Goal: Information Seeking & Learning: Learn about a topic

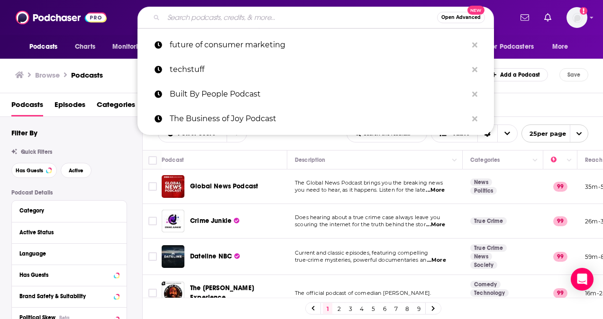
click at [193, 21] on input "Search podcasts, credits, & more..." at bounding box center [299, 17] width 273 height 15
paste input "Financially Legal"
type input "Financially Legal"
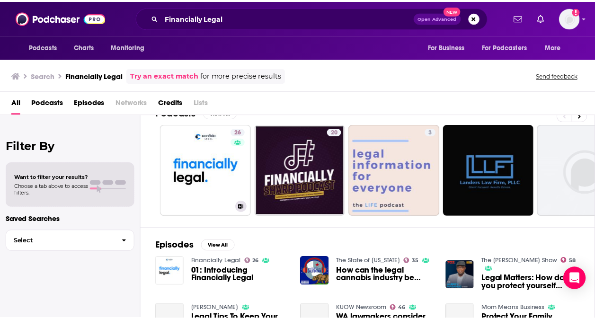
scroll to position [20, 0]
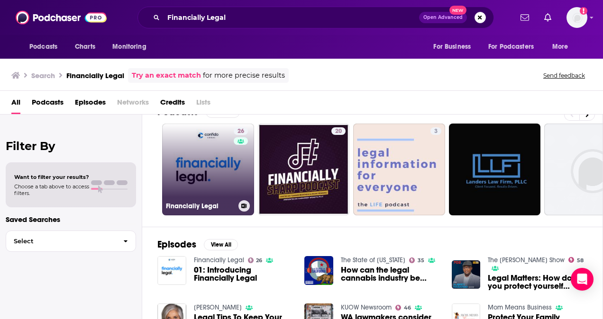
click at [200, 183] on link "26 Financially Legal" at bounding box center [208, 170] width 92 height 92
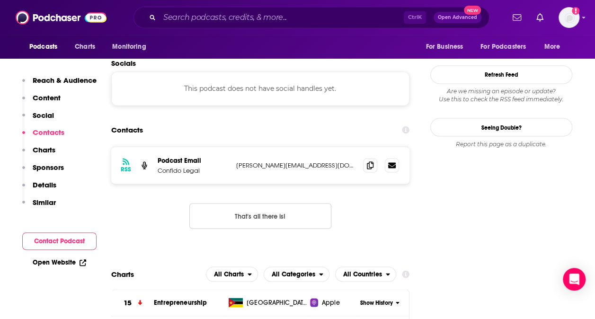
scroll to position [794, 0]
click at [374, 158] on span at bounding box center [370, 165] width 14 height 14
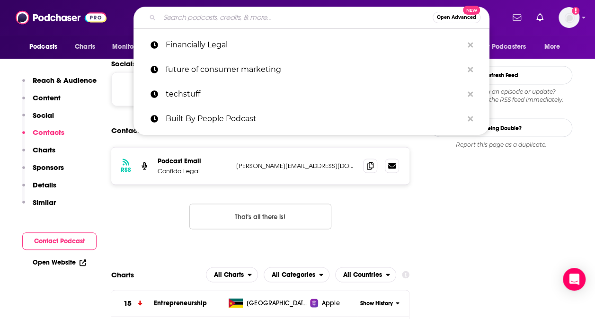
click at [207, 19] on input "Search podcasts, credits, & more..." at bounding box center [296, 17] width 273 height 15
paste input "The ESG Report"
type input "The ESG Report"
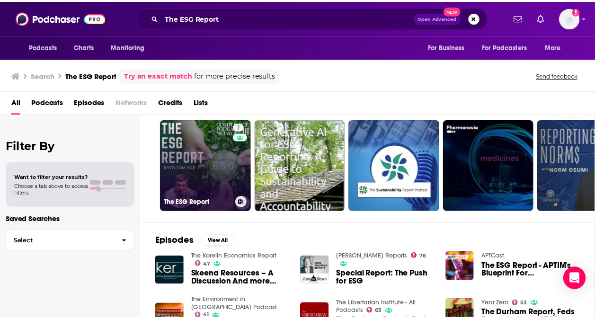
scroll to position [24, 0]
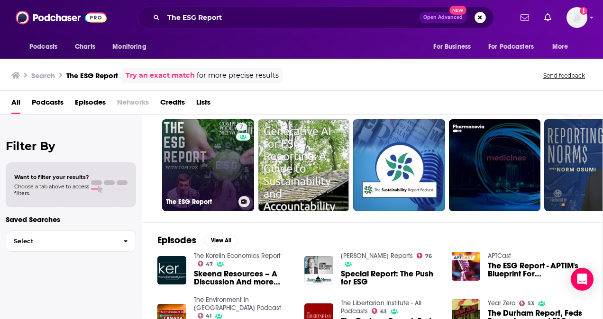
click at [206, 188] on link "7 The ESG Report" at bounding box center [208, 165] width 92 height 92
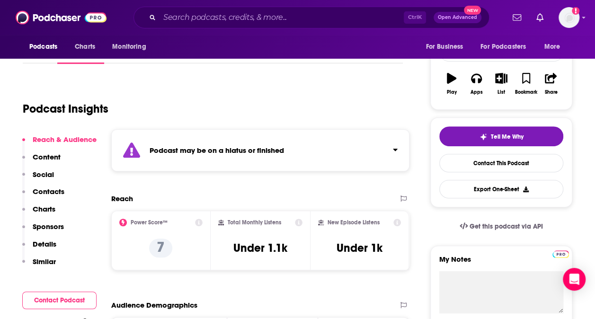
scroll to position [125, 0]
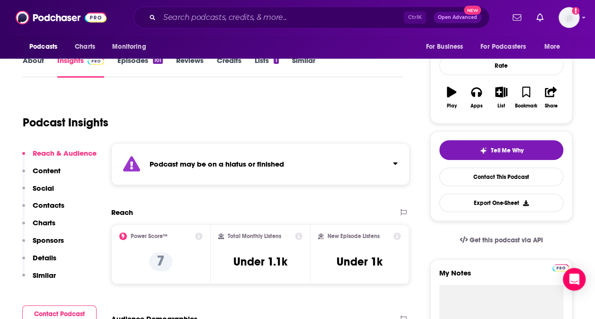
click at [401, 165] on div "Podcast may be on a hiatus or finished" at bounding box center [260, 164] width 298 height 42
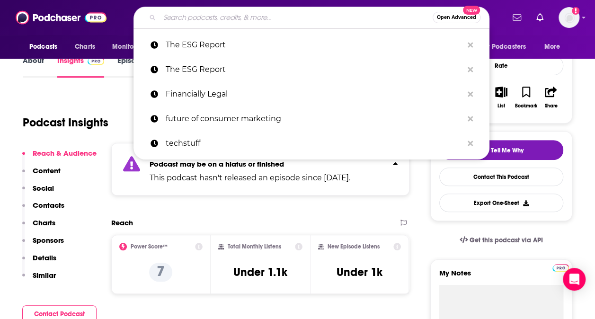
click at [256, 18] on input "Search podcasts, credits, & more..." at bounding box center [296, 17] width 273 height 15
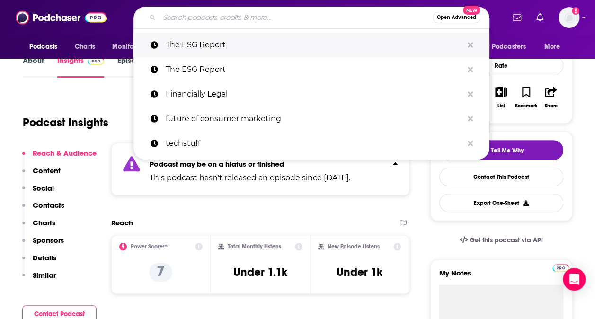
paste input "Financially Legal"
type input "Financially Legal"
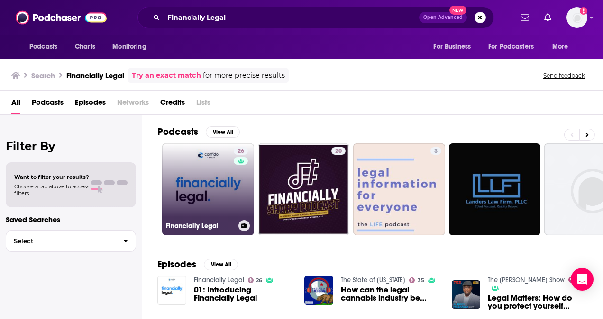
click at [209, 161] on link "26 Financially Legal" at bounding box center [208, 190] width 92 height 92
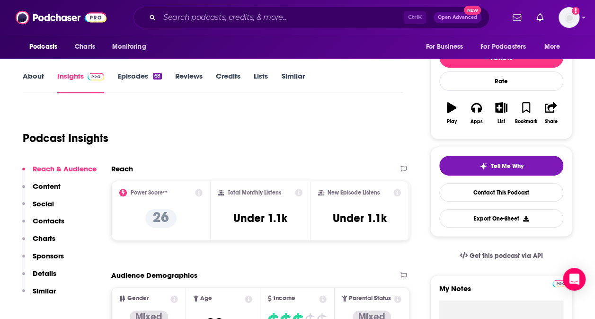
scroll to position [110, 0]
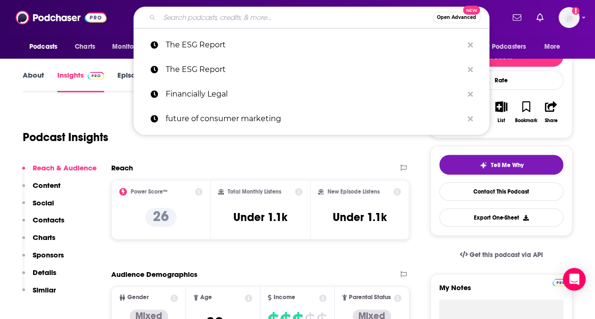
click at [206, 18] on input "Search podcasts, credits, & more..." at bounding box center [296, 17] width 273 height 15
paste input "LawNext"
type input "LawNext"
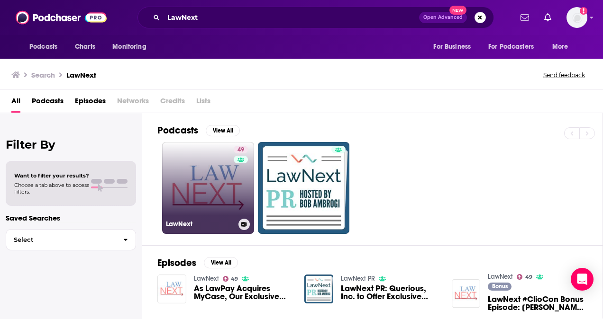
click at [197, 172] on link "49 LawNext" at bounding box center [208, 188] width 92 height 92
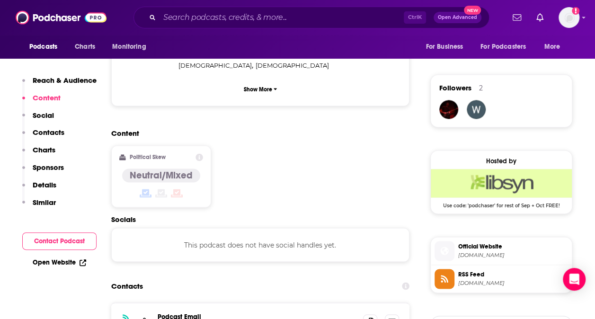
scroll to position [667, 0]
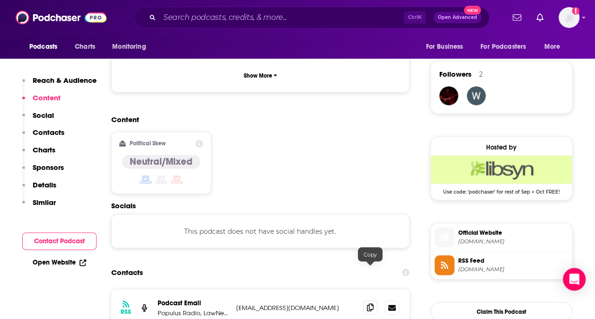
click at [370, 304] on icon at bounding box center [370, 308] width 7 height 8
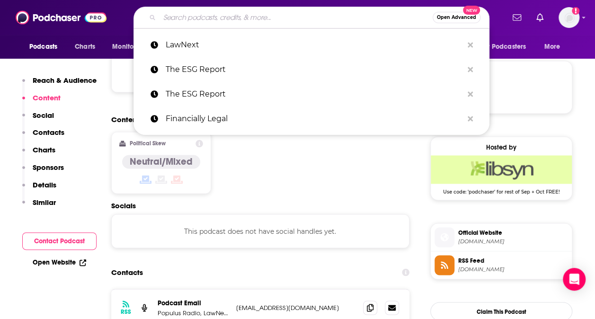
click at [215, 20] on input "Search podcasts, credits, & more..." at bounding box center [296, 17] width 273 height 15
paste input "The Business of Law Podcast-The Episode about Podcasts"
type input "The Business of Law Podcast-The Episode about Podcasts"
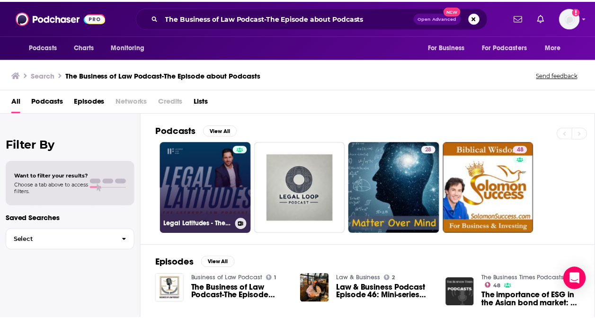
scroll to position [144, 0]
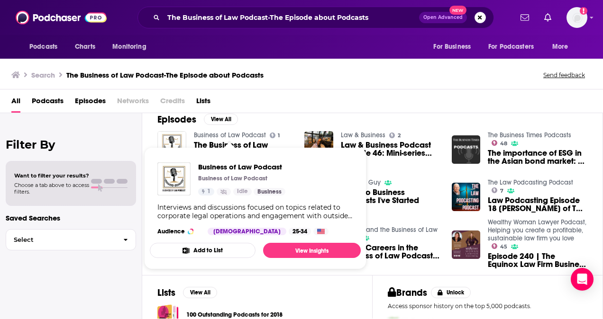
click at [243, 133] on link "Business of Law Podcast" at bounding box center [230, 135] width 72 height 8
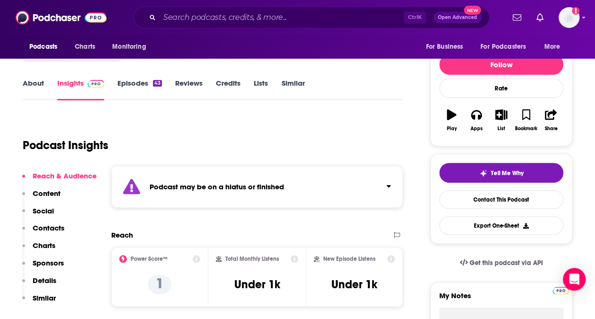
scroll to position [102, 0]
click at [391, 179] on div "Podcast may be on a hiatus or finished" at bounding box center [257, 186] width 292 height 42
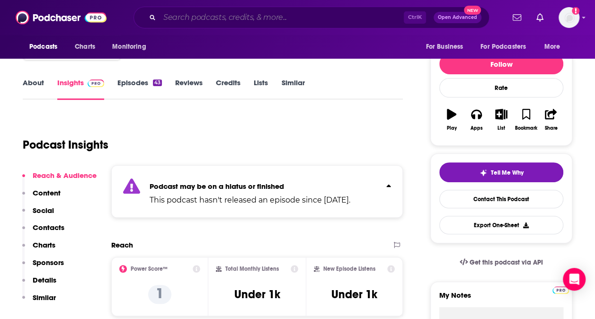
click at [193, 21] on input "Search podcasts, credits, & more..." at bounding box center [282, 17] width 244 height 15
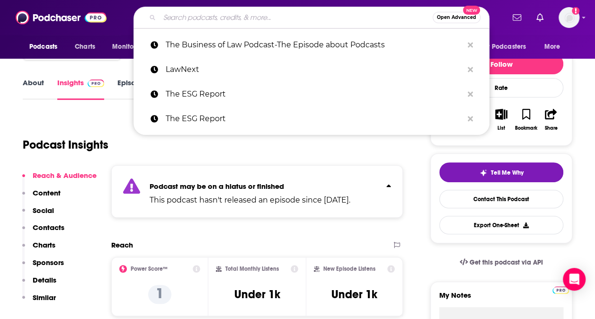
paste input "Speaking of Law"
type input "Speaking of Law"
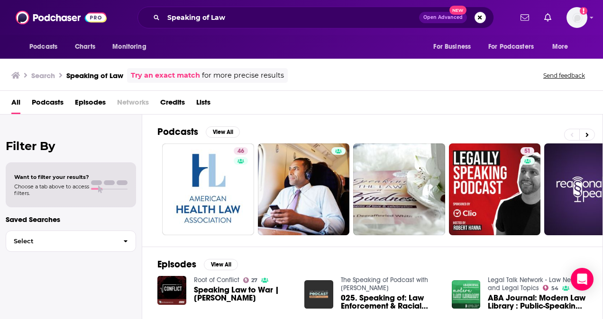
click at [40, 105] on span "Podcasts" at bounding box center [48, 104] width 32 height 19
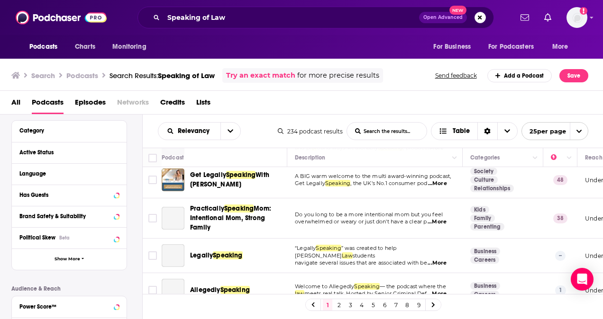
scroll to position [180, 0]
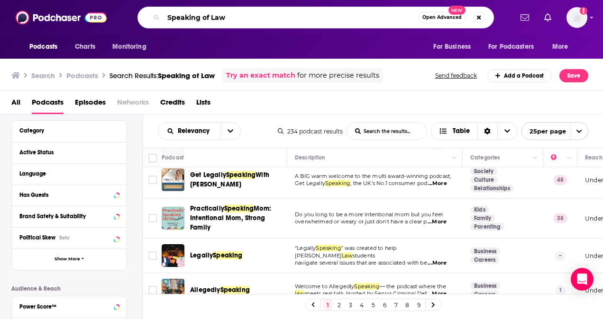
drag, startPoint x: 211, startPoint y: 19, endPoint x: 171, endPoint y: 12, distance: 40.3
click at [171, 12] on input "Speaking of Law" at bounding box center [290, 17] width 254 height 15
type input "Law"
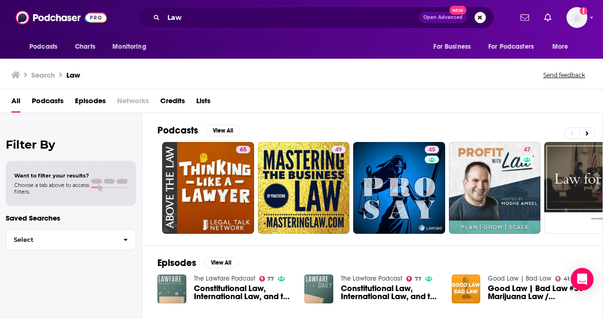
click at [47, 97] on span "Podcasts" at bounding box center [48, 102] width 32 height 19
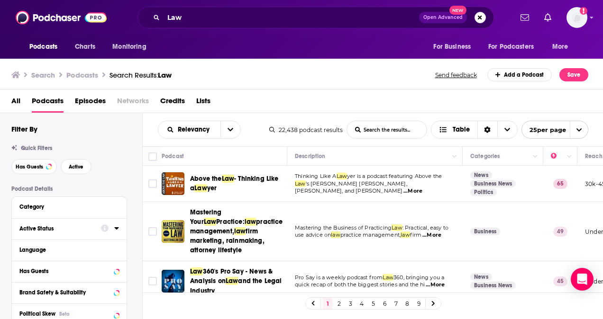
click at [118, 230] on icon at bounding box center [116, 229] width 5 height 8
click at [35, 254] on button "All" at bounding box center [68, 246] width 99 height 15
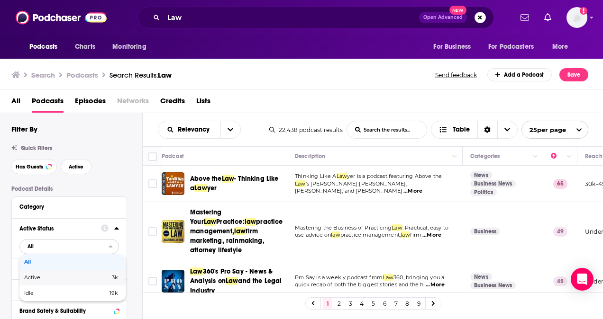
click at [41, 275] on div "Active 3k" at bounding box center [72, 278] width 106 height 16
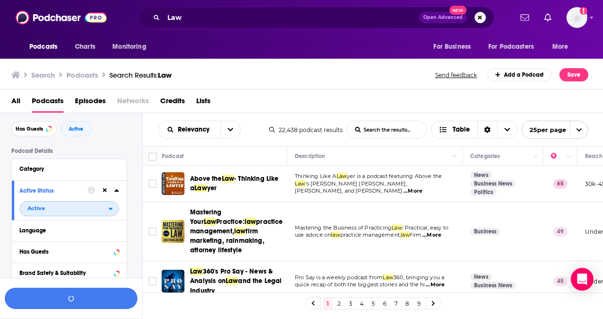
scroll to position [38, 0]
click at [57, 235] on button "Language" at bounding box center [66, 230] width 95 height 12
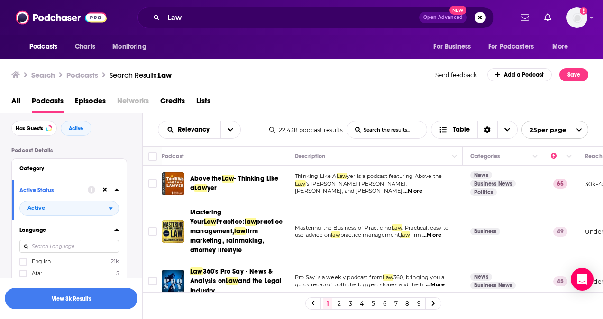
scroll to position [80, 0]
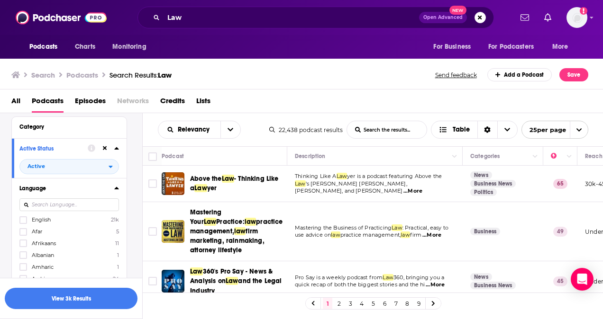
click at [38, 218] on span "English" at bounding box center [41, 219] width 19 height 7
click at [23, 223] on input "multiSelectOption-en-0" at bounding box center [23, 223] width 0 height 0
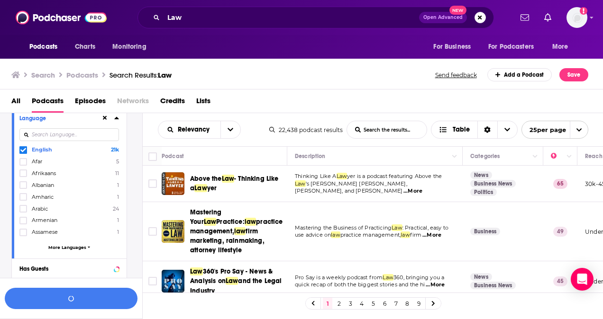
scroll to position [191, 0]
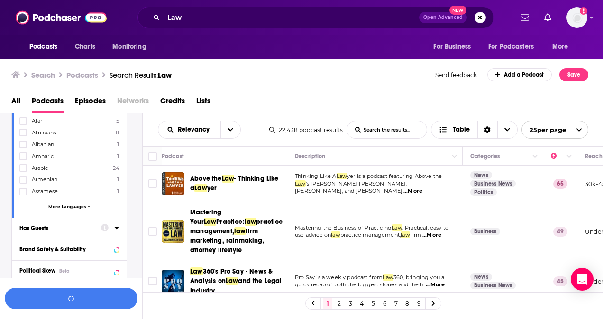
click at [43, 225] on div "Has Guests" at bounding box center [56, 228] width 75 height 7
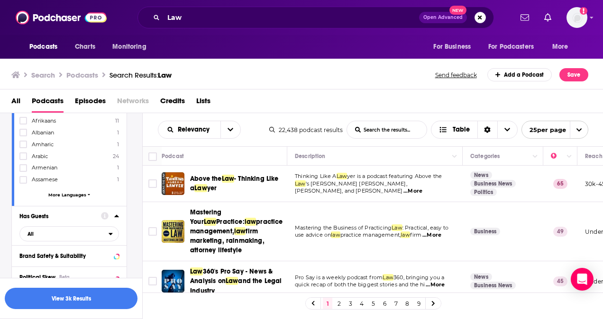
scroll to position [205, 0]
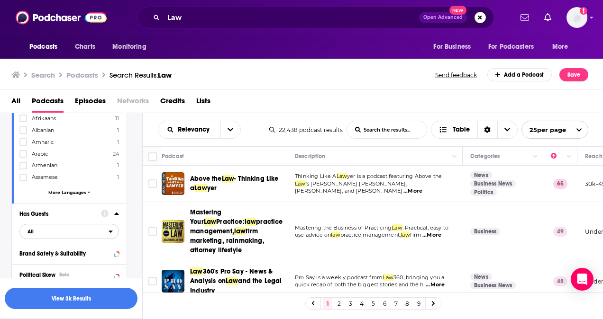
click at [50, 225] on span "All" at bounding box center [64, 231] width 89 height 12
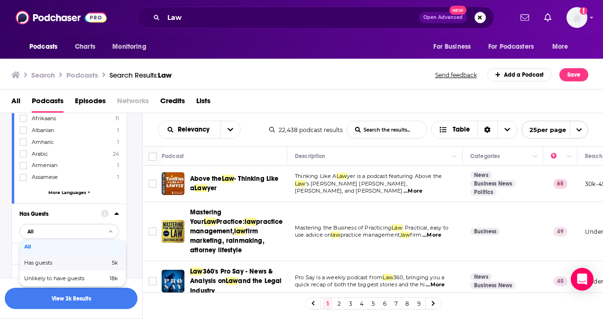
click at [49, 261] on span "Has guests" at bounding box center [52, 263] width 57 height 5
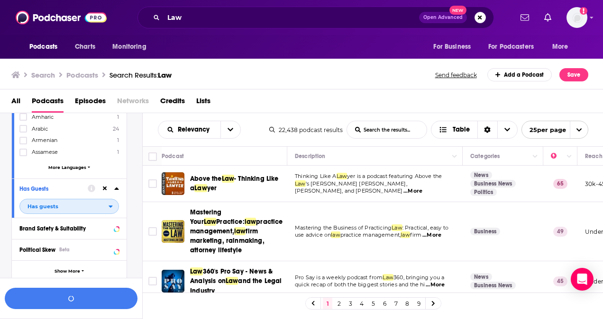
scroll to position [231, 0]
click at [93, 229] on div "Brand Safety & Suitability" at bounding box center [56, 228] width 75 height 7
click at [95, 252] on button "Political Skew Beta" at bounding box center [59, 249] width 81 height 12
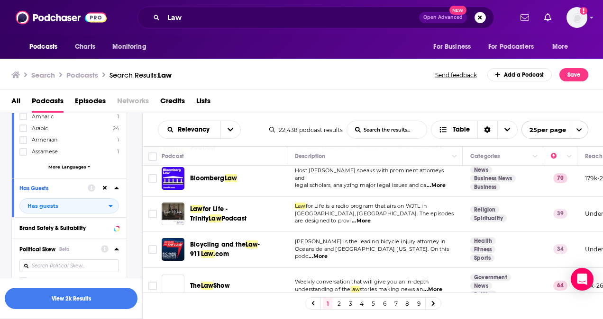
scroll to position [253, 0]
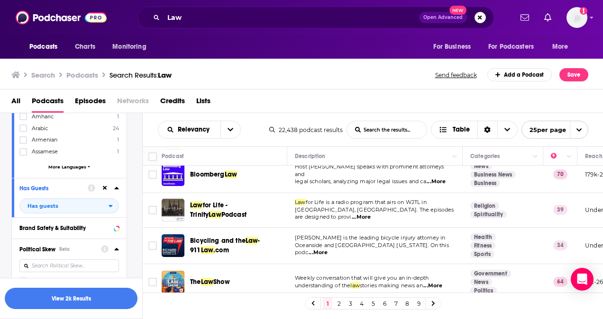
click at [370, 214] on span "...More" at bounding box center [360, 218] width 19 height 8
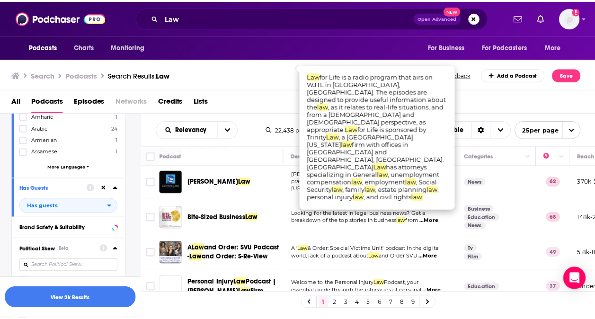
scroll to position [391, 0]
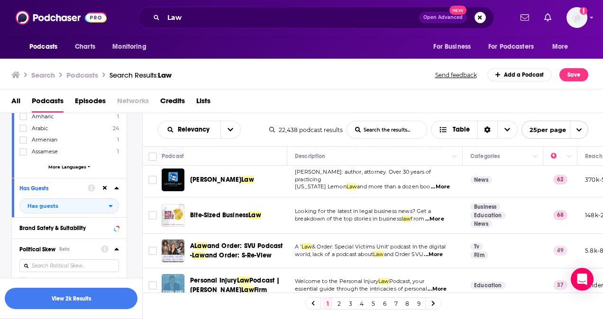
click at [443, 216] on span "...More" at bounding box center [434, 220] width 19 height 8
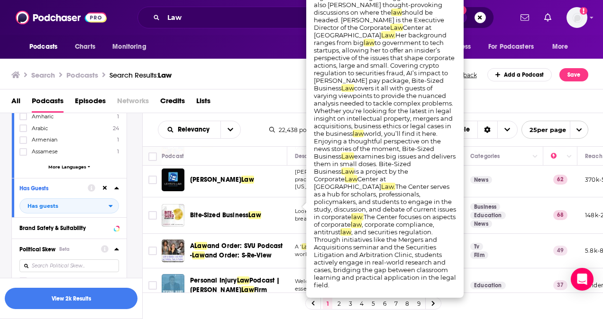
click at [255, 213] on div "Bite-Sized Business Law" at bounding box center [239, 215] width 99 height 23
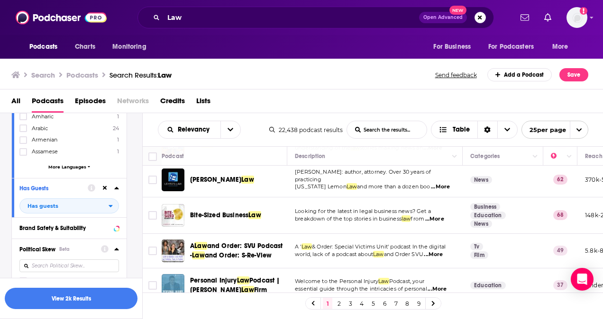
click at [228, 211] on span "Bite-Sized Business" at bounding box center [219, 215] width 58 height 8
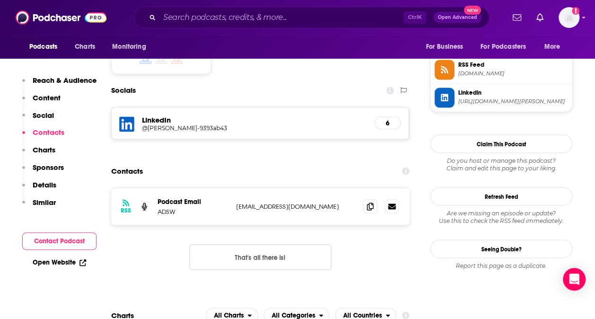
scroll to position [788, 0]
click at [389, 198] on link at bounding box center [392, 205] width 14 height 14
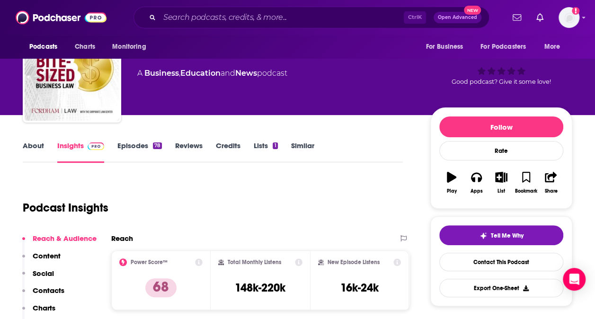
scroll to position [0, 0]
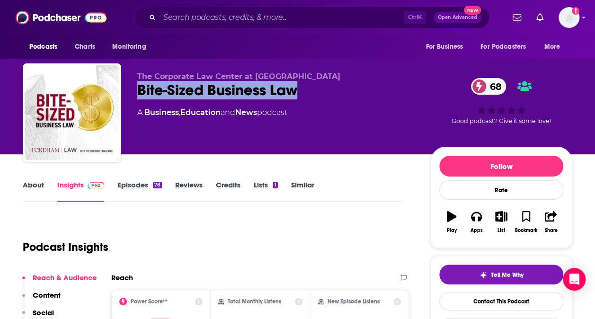
drag, startPoint x: 135, startPoint y: 90, endPoint x: 327, endPoint y: 88, distance: 191.4
click at [327, 88] on div "The Corporate Law Center at Fordham University School of Law Bite-Sized Busines…" at bounding box center [298, 114] width 550 height 102
copy h2 "Bite-Sized Business Law"
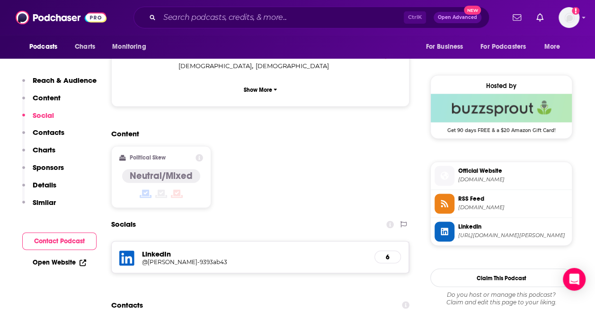
scroll to position [656, 0]
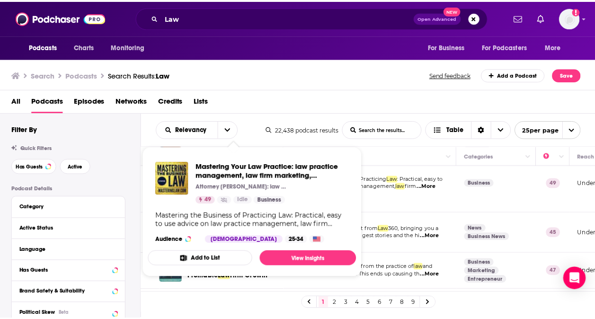
scroll to position [48, 0]
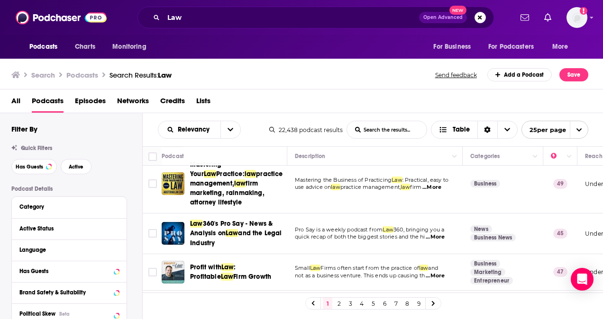
click at [442, 234] on span "...More" at bounding box center [434, 238] width 19 height 8
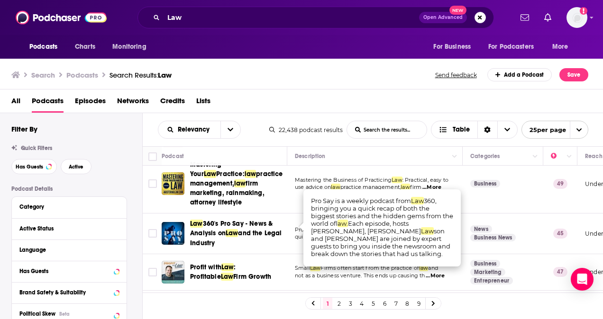
click at [205, 227] on div "Podcasts Charts Monitoring Law Open Advanced New For Business For Podcasters Mo…" at bounding box center [301, 159] width 603 height 319
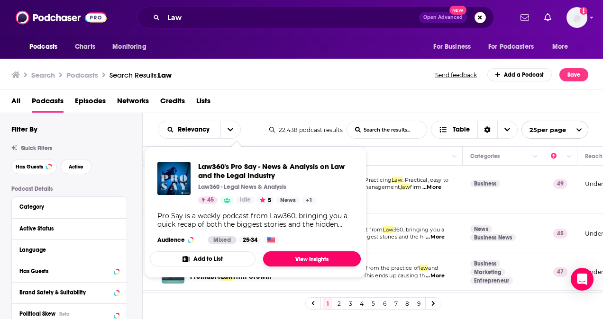
click at [326, 261] on link "View Insights" at bounding box center [312, 259] width 98 height 15
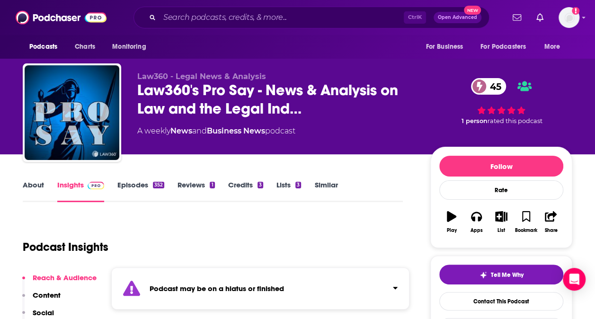
click at [346, 273] on div "Podcast may be on a hiatus or finished" at bounding box center [260, 289] width 298 height 42
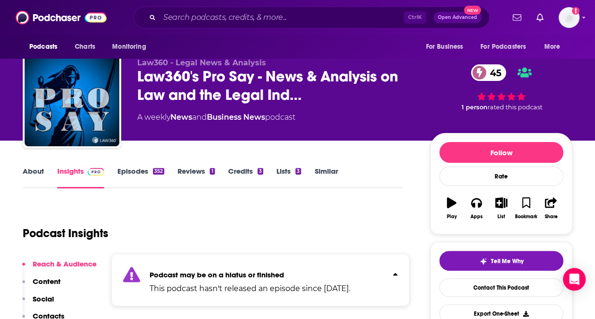
scroll to position [14, 0]
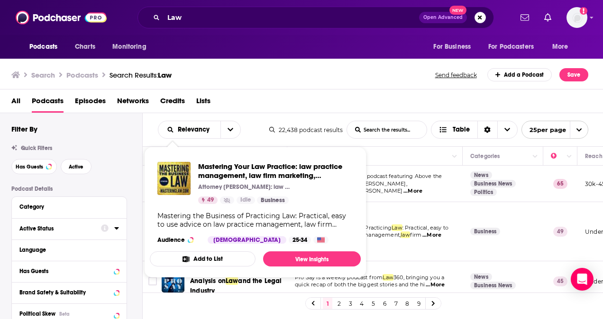
click at [101, 228] on icon at bounding box center [105, 229] width 8 height 8
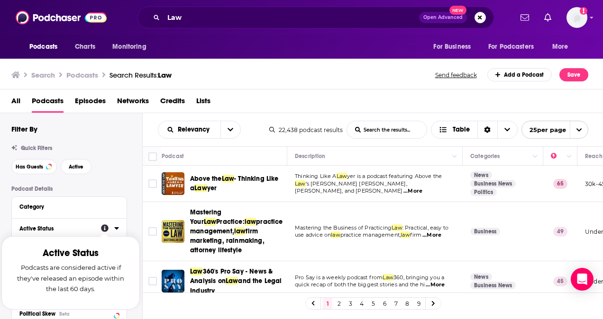
click at [73, 227] on div "Active Status" at bounding box center [56, 228] width 75 height 7
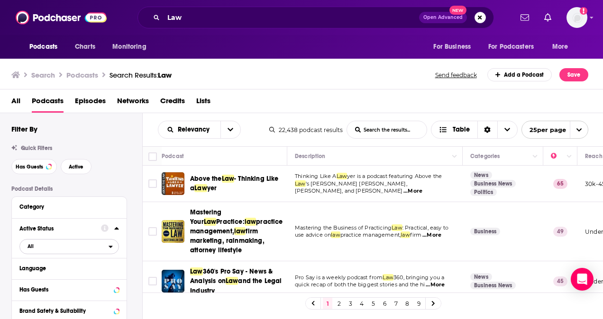
click at [73, 248] on span "All" at bounding box center [64, 246] width 89 height 12
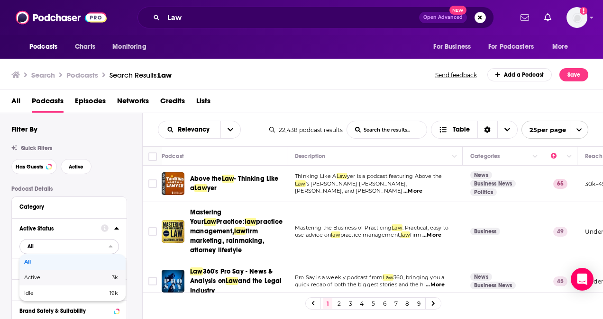
click at [78, 279] on span "3k" at bounding box center [96, 277] width 43 height 5
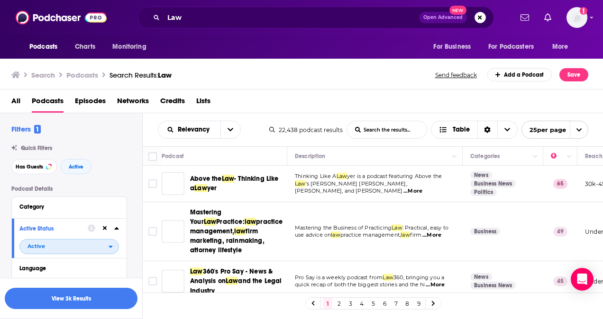
scroll to position [23, 0]
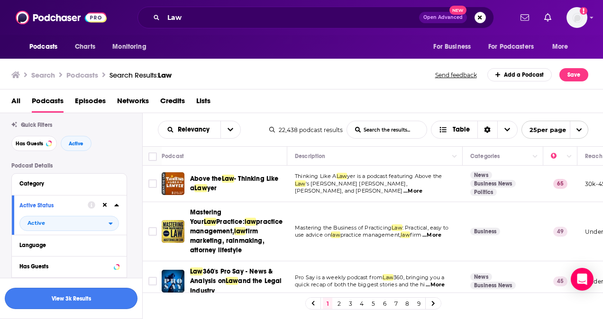
click at [114, 299] on button "View 3k Results" at bounding box center [71, 298] width 133 height 21
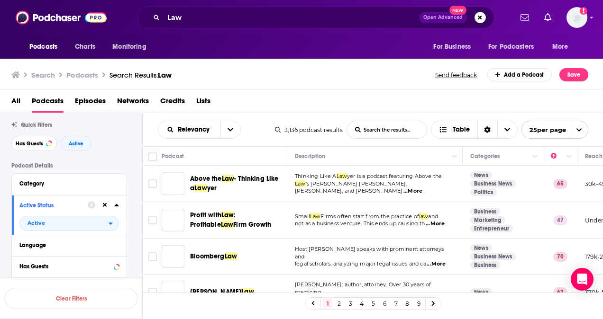
scroll to position [58, 0]
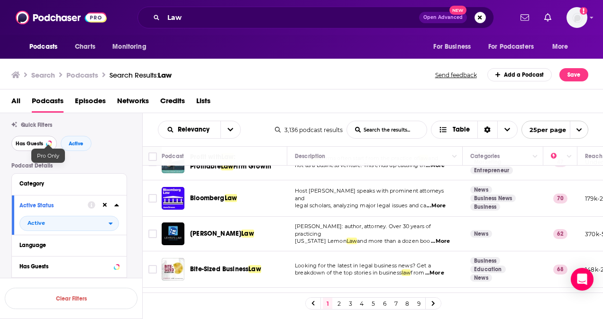
click at [45, 144] on button "Has Guests" at bounding box center [33, 143] width 45 height 15
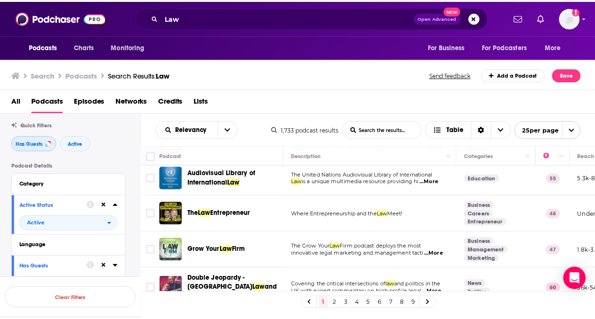
scroll to position [525, 0]
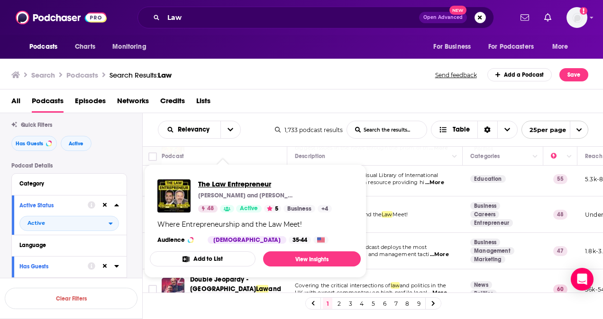
click at [203, 182] on span "The Law Entrepreneur" at bounding box center [265, 184] width 134 height 9
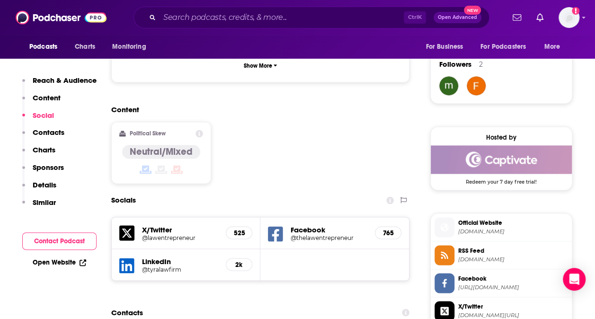
scroll to position [741, 0]
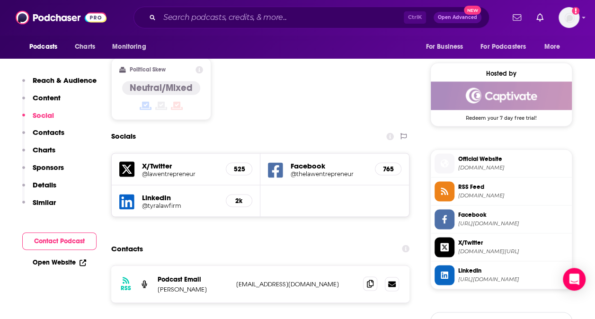
click at [375, 277] on span at bounding box center [370, 284] width 14 height 14
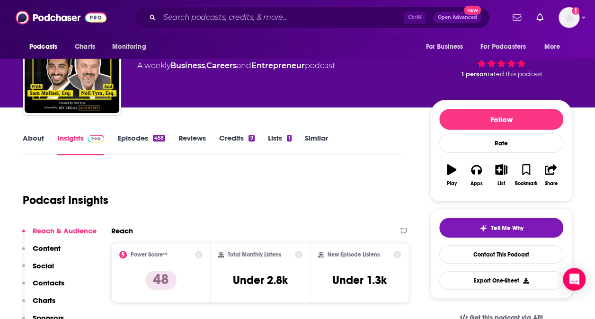
scroll to position [0, 0]
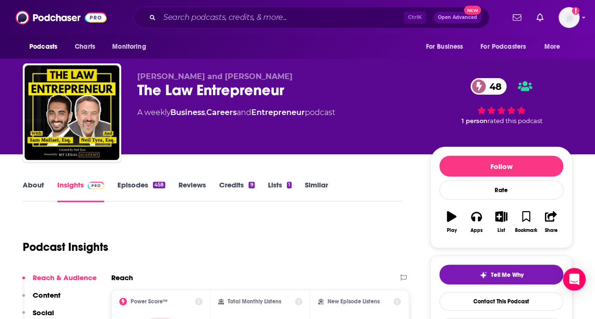
click at [39, 181] on link "About" at bounding box center [33, 191] width 21 height 22
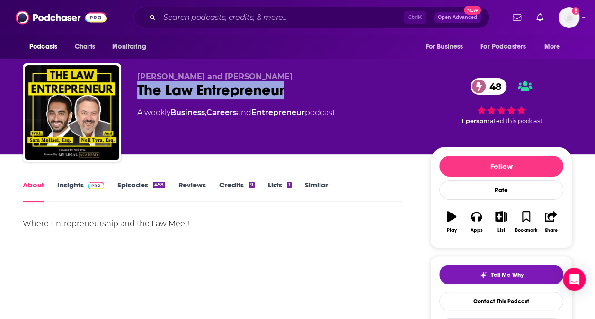
drag, startPoint x: 133, startPoint y: 89, endPoint x: 319, endPoint y: 92, distance: 186.2
click at [319, 92] on div "Sam Mollaei and Neil Tyra The Law Entrepreneur 48 A weekly Business , Careers a…" at bounding box center [298, 114] width 550 height 102
copy h1 "The Law Entrepreneur"
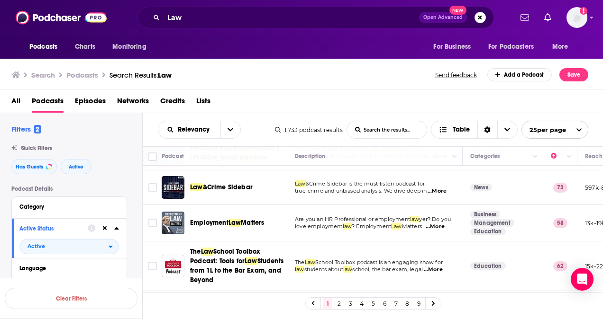
scroll to position [135, 0]
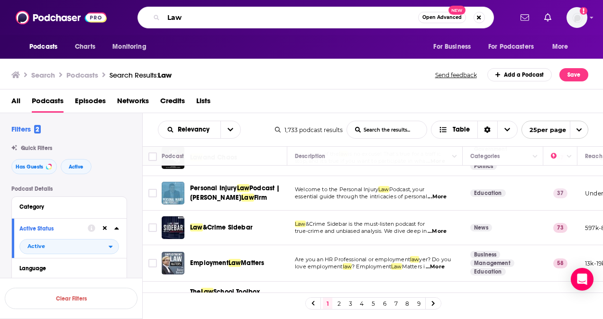
click at [210, 22] on input "Law" at bounding box center [290, 17] width 254 height 15
click at [216, 14] on input "Law and buisness" at bounding box center [290, 17] width 254 height 15
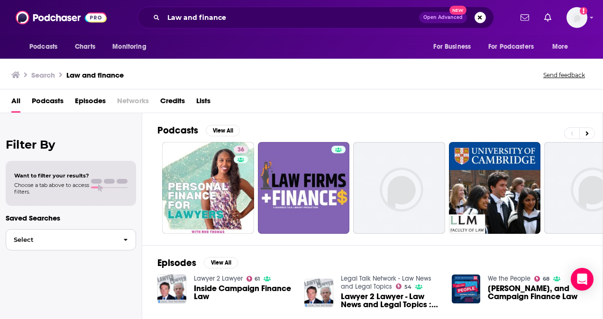
click at [95, 235] on button "Select" at bounding box center [71, 239] width 130 height 21
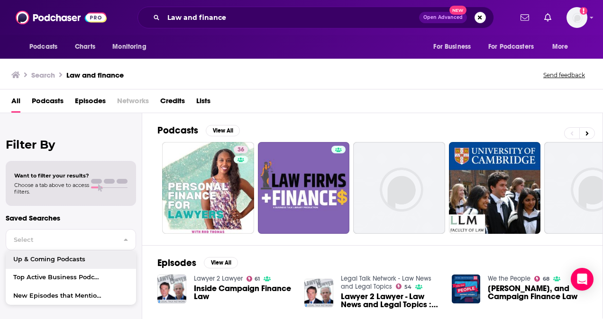
click at [52, 97] on span "Podcasts" at bounding box center [48, 102] width 32 height 19
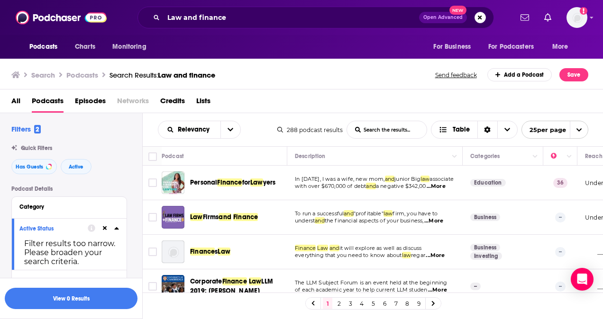
scroll to position [0, 0]
click at [37, 169] on span "Has Guests" at bounding box center [29, 166] width 27 height 5
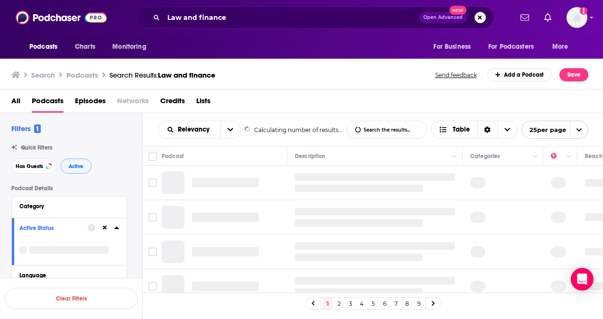
click at [71, 172] on button "Active" at bounding box center [76, 166] width 31 height 15
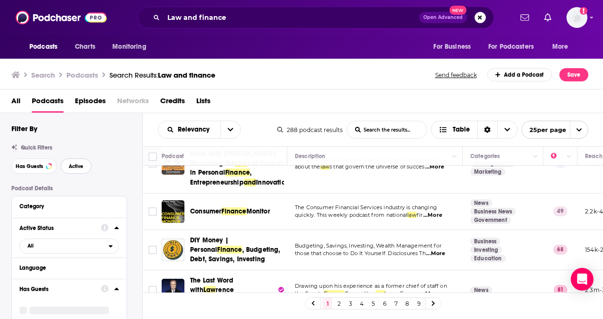
scroll to position [210, 0]
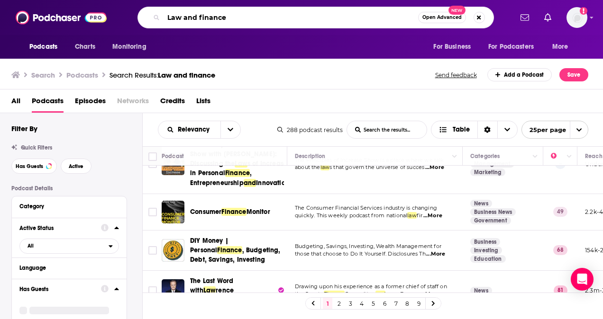
drag, startPoint x: 184, startPoint y: 15, endPoint x: 228, endPoint y: 18, distance: 44.6
click at [228, 18] on input "Law and finance" at bounding box center [290, 17] width 254 height 15
type input "Law"
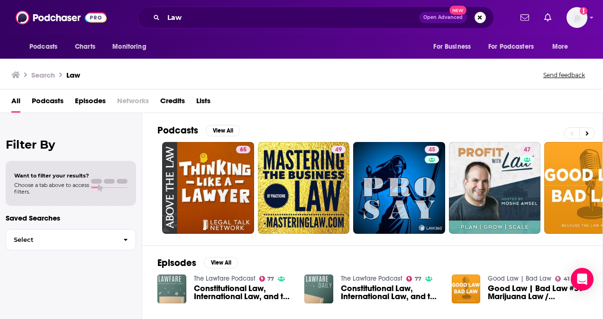
click at [63, 97] on div "All Podcasts Episodes Networks Credits Lists" at bounding box center [303, 102] width 584 height 19
click at [48, 251] on div "Select" at bounding box center [71, 240] width 130 height 26
click at [46, 243] on button "Select" at bounding box center [71, 239] width 130 height 21
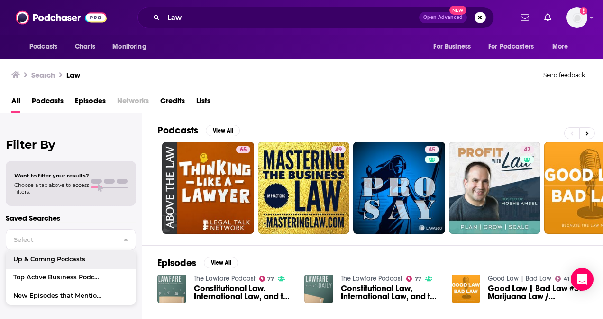
click at [27, 225] on div "Saved Searches Select Up & Coming Podcasts Top Active Business Podcasts New Epi…" at bounding box center [71, 261] width 130 height 94
click at [89, 212] on div "Filter By Want to filter your results? Choose a tab above to access filters. Sa…" at bounding box center [71, 272] width 142 height 319
click at [55, 98] on span "Podcasts" at bounding box center [48, 102] width 32 height 19
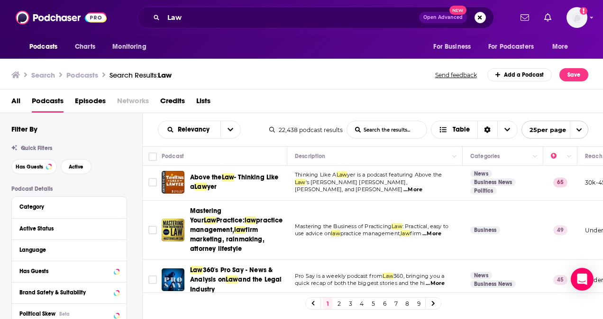
scroll to position [2, 0]
click at [41, 171] on button "Has Guests" at bounding box center [33, 166] width 45 height 15
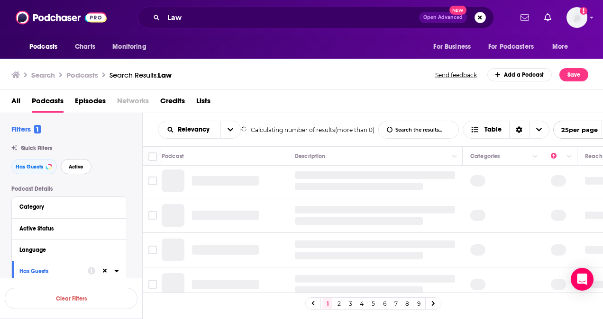
click at [72, 169] on span "Active" at bounding box center [76, 166] width 15 height 5
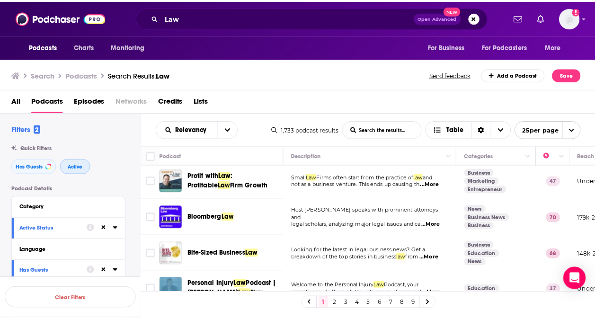
scroll to position [3, 0]
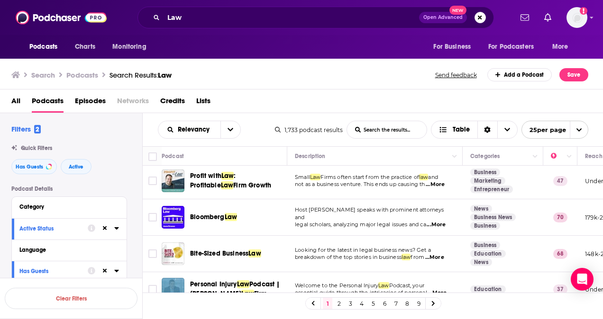
click at [444, 186] on span "...More" at bounding box center [434, 185] width 19 height 8
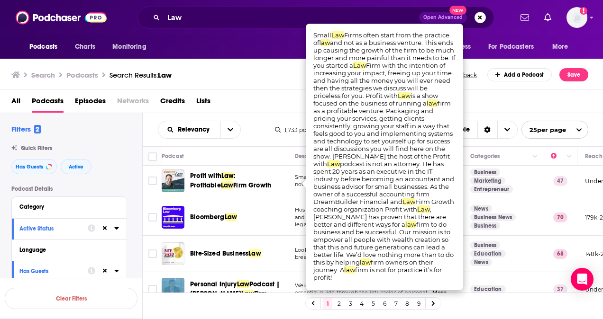
click at [212, 180] on span "Profit with Law : Profitable Law Firm Growth" at bounding box center [237, 180] width 94 height 19
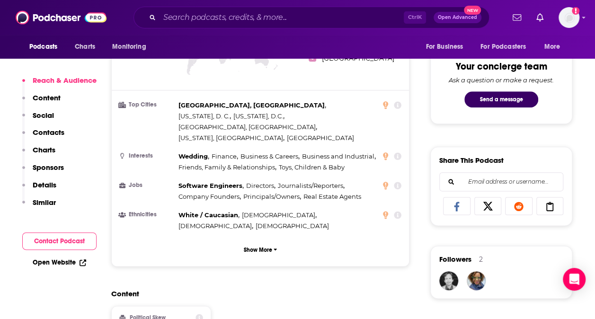
scroll to position [665, 0]
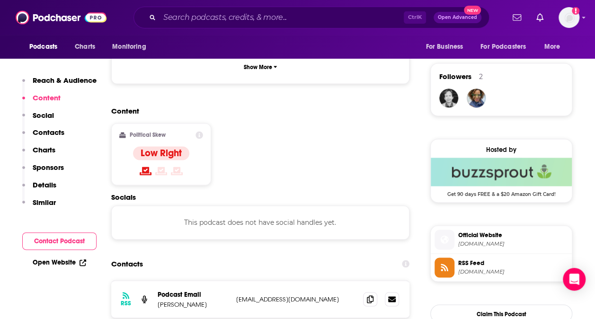
click at [199, 131] on icon at bounding box center [200, 135] width 8 height 8
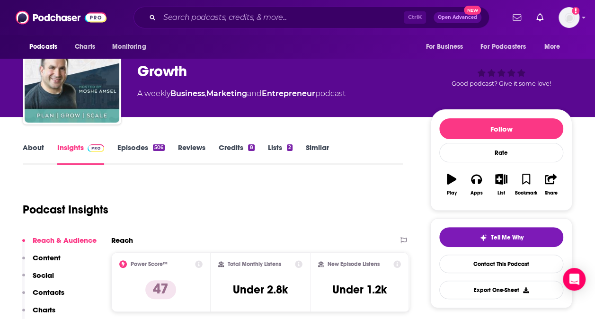
scroll to position [18, 0]
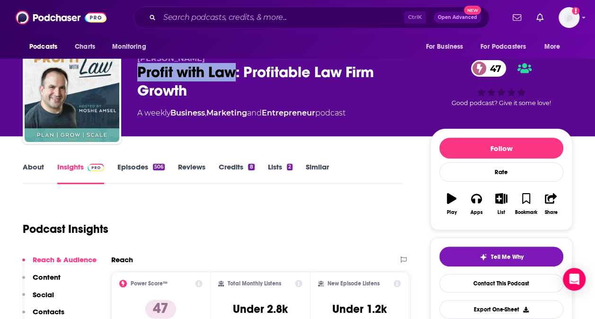
drag, startPoint x: 139, startPoint y: 69, endPoint x: 235, endPoint y: 73, distance: 96.2
click at [235, 73] on div "Profit with Law: Profitable Law Firm Growth 47" at bounding box center [276, 81] width 278 height 37
click at [43, 166] on link "About" at bounding box center [33, 173] width 21 height 22
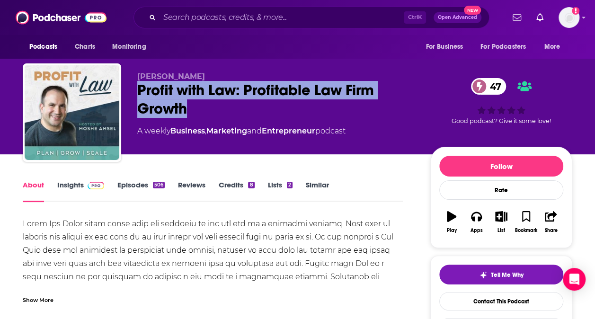
drag, startPoint x: 205, startPoint y: 108, endPoint x: 138, endPoint y: 83, distance: 70.7
click at [138, 83] on div "Profit with Law: Profitable Law Firm Growth 47" at bounding box center [276, 99] width 278 height 37
copy h1 "Profit with Law: Profitable Law Firm Growth"
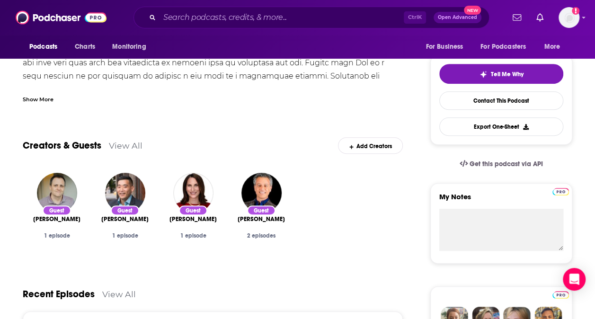
scroll to position [205, 0]
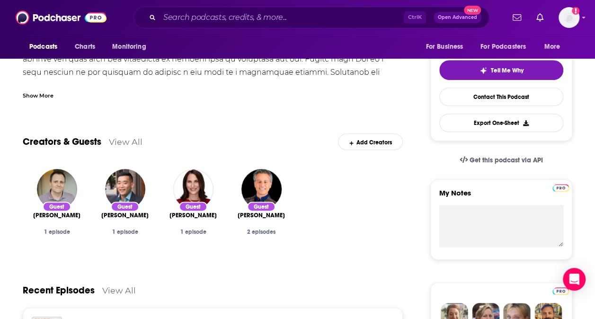
click at [136, 142] on link "View All" at bounding box center [126, 142] width 34 height 10
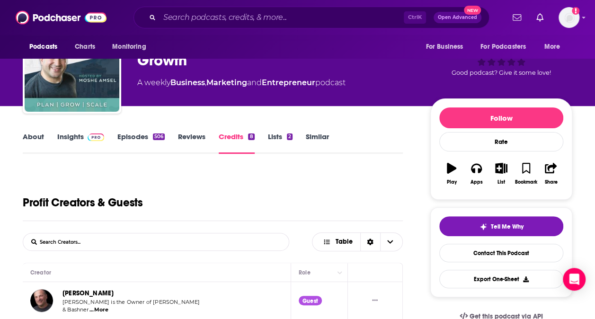
scroll to position [48, 0]
click at [42, 138] on link "About" at bounding box center [33, 143] width 21 height 22
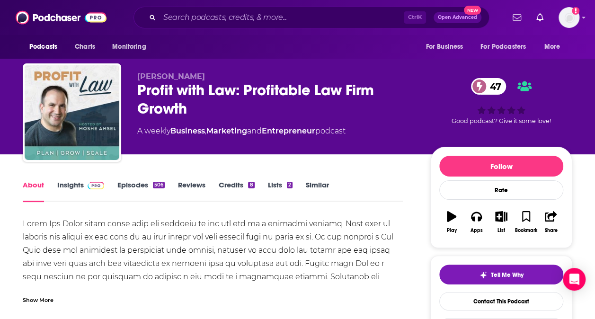
click at [78, 184] on link "Insights" at bounding box center [80, 191] width 47 height 22
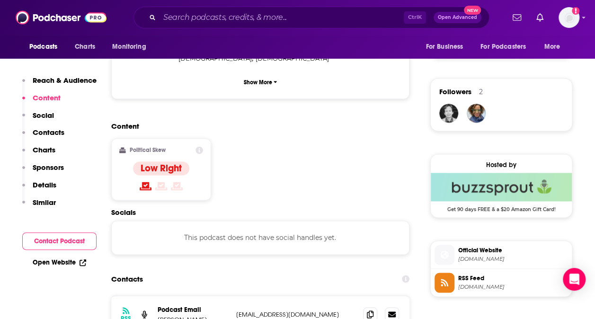
scroll to position [649, 0]
click at [372, 311] on icon at bounding box center [370, 315] width 7 height 8
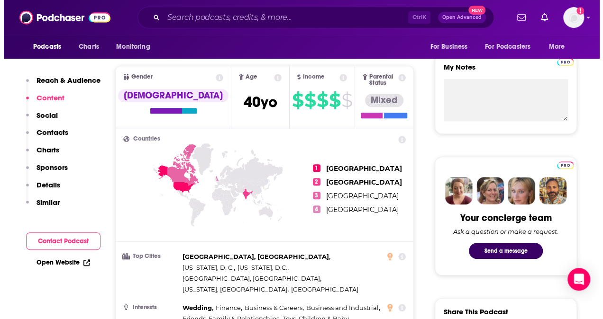
scroll to position [0, 0]
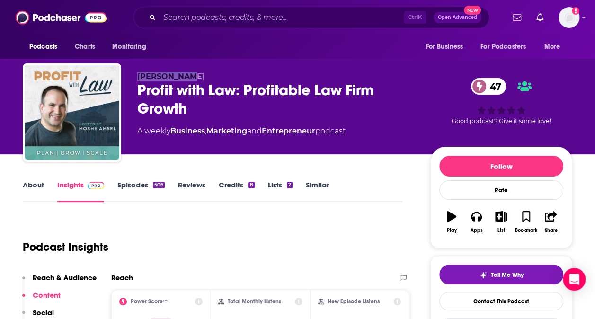
drag, startPoint x: 135, startPoint y: 74, endPoint x: 201, endPoint y: 75, distance: 66.8
click at [201, 75] on div "Moshe Amsel Profit with Law: Profitable Law Firm Growth 47 A weekly Business , …" at bounding box center [298, 114] width 550 height 102
copy span "Moshe Amsel"
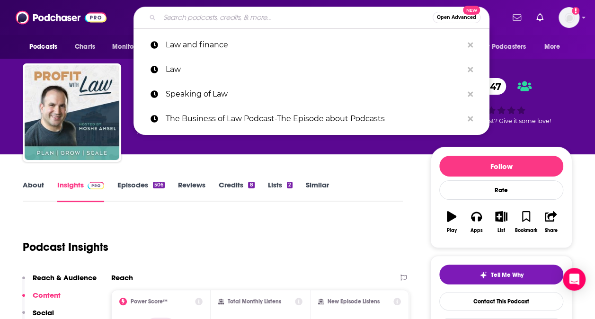
click at [258, 18] on input "Search podcasts, credits, & more..." at bounding box center [296, 17] width 273 height 15
paste input "The Law Entrepreneur"
type input "The Law Entrepreneur"
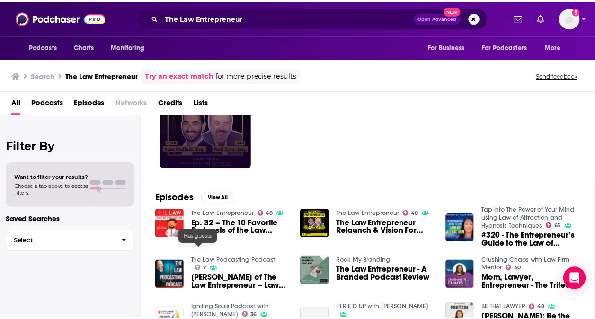
scroll to position [61, 0]
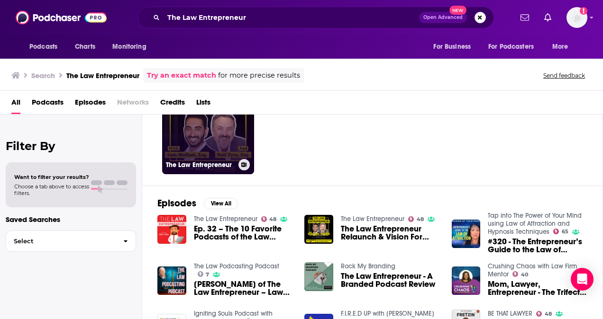
click at [204, 141] on link "48 The Law Entrepreneur" at bounding box center [208, 128] width 92 height 92
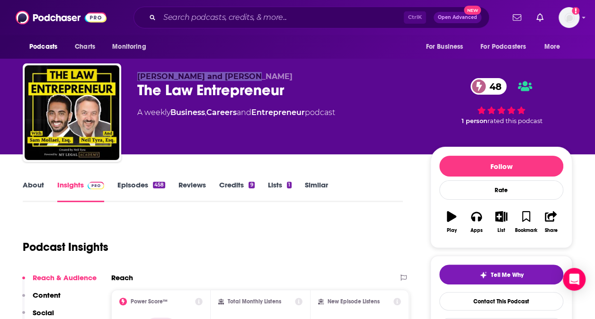
drag, startPoint x: 135, startPoint y: 70, endPoint x: 259, endPoint y: 79, distance: 123.5
click at [259, 79] on div "Sam Mollaei and Neil Tyra The Law Entrepreneur 48 A weekly Business , Careers a…" at bounding box center [298, 114] width 550 height 102
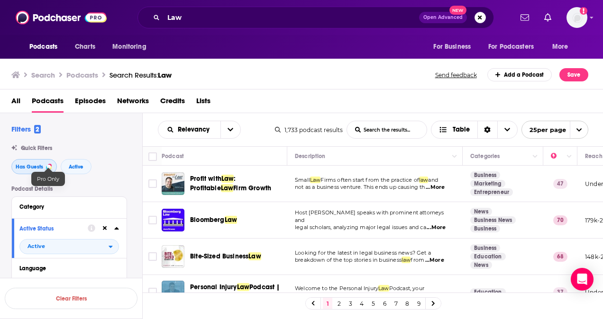
click at [48, 166] on div at bounding box center [49, 167] width 4 height 4
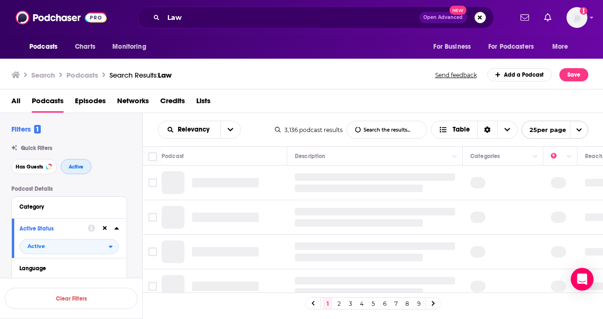
click at [74, 167] on span "Active" at bounding box center [76, 166] width 15 height 5
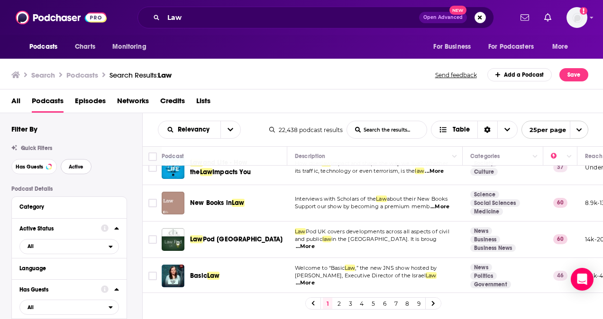
scroll to position [808, 0]
click at [336, 304] on link "2" at bounding box center [338, 303] width 9 height 11
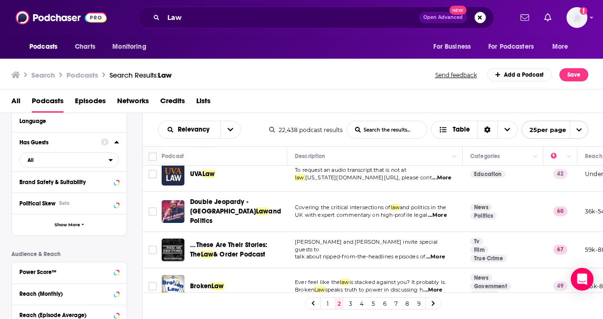
scroll to position [147, 0]
click at [73, 162] on span "All" at bounding box center [64, 160] width 89 height 12
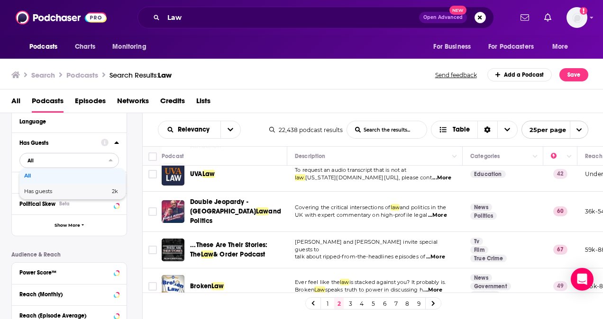
click at [81, 193] on span "2k" at bounding box center [99, 191] width 37 height 5
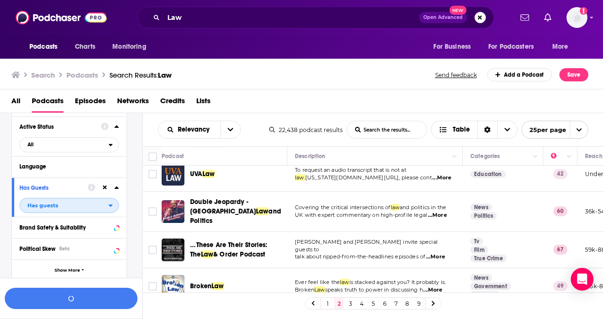
scroll to position [98, 0]
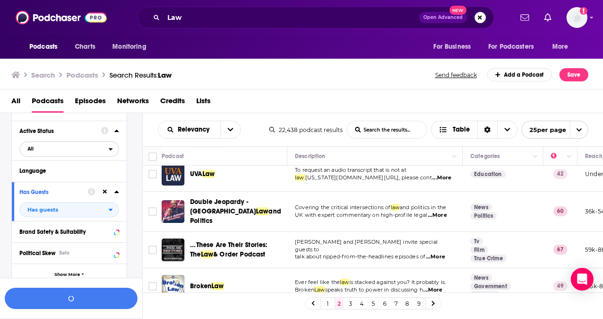
click at [69, 149] on span "All" at bounding box center [64, 149] width 89 height 12
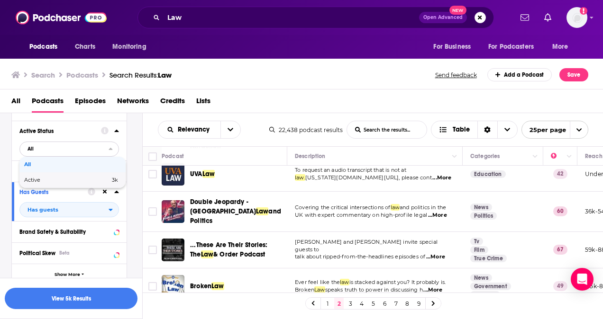
click at [74, 184] on div "Active 3k" at bounding box center [72, 180] width 106 height 16
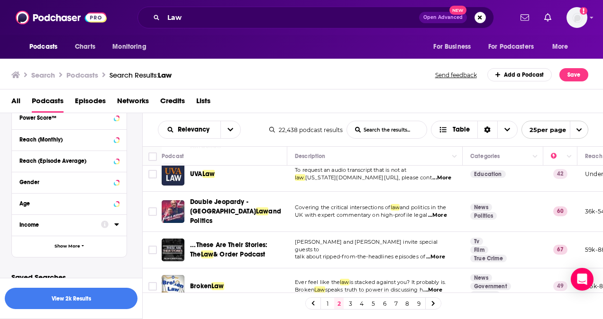
scroll to position [315, 0]
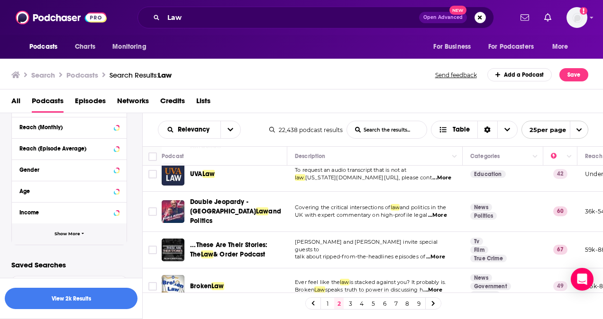
click at [80, 234] on button "Show More" at bounding box center [69, 234] width 115 height 21
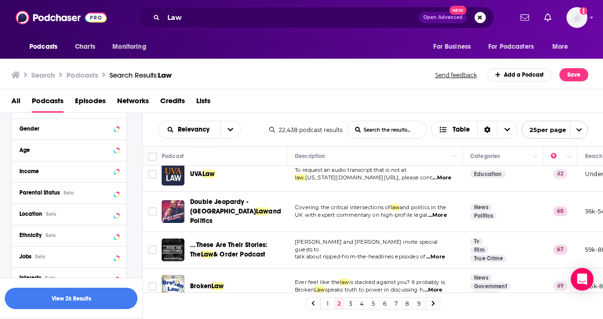
scroll to position [356, 0]
click at [65, 215] on div "Location Beta" at bounding box center [56, 213] width 75 height 7
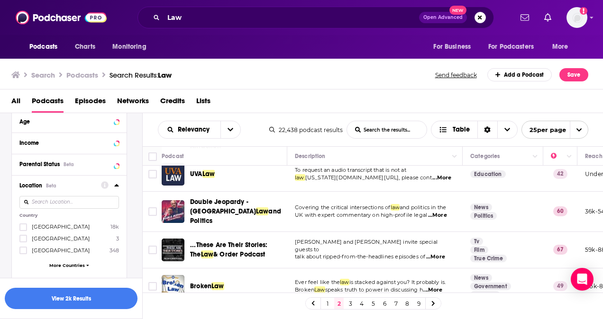
scroll to position [384, 0]
click at [58, 229] on span "[GEOGRAPHIC_DATA]" at bounding box center [61, 227] width 58 height 7
click at [23, 230] on input "multiSelectOption-unitedstates-0" at bounding box center [23, 230] width 0 height 0
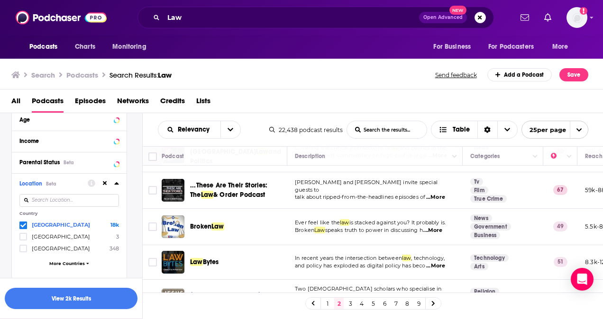
scroll to position [797, 0]
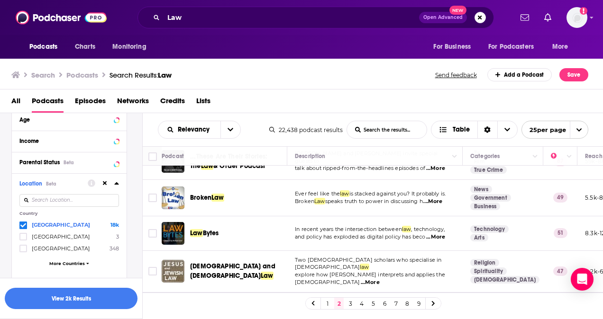
click at [348, 306] on link "3" at bounding box center [349, 303] width 9 height 11
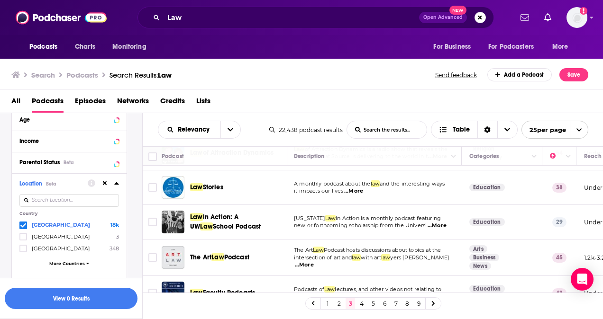
scroll to position [168, 1]
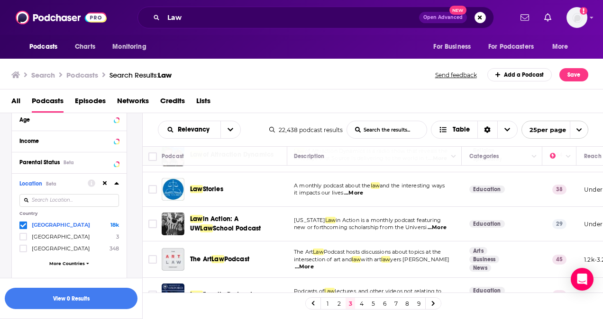
click at [360, 193] on span "...More" at bounding box center [353, 193] width 19 height 8
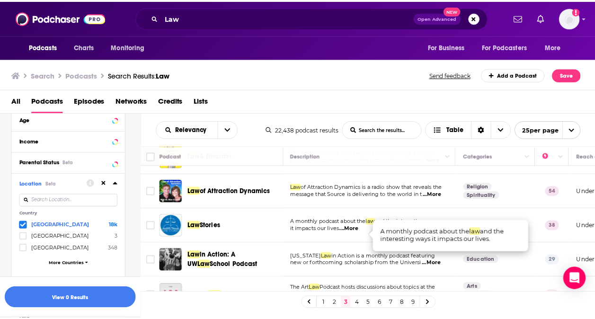
scroll to position [124, 1]
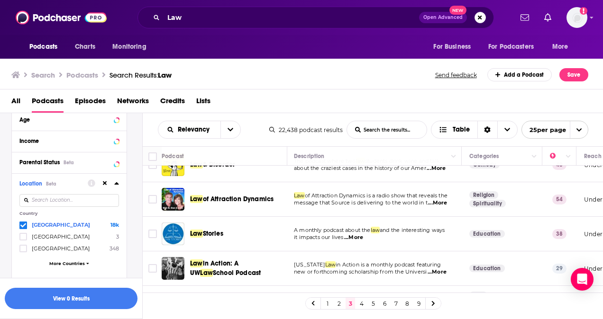
click at [211, 232] on span "Stories" at bounding box center [213, 234] width 20 height 8
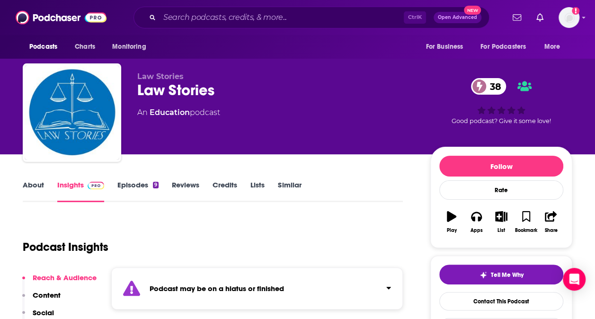
scroll to position [83, 0]
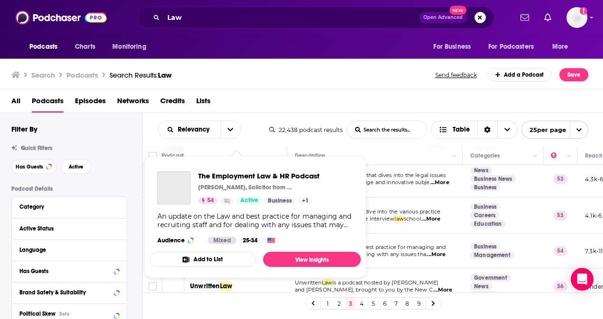
scroll to position [319, 0]
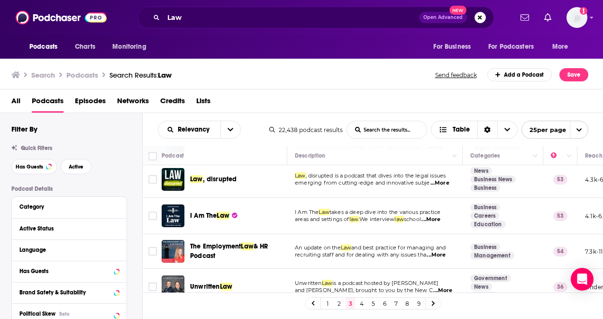
click at [440, 180] on span "...More" at bounding box center [439, 184] width 19 height 8
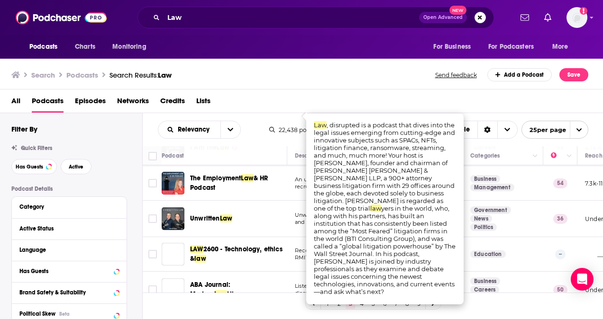
scroll to position [386, 0]
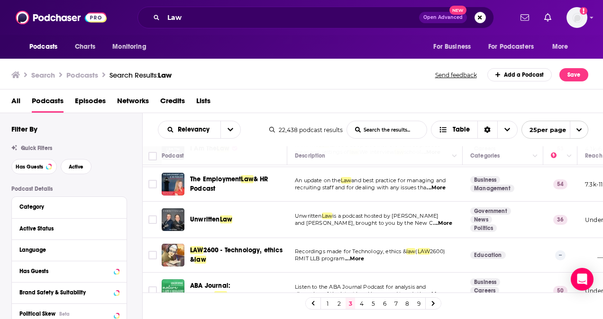
click at [255, 106] on div "All Podcasts Episodes Networks Credits Lists" at bounding box center [303, 102] width 584 height 19
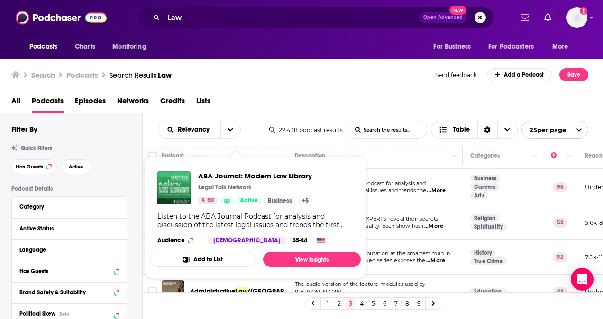
scroll to position [490, 0]
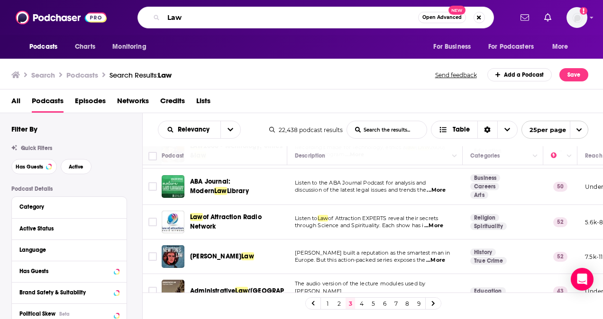
drag, startPoint x: 200, startPoint y: 16, endPoint x: 158, endPoint y: 12, distance: 42.3
click at [158, 12] on div "Law Open Advanced New" at bounding box center [315, 18] width 356 height 22
type input "finance"
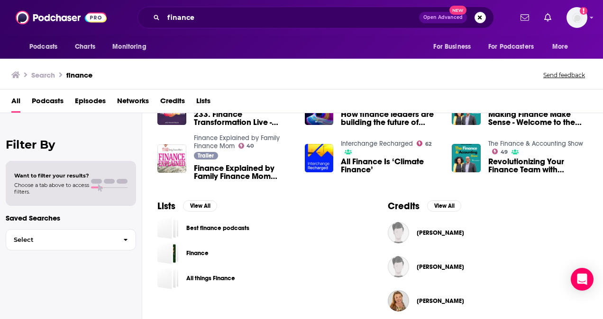
scroll to position [286, 0]
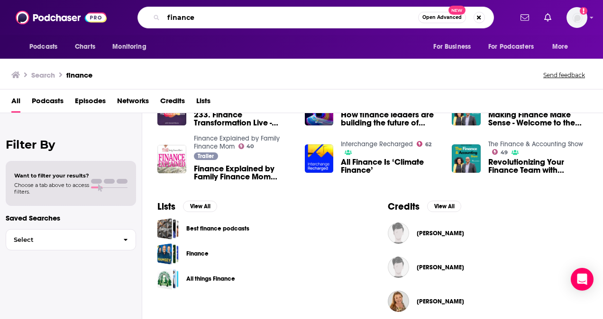
drag, startPoint x: 201, startPoint y: 20, endPoint x: 140, endPoint y: 13, distance: 61.5
click at [140, 13] on div "finance Open Advanced New" at bounding box center [315, 18] width 356 height 22
type input "private equity funcast"
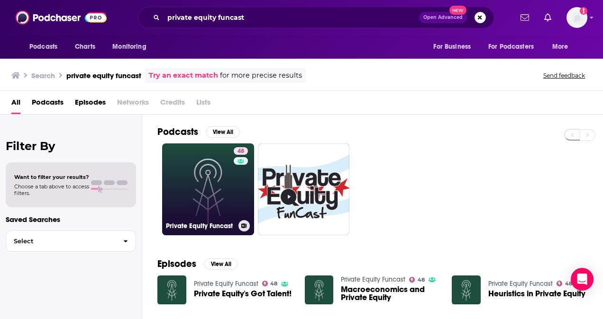
click at [215, 174] on link "48 Private Equity Funcast" at bounding box center [208, 190] width 92 height 92
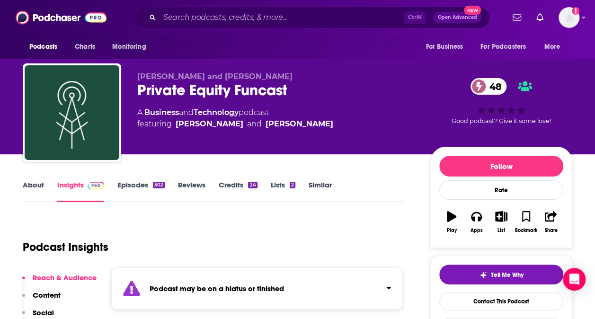
scroll to position [37, 0]
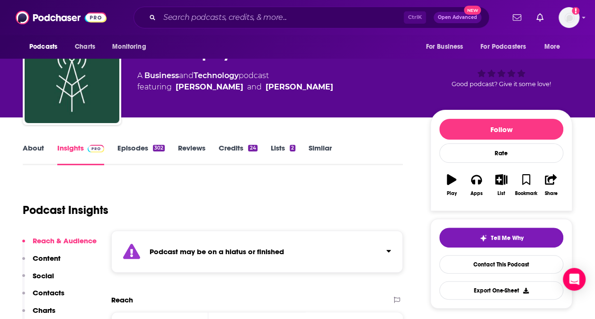
click at [386, 258] on div "Podcast may be on a hiatus or finished" at bounding box center [257, 252] width 292 height 42
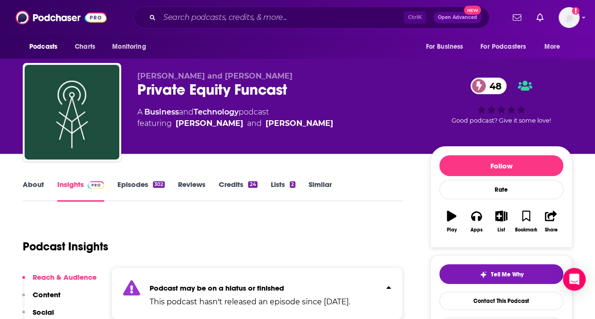
scroll to position [0, 0]
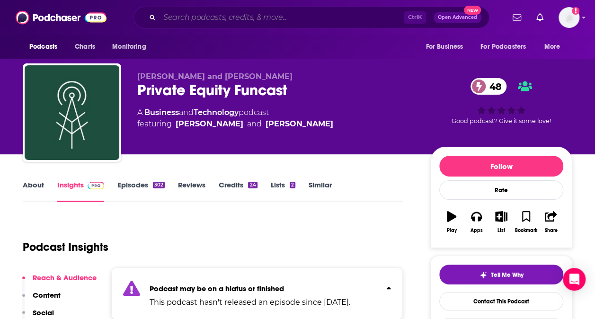
click at [286, 18] on input "Search podcasts, credits, & more..." at bounding box center [282, 17] width 244 height 15
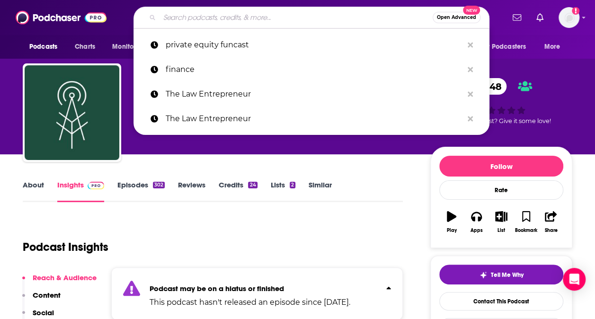
paste input "Planet Money"
type input "Planet Money"
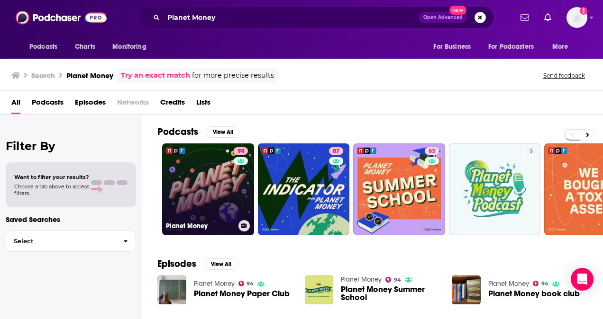
click at [202, 163] on link "94 Planet Money" at bounding box center [208, 190] width 92 height 92
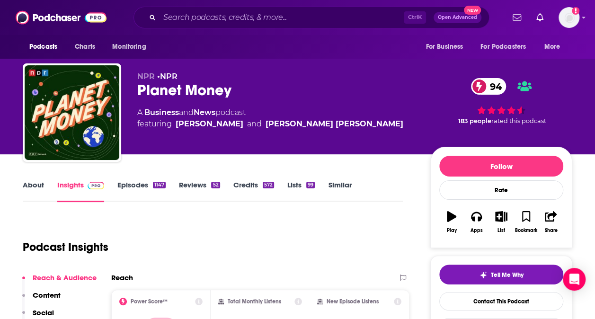
drag, startPoint x: 173, startPoint y: 122, endPoint x: 373, endPoint y: 124, distance: 199.4
click at [373, 124] on div "A Business and News podcast featuring Amanda Aronczyk and Sarah Aida Gonzalez" at bounding box center [276, 118] width 278 height 23
copy span "Amanda Aronczyk and Sarah Aida Gonzalez"
drag, startPoint x: 143, startPoint y: 112, endPoint x: 261, endPoint y: 107, distance: 118.1
click at [261, 107] on div "NPR • NPR Planet Money 94 A Business and News podcast featuring Amanda Aronczyk…" at bounding box center [276, 110] width 278 height 76
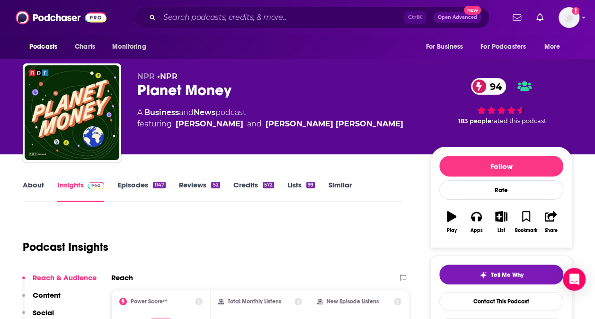
copy div "Business and News podcast"
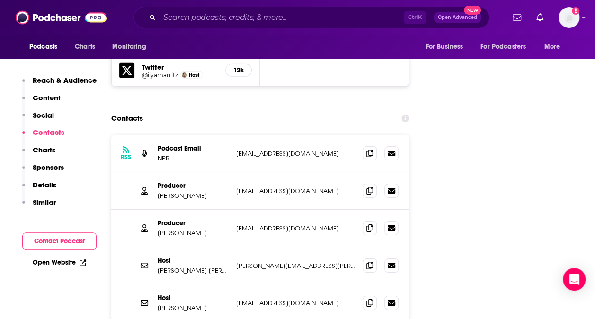
scroll to position [1481, 0]
drag, startPoint x: 155, startPoint y: 156, endPoint x: 204, endPoint y: 157, distance: 48.8
click at [204, 173] on div "Producer Darian Woods dwoods@npr.org dwoods@npr.org" at bounding box center [260, 191] width 298 height 37
copy p "Darian Woods"
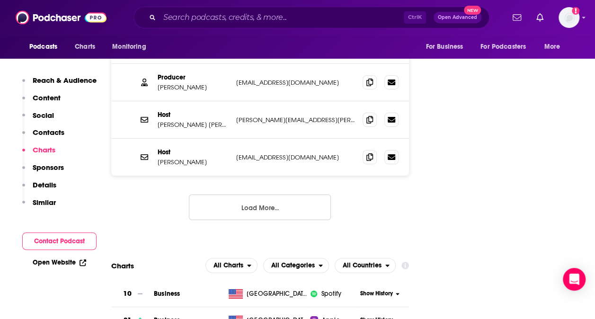
scroll to position [1522, 0]
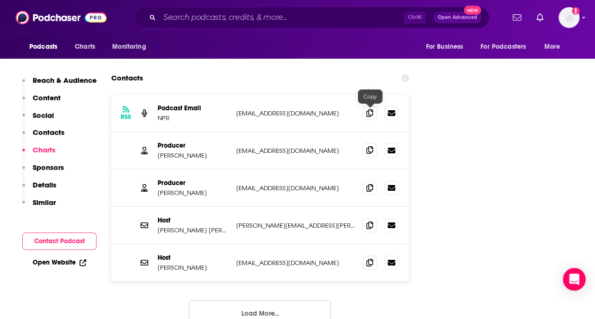
click at [369, 146] on icon at bounding box center [370, 150] width 7 height 8
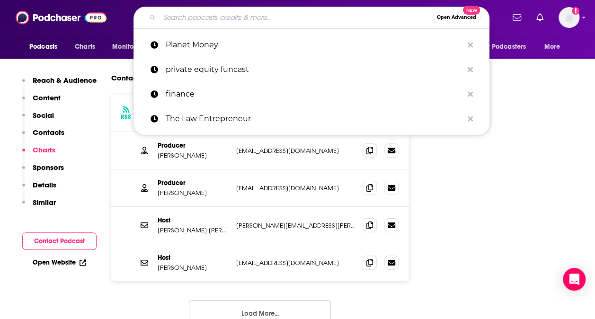
click at [220, 18] on input "Search podcasts, credits, & more..." at bounding box center [296, 17] width 273 height 15
paste input "Bite-Sized Business Law"
type input "Bite-Sized Business Law"
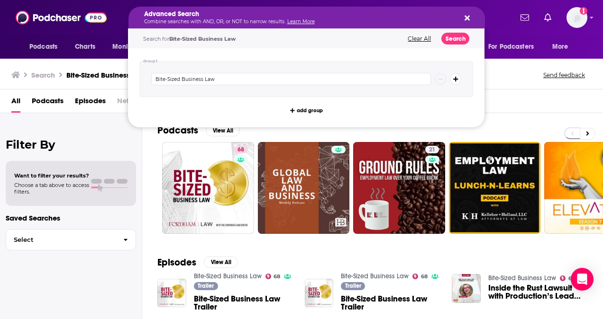
drag, startPoint x: 270, startPoint y: 21, endPoint x: 173, endPoint y: 18, distance: 96.7
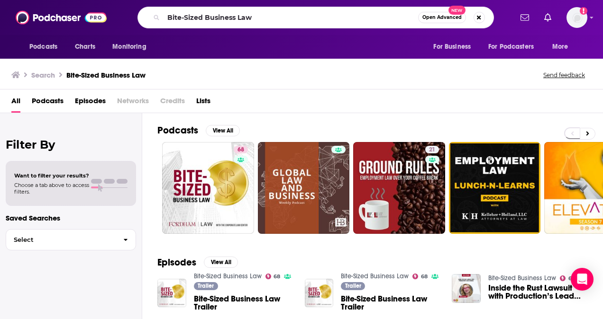
click at [504, 97] on div "All Podcasts Episodes Networks Credits Lists" at bounding box center [303, 102] width 584 height 19
click at [478, 17] on button "Search podcasts, credits, & more..." at bounding box center [478, 17] width 11 height 11
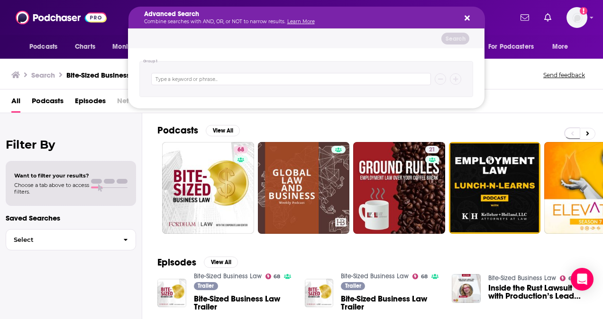
click at [469, 17] on div "Advanced Search Combine searches with AND, OR, or NOT to narrow results. Learn …" at bounding box center [306, 18] width 356 height 22
click at [466, 17] on icon "Search podcasts, credits, & more..." at bounding box center [466, 18] width 5 height 5
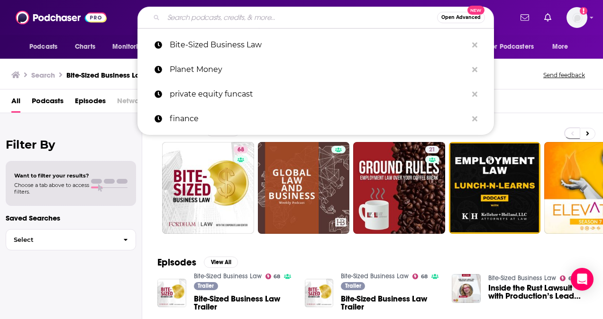
click at [309, 16] on input "Search podcasts, credits, & more..." at bounding box center [299, 17] width 273 height 15
paste input "Dry Powder"
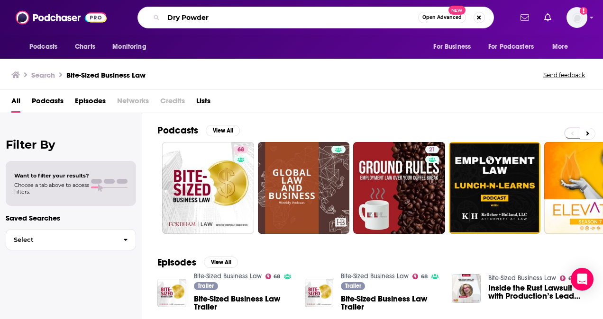
type input "Dry Powder"
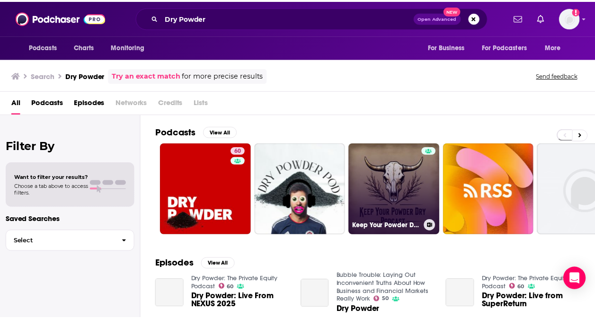
scroll to position [30, 0]
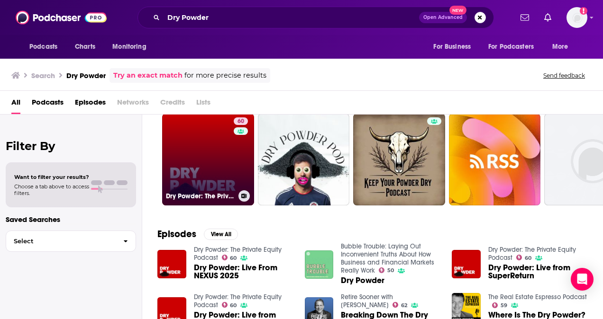
click at [219, 125] on link "60 Dry Powder: The Private Equity Podcast" at bounding box center [208, 160] width 92 height 92
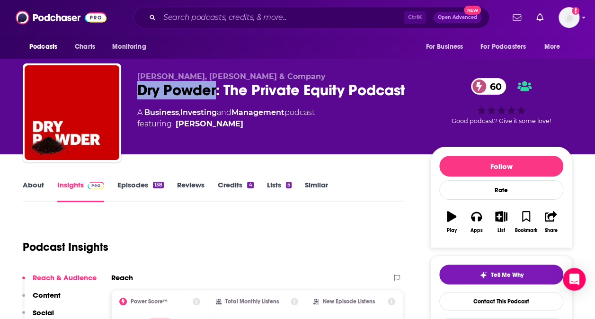
drag, startPoint x: 135, startPoint y: 88, endPoint x: 215, endPoint y: 88, distance: 80.1
click at [215, 88] on div "Hugh MacArthur, Bain & Company Dry Powder: The Private Equity Podcast 60 A Busi…" at bounding box center [298, 114] width 550 height 102
copy h2 "Dry Powder"
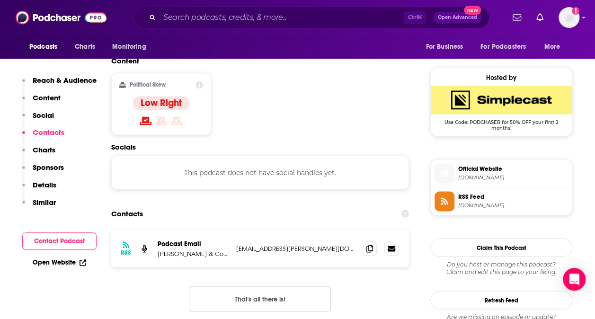
scroll to position [737, 0]
click at [369, 244] on icon at bounding box center [370, 248] width 7 height 8
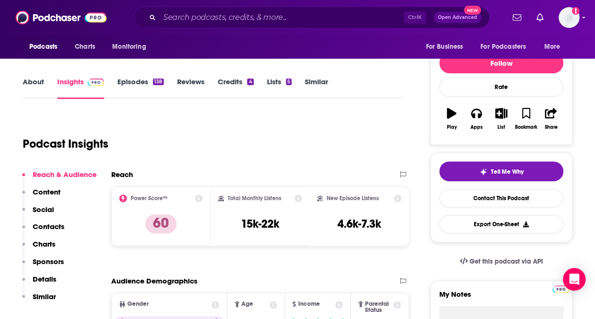
scroll to position [0, 0]
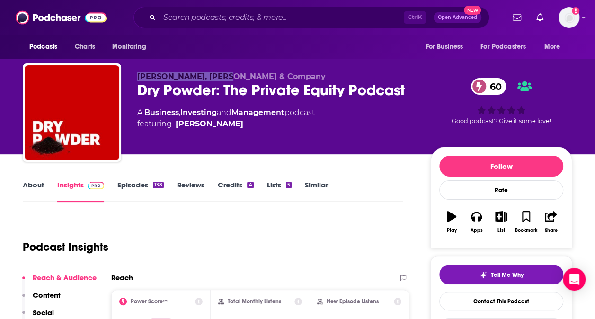
drag, startPoint x: 137, startPoint y: 73, endPoint x: 226, endPoint y: 74, distance: 89.5
click at [226, 74] on div "Hugh MacArthur, Bain & Company Dry Powder: The Private Equity Podcast 60 A Busi…" at bounding box center [298, 114] width 550 height 102
drag, startPoint x: 226, startPoint y: 74, endPoint x: 208, endPoint y: 75, distance: 18.0
click at [208, 75] on p "Hugh MacArthur, Bain & Company" at bounding box center [276, 76] width 278 height 9
copy span "Bain & Company"
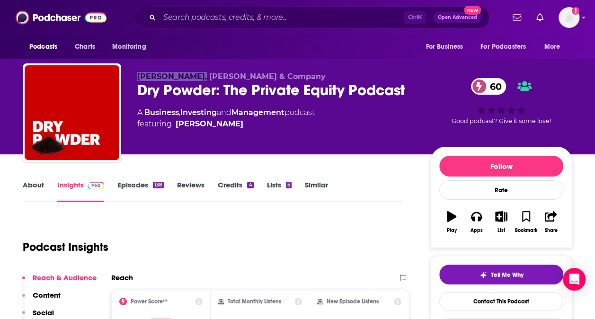
drag, startPoint x: 136, startPoint y: 75, endPoint x: 204, endPoint y: 73, distance: 67.8
click at [204, 73] on div "Hugh MacArthur, Bain & Company Dry Powder: The Private Equity Podcast 60 A Busi…" at bounding box center [298, 114] width 550 height 102
copy span "Hugh MacArthur"
drag, startPoint x: 142, startPoint y: 109, endPoint x: 326, endPoint y: 116, distance: 184.4
click at [326, 116] on div "A Business , Investing and Management podcast featuring Hugh MacArthur" at bounding box center [276, 118] width 278 height 23
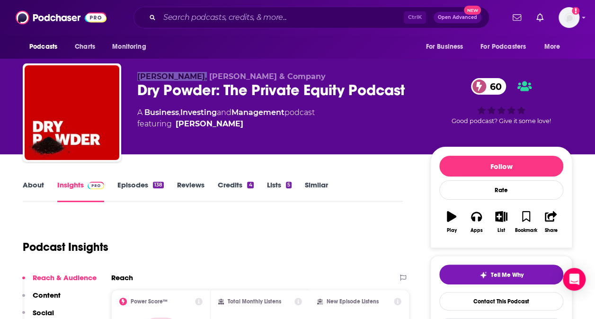
copy div "Business , Investing and Management podcast"
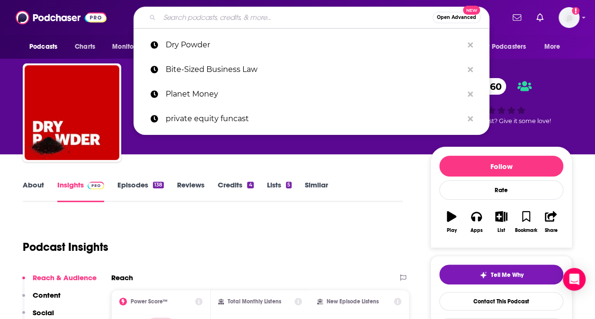
click at [199, 19] on input "Search podcasts, credits, & more..." at bounding box center [296, 17] width 273 height 15
paste input "Private Equity Fast Pitch"
type input "Private Equity Fast Pitch"
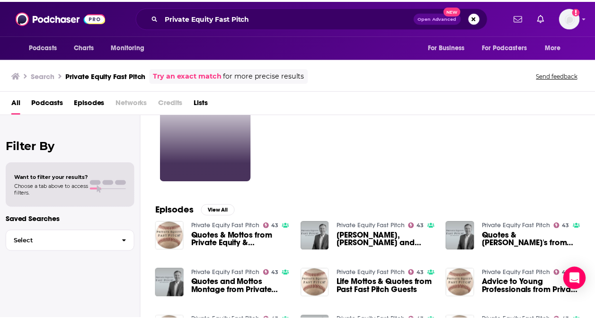
scroll to position [34, 0]
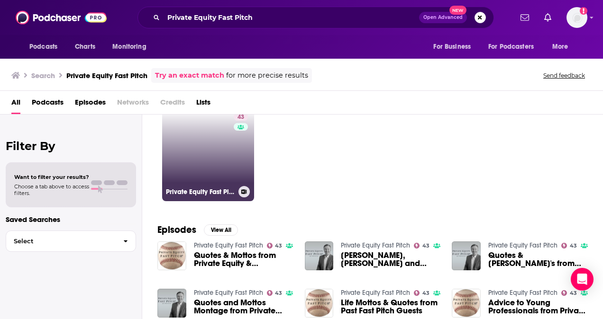
click at [204, 167] on link "43 Private Equity Fast Pitch" at bounding box center [208, 155] width 92 height 92
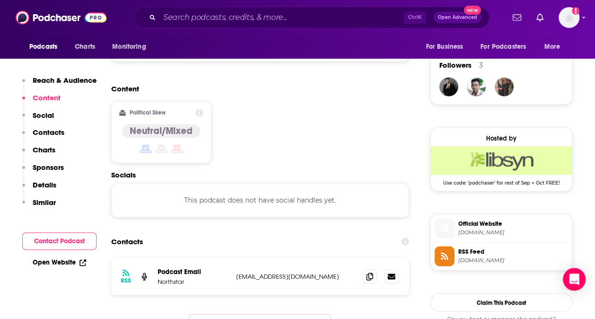
scroll to position [753, 0]
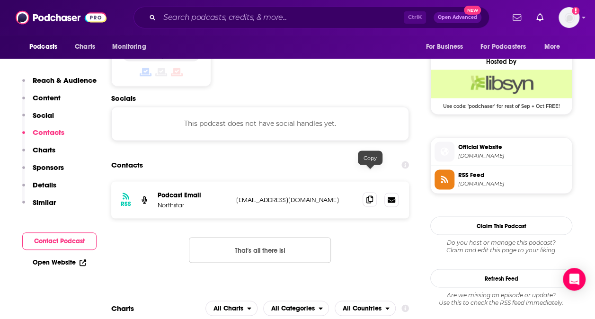
click at [372, 196] on icon at bounding box center [370, 200] width 7 height 8
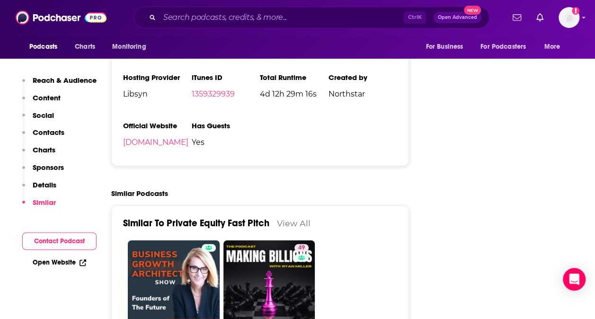
scroll to position [1465, 0]
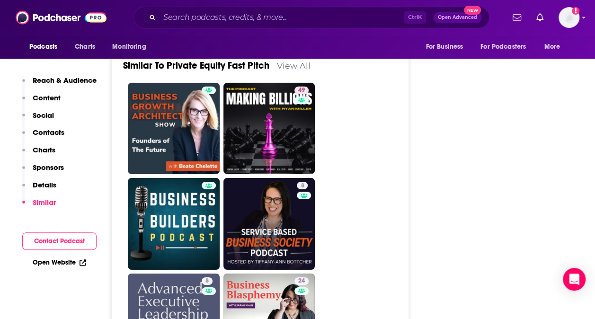
click at [236, 26] on div "Ctrl K Open Advanced New" at bounding box center [312, 18] width 356 height 22
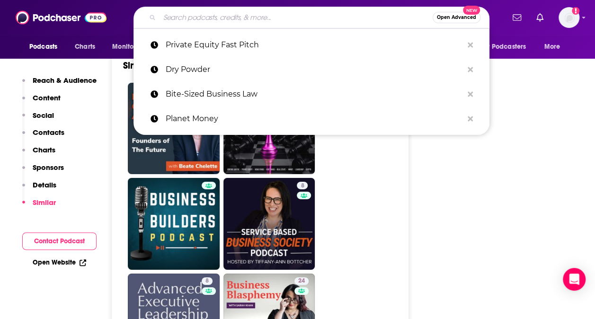
click at [232, 20] on input "Search podcasts, credits, & more..." at bounding box center [296, 17] width 273 height 15
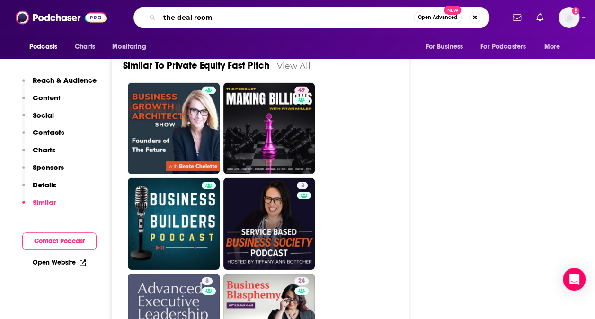
type input "the deal room"
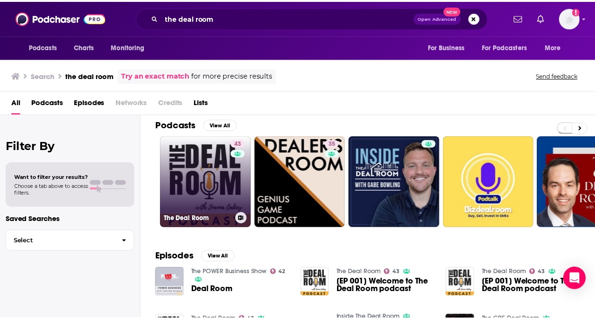
scroll to position [8, 0]
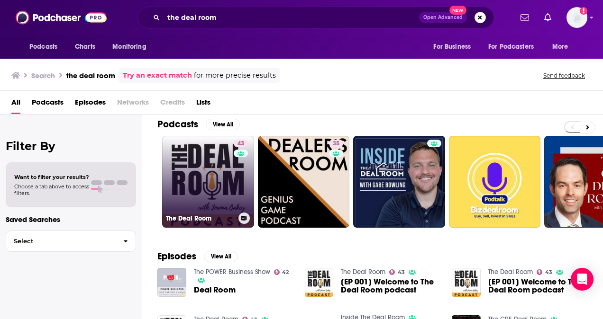
click at [207, 166] on link "43 The Deal Room" at bounding box center [208, 182] width 92 height 92
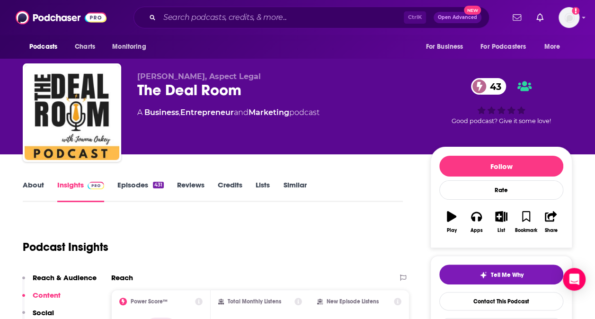
scroll to position [98, 0]
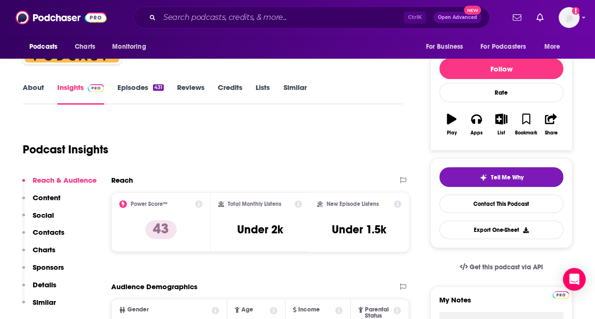
click at [32, 88] on link "About" at bounding box center [33, 94] width 21 height 22
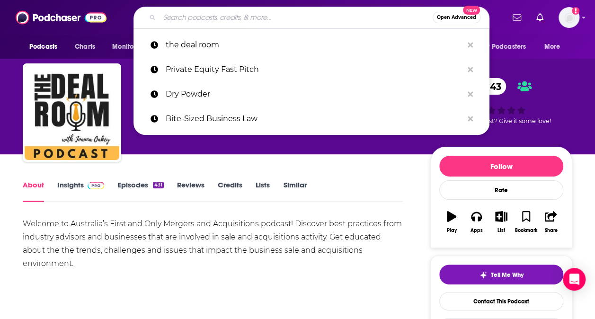
click at [221, 16] on input "Search podcasts, credits, & more..." at bounding box center [296, 17] width 273 height 15
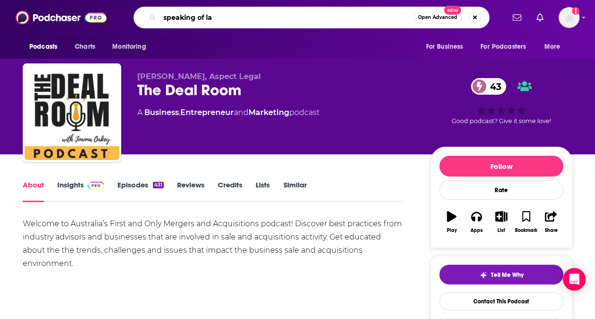
type input "speaking of law"
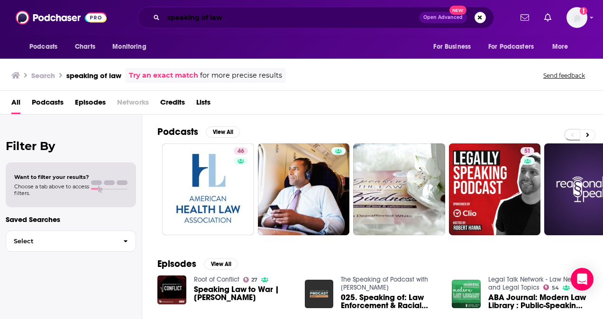
click at [249, 20] on input "speaking of law" at bounding box center [290, 17] width 255 height 15
click at [54, 102] on span "Podcasts" at bounding box center [48, 104] width 32 height 19
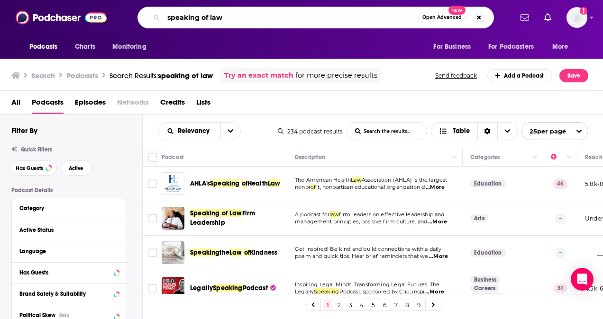
drag, startPoint x: 237, startPoint y: 22, endPoint x: 159, endPoint y: 11, distance: 79.4
click at [159, 11] on div "speaking of law Open Advanced New" at bounding box center [315, 18] width 356 height 22
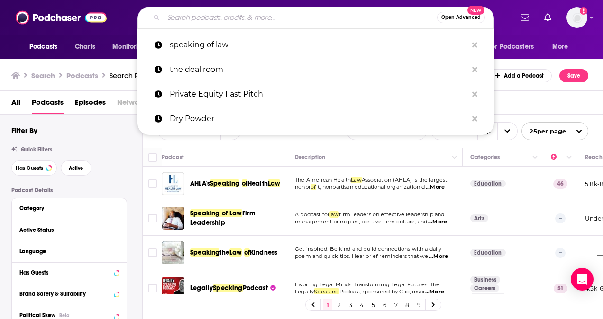
click at [123, 20] on div "Open Advanced New speaking of law the deal room Private Equity Fast Pitch Dry P…" at bounding box center [315, 18] width 393 height 22
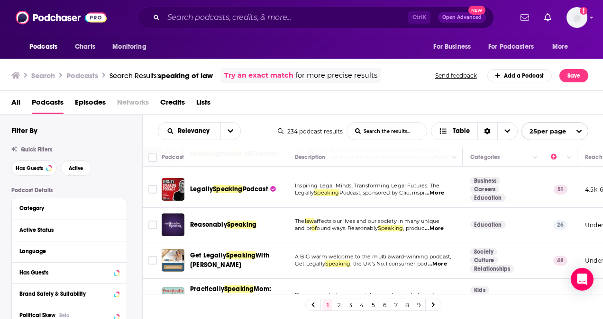
scroll to position [101, 0]
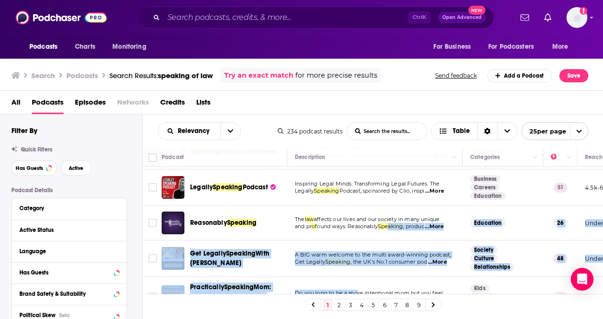
drag, startPoint x: 357, startPoint y: 280, endPoint x: 391, endPoint y: 235, distance: 56.6
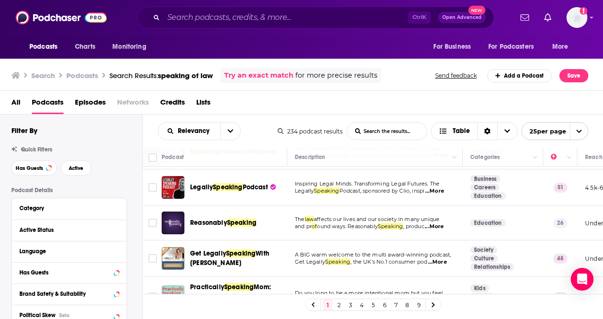
click at [271, 97] on div "All Podcasts Episodes Networks Credits Lists" at bounding box center [303, 104] width 584 height 19
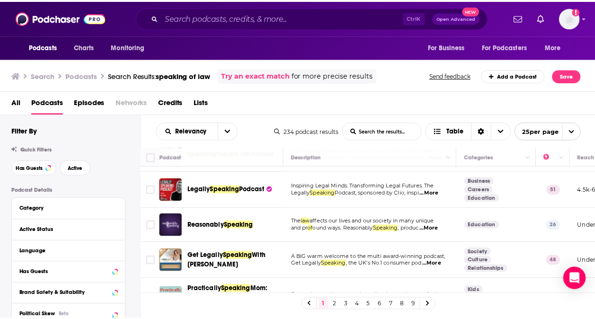
scroll to position [0, 0]
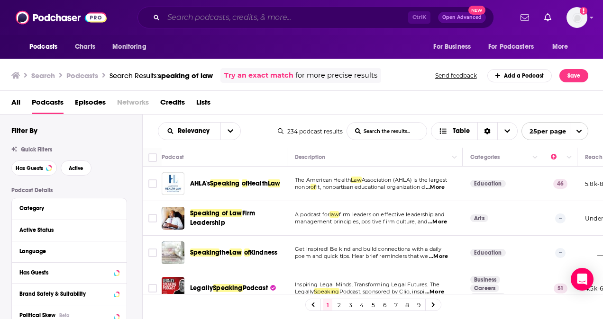
click at [222, 20] on input "Search podcasts, credits, & more..." at bounding box center [285, 17] width 244 height 15
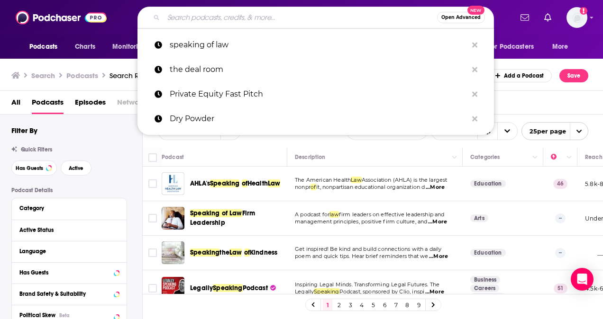
paste input "Barron's Streetwise"
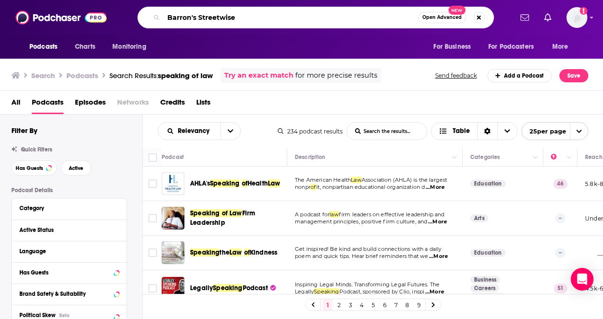
type input "Barron's Streetwise"
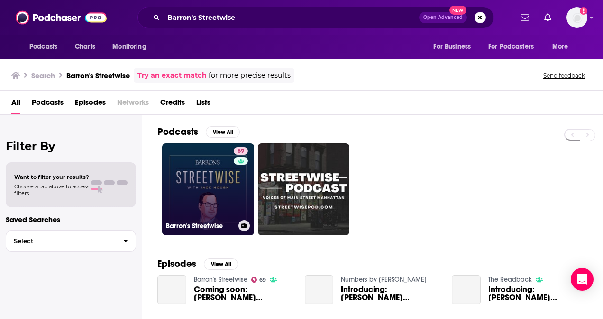
click at [185, 164] on link "69 Barron's Streetwise" at bounding box center [208, 190] width 92 height 92
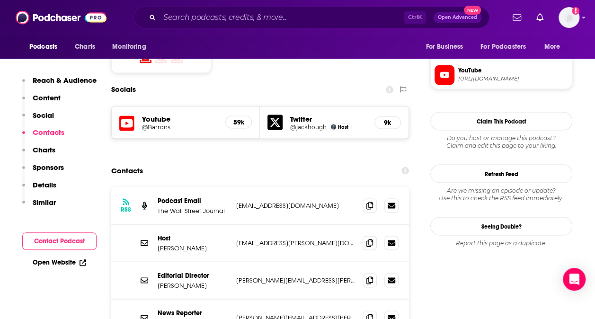
scroll to position [799, 0]
drag, startPoint x: 198, startPoint y: 191, endPoint x: 154, endPoint y: 195, distance: 43.2
click at [154, 225] on div "Host Jack Hough jack.hough@barrons.com jack.hough@barrons.com" at bounding box center [260, 243] width 298 height 37
copy p "Jack Hough"
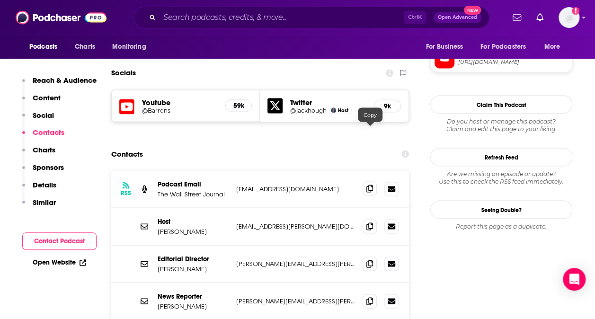
click at [374, 181] on span at bounding box center [370, 188] width 14 height 14
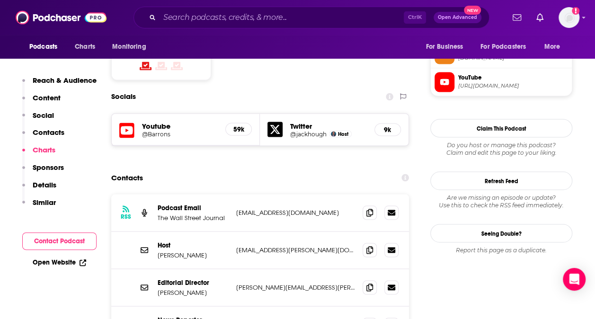
scroll to position [828, 0]
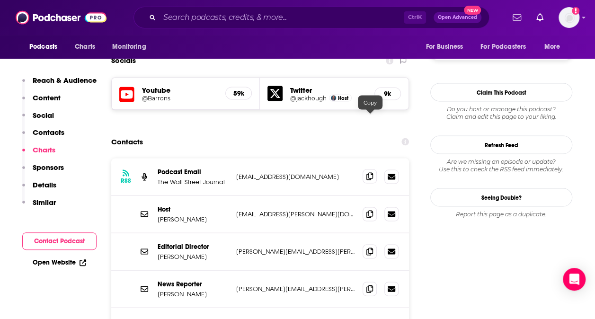
click at [369, 172] on icon at bounding box center [370, 176] width 7 height 8
drag, startPoint x: 234, startPoint y: 117, endPoint x: 318, endPoint y: 125, distance: 84.7
click at [318, 158] on div "RSS Podcast Email The Wall Street Journal podcasts@dowjones.com podcasts@dowjon…" at bounding box center [260, 176] width 298 height 37
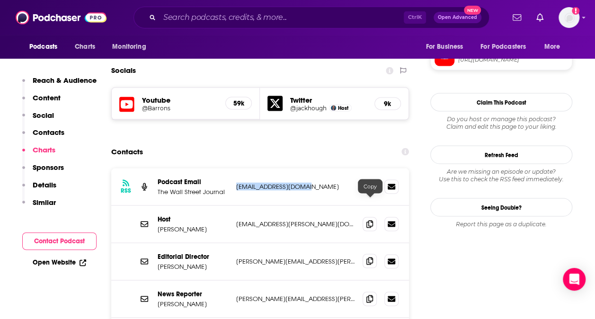
scroll to position [811, 0]
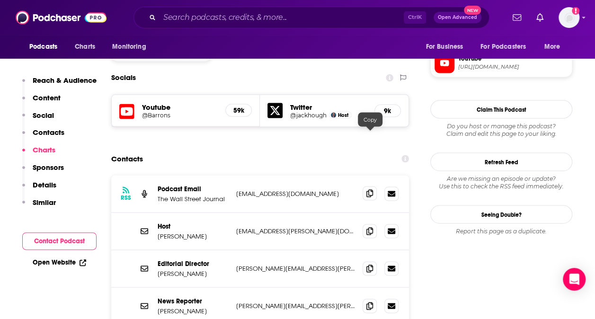
click at [374, 186] on span at bounding box center [370, 193] width 14 height 14
click at [372, 189] on icon at bounding box center [370, 193] width 7 height 8
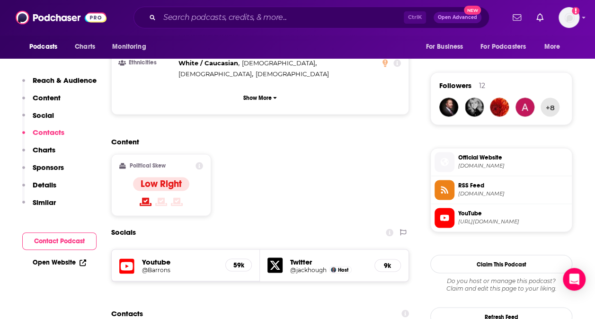
scroll to position [819, 0]
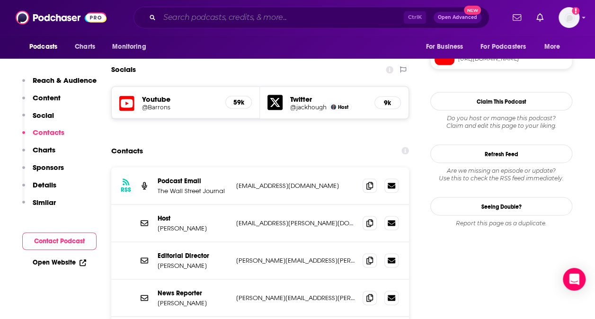
click at [196, 19] on input "Search podcasts, credits, & more..." at bounding box center [282, 17] width 244 height 15
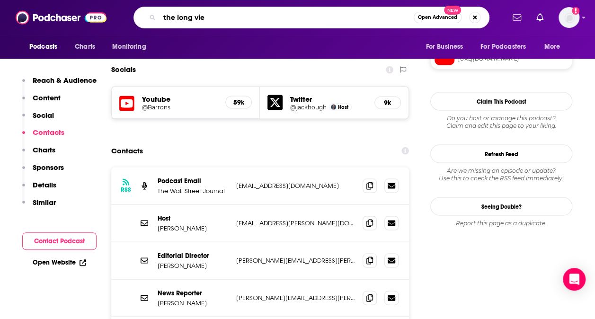
type input "the long view"
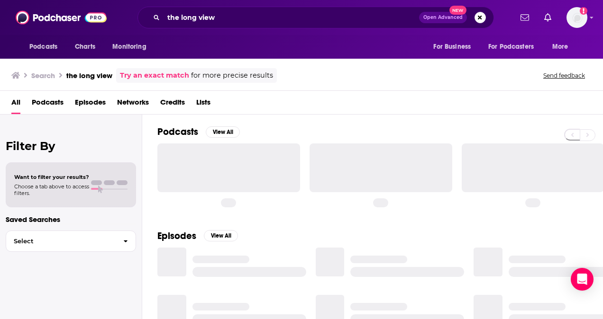
click at [58, 104] on span "Podcasts" at bounding box center [48, 104] width 32 height 19
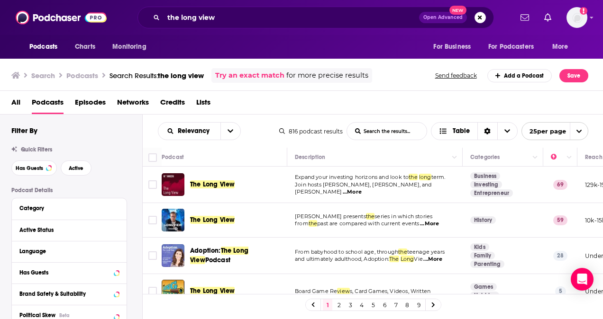
click at [202, 180] on div "Podcasts Charts Monitoring the long view Open Advanced New For Business For Pod…" at bounding box center [301, 159] width 603 height 319
click at [404, 180] on span "Expand your investing horizons and look to" at bounding box center [352, 177] width 114 height 7
click at [405, 188] on span "Join hosts Christine Benz, Dan Lefkovitz, and Amy" at bounding box center [363, 188] width 137 height 14
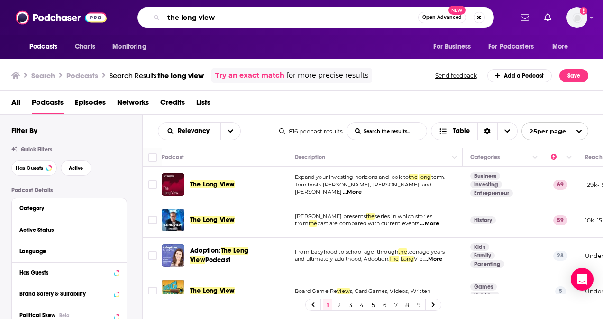
drag, startPoint x: 241, startPoint y: 18, endPoint x: 117, endPoint y: 3, distance: 124.6
click at [117, 3] on div "Podcasts Charts Monitoring the long view Open Advanced New For Business For Pod…" at bounding box center [301, 17] width 603 height 35
paste input "Barron's Streetwise"
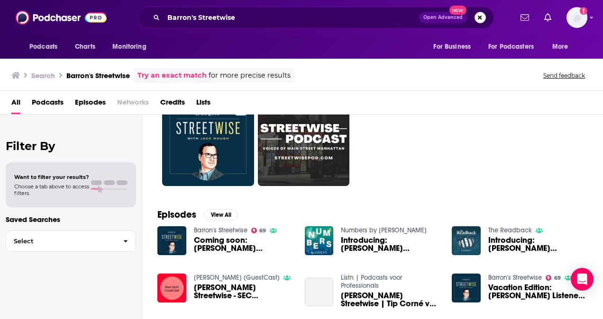
scroll to position [49, 0]
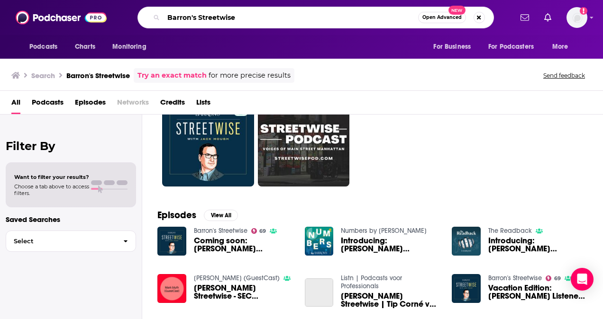
drag, startPoint x: 249, startPoint y: 21, endPoint x: 141, endPoint y: 9, distance: 108.6
click at [141, 9] on div "Barron's Streetwise Open Advanced New" at bounding box center [315, 18] width 356 height 22
paste input "Private Equity Fast Pitch"
type input "Private Equity Fast Pitch"
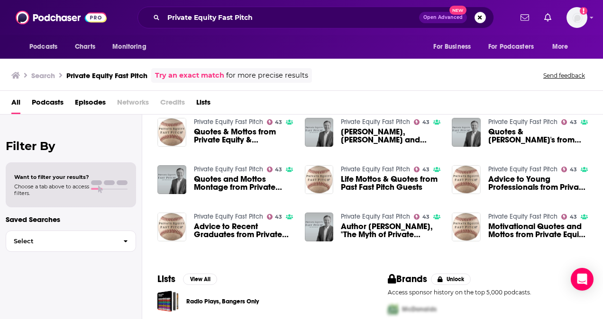
scroll to position [157, 0]
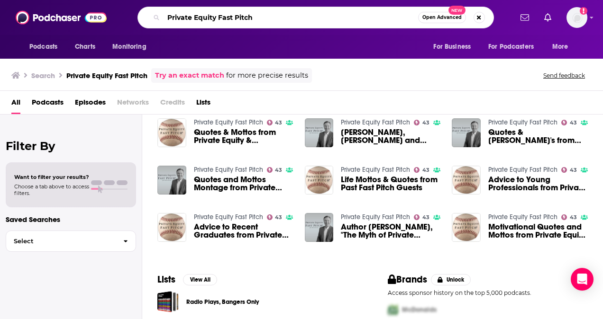
click at [390, 24] on input "Private Equity Fast Pitch" at bounding box center [290, 17] width 254 height 15
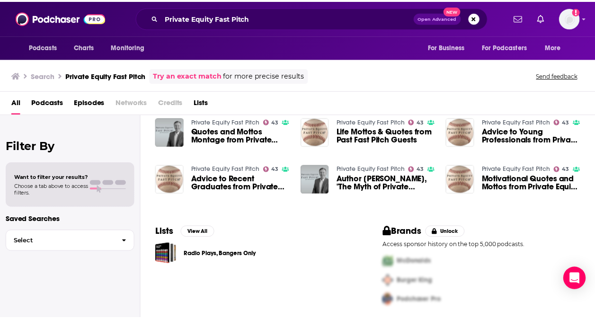
scroll to position [205, 0]
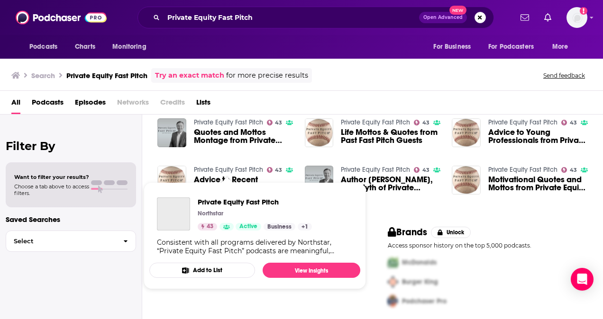
click at [236, 168] on link "Private Equity Fast Pitch" at bounding box center [228, 170] width 69 height 8
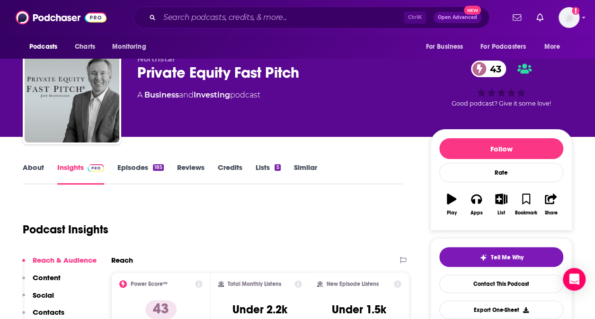
scroll to position [33, 0]
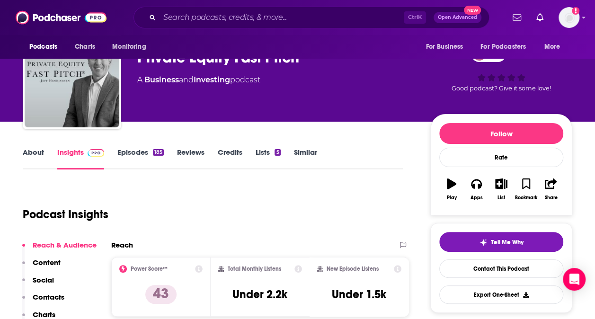
drag, startPoint x: 286, startPoint y: 83, endPoint x: 146, endPoint y: 85, distance: 140.2
click at [146, 85] on div "A Business and Investing podcast" at bounding box center [276, 79] width 278 height 11
copy div "Business and Investing podcast"
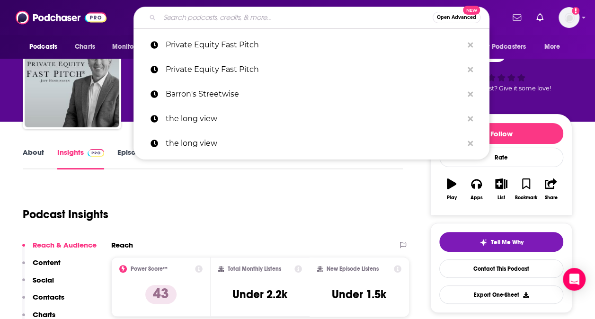
click at [238, 13] on input "Search podcasts, credits, & more..." at bounding box center [296, 17] width 273 height 15
paste input "Capital Allocators"
type input "Capital Allocators"
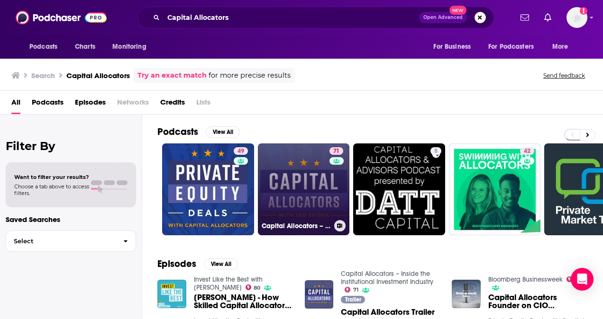
click at [317, 152] on link "71 Capital Allocators – Inside the Institutional Investment Industry" at bounding box center [304, 190] width 92 height 92
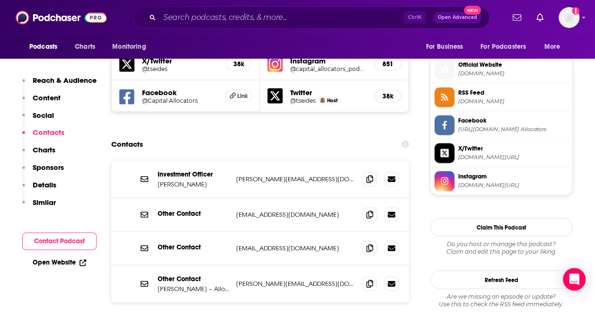
scroll to position [831, 0]
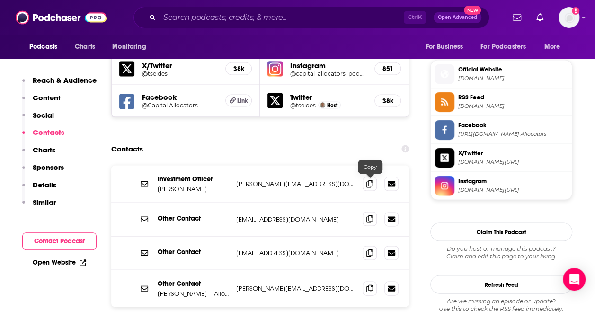
click at [375, 212] on span at bounding box center [370, 219] width 14 height 14
click at [210, 21] on input "Search podcasts, credits, & more..." at bounding box center [282, 17] width 244 height 15
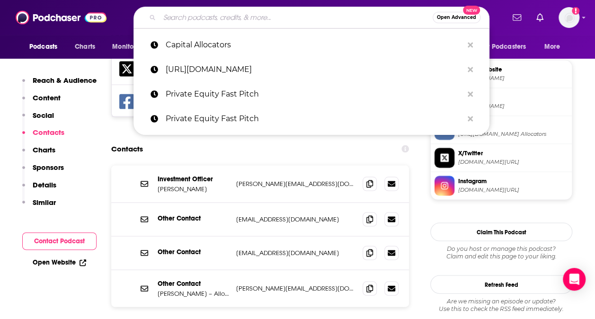
paste input "The ESG Report"
type input "The ESG Report"
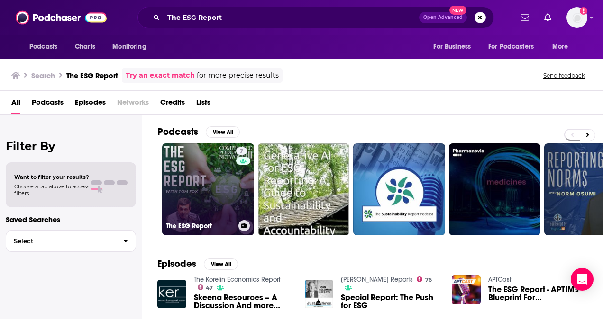
click at [218, 195] on link "7 The ESG Report" at bounding box center [208, 190] width 92 height 92
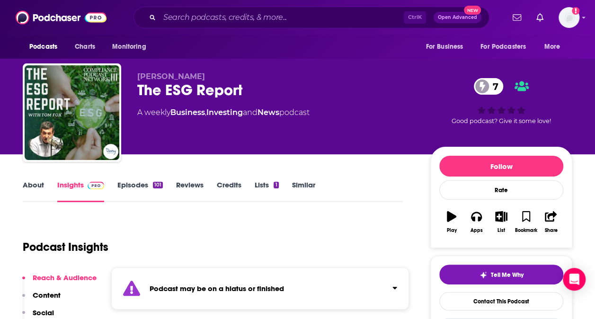
scroll to position [148, 0]
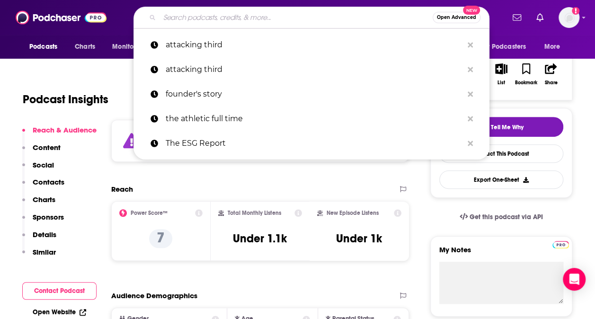
click at [216, 23] on input "Search podcasts, credits, & more..." at bounding box center [296, 17] width 273 height 15
paste input "Middle Market Mergers & Acquisitions Podcast"
type input "Middle Market Mergers & Acquisitions Podcast"
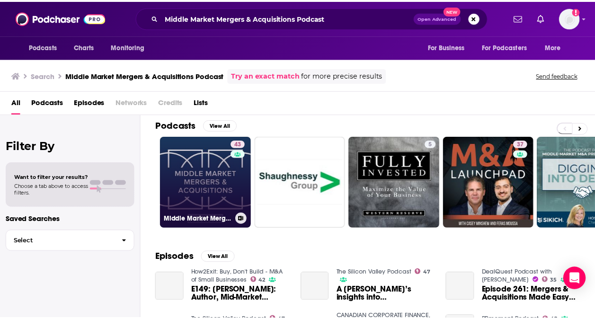
scroll to position [6, 0]
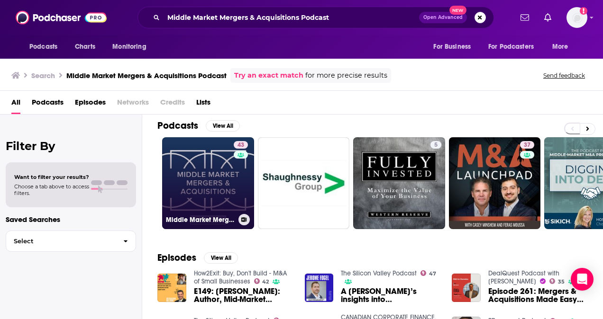
click at [226, 159] on link "43 Middle Market Mergers and Acquisitions by Colonnade Advisors" at bounding box center [208, 183] width 92 height 92
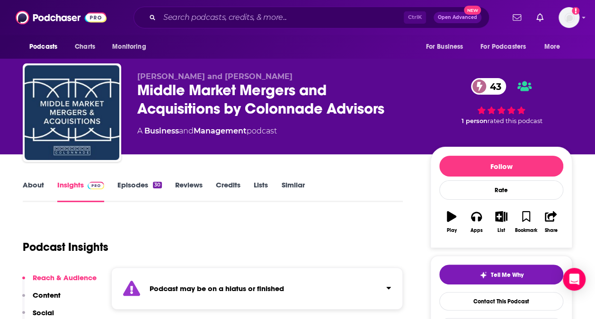
click at [298, 268] on div "Podcast may be on a hiatus or finished" at bounding box center [257, 289] width 292 height 42
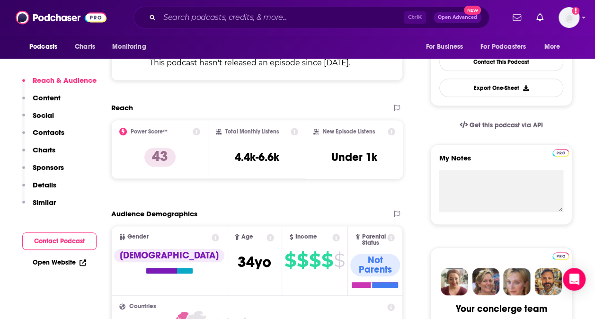
scroll to position [240, 0]
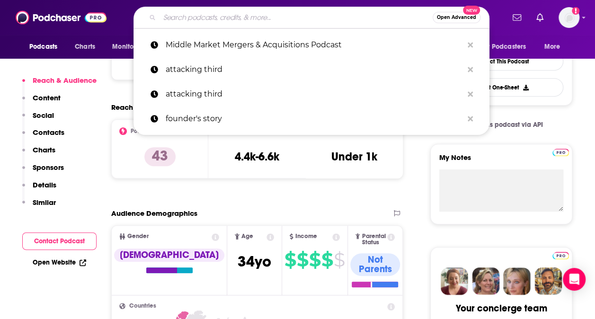
click at [189, 12] on input "Search podcasts, credits, & more..." at bounding box center [296, 17] width 273 height 15
paste input "Fund Flow"
type input "Fund Flow"
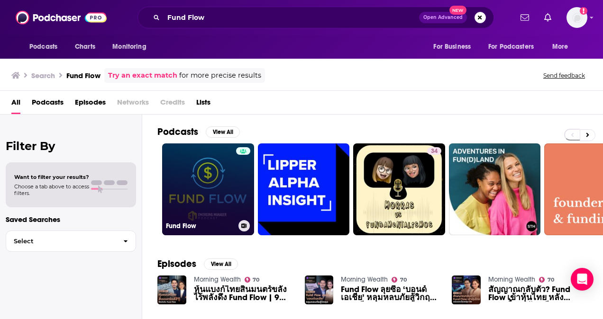
click at [216, 197] on link "Fund Flow" at bounding box center [208, 190] width 92 height 92
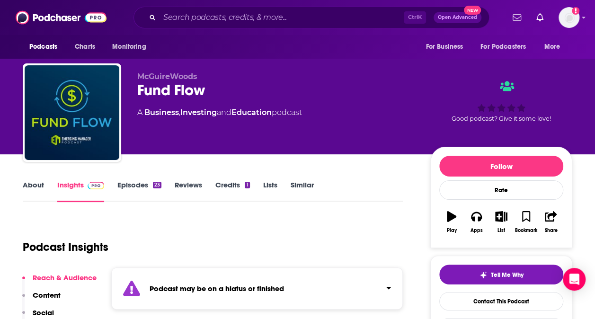
scroll to position [56, 0]
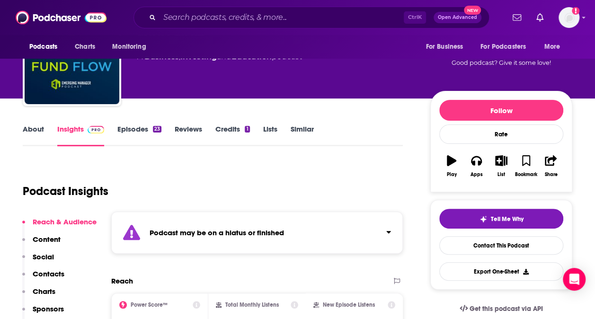
click at [274, 224] on div "Podcast may be on a hiatus or finished" at bounding box center [257, 233] width 292 height 42
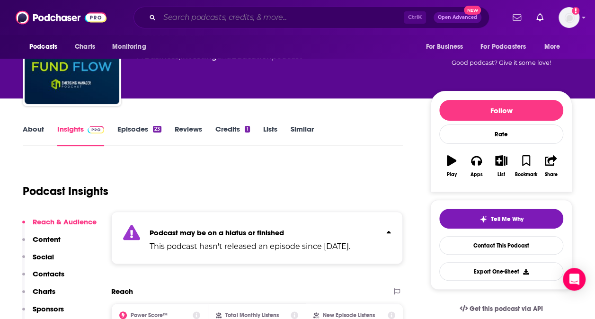
click at [176, 18] on input "Search podcasts, credits, & more..." at bounding box center [282, 17] width 244 height 15
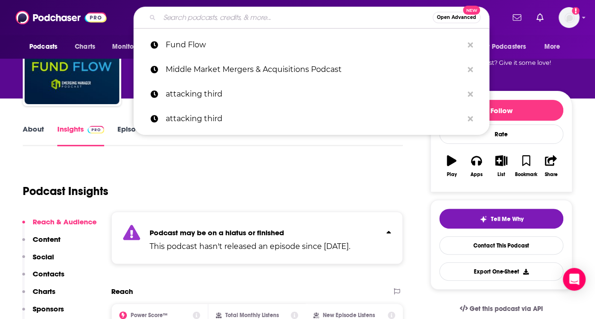
paste input "Middle Market M&A Podcast"
type input "Middle Market M&A Podcast"
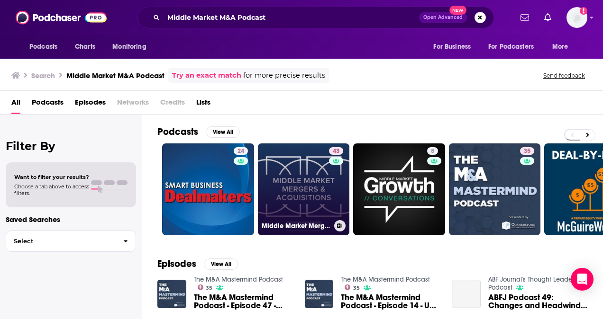
click at [287, 187] on link "43 Middle Market Mergers and Acquisitions by Colonnade Advisors" at bounding box center [304, 190] width 92 height 92
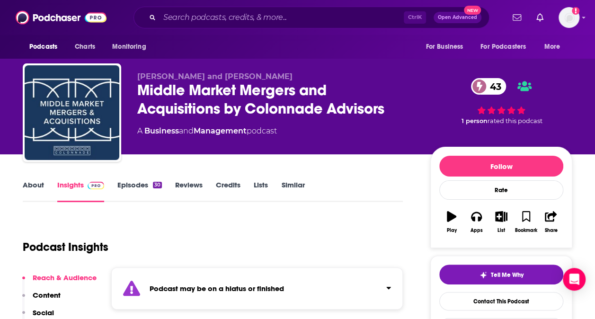
scroll to position [79, 0]
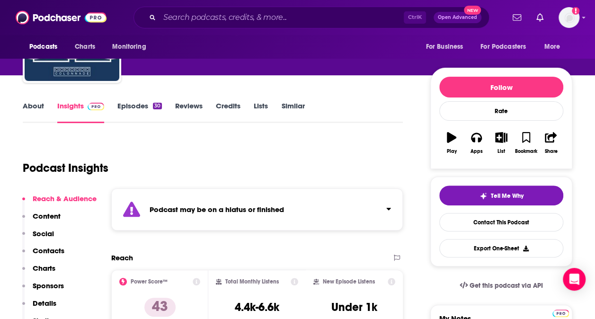
click at [323, 214] on div "Podcast may be on a hiatus or finished" at bounding box center [257, 210] width 292 height 42
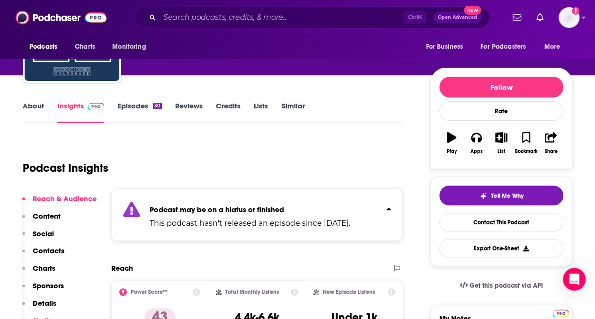
scroll to position [0, 0]
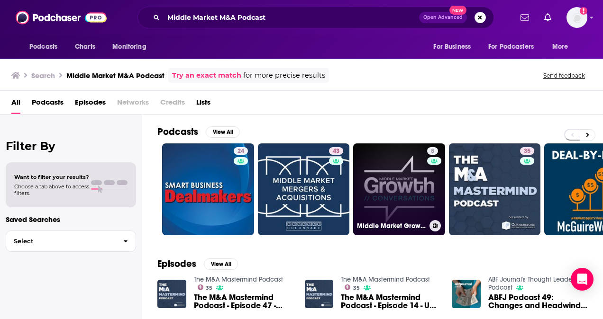
click at [388, 163] on link "8 Middle Market Growth Conversations" at bounding box center [399, 190] width 92 height 92
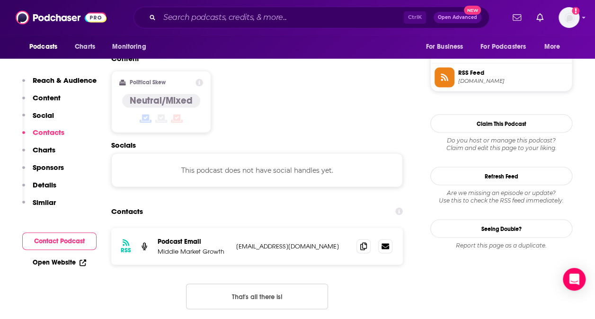
scroll to position [775, 0]
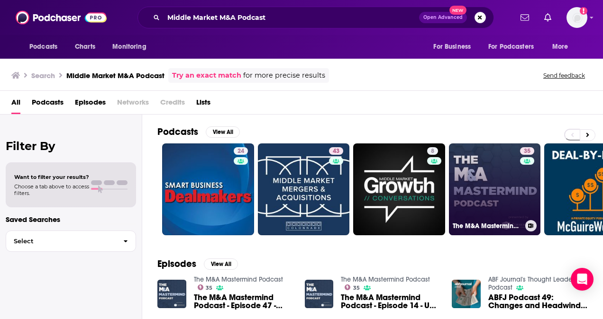
click at [459, 154] on link "35 The M&A Mastermind Podcast" at bounding box center [495, 190] width 92 height 92
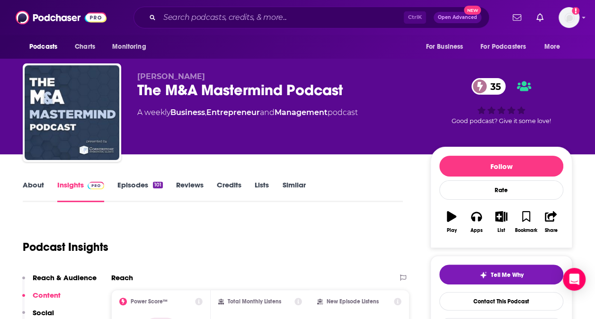
click at [27, 188] on link "About" at bounding box center [33, 191] width 21 height 22
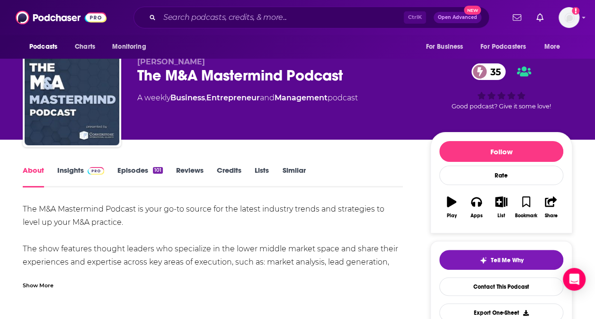
scroll to position [119, 0]
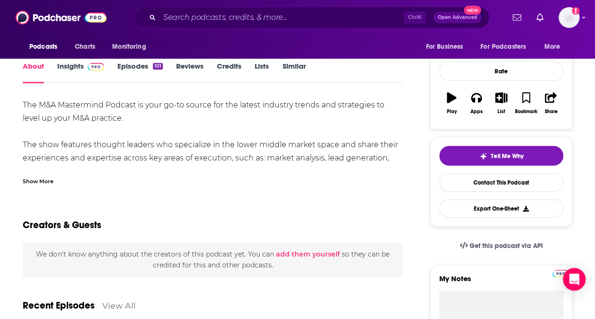
click at [76, 73] on link "Insights" at bounding box center [80, 73] width 47 height 22
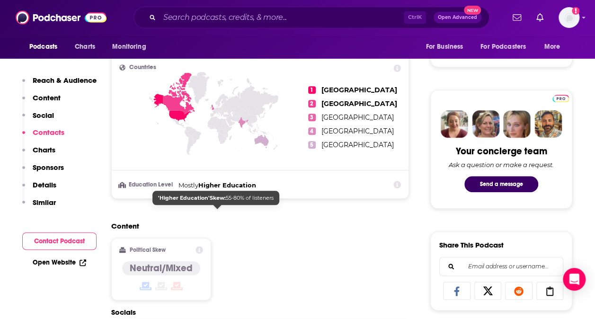
scroll to position [634, 0]
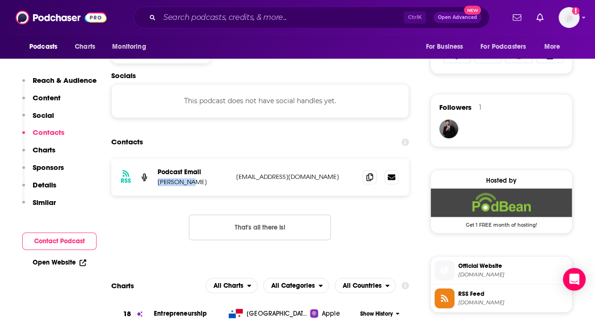
drag, startPoint x: 196, startPoint y: 182, endPoint x: 158, endPoint y: 179, distance: 37.6
click at [158, 179] on p "[PERSON_NAME]" at bounding box center [193, 182] width 71 height 8
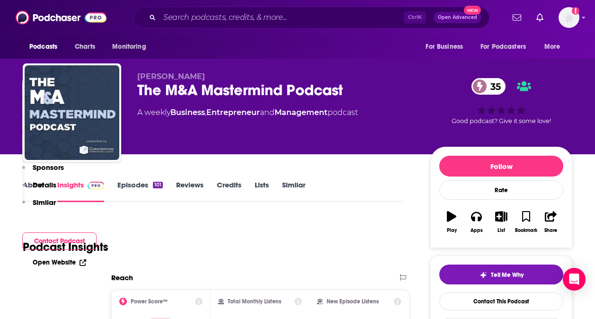
scroll to position [634, 0]
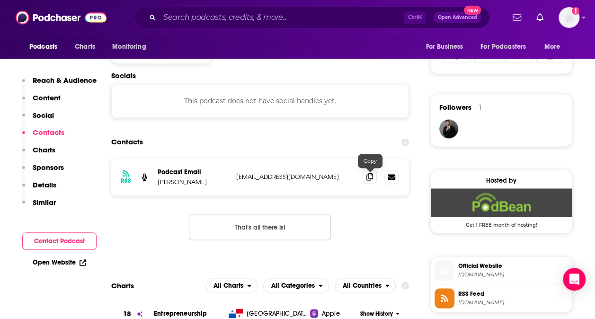
click at [368, 181] on span at bounding box center [370, 177] width 14 height 14
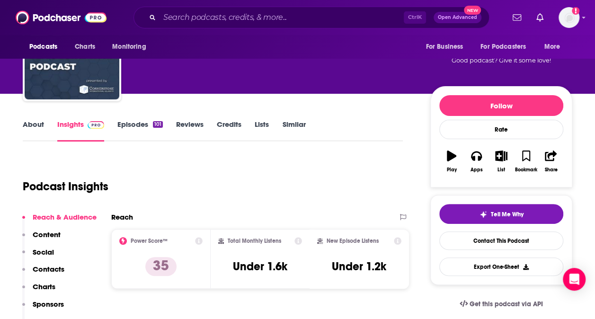
scroll to position [0, 0]
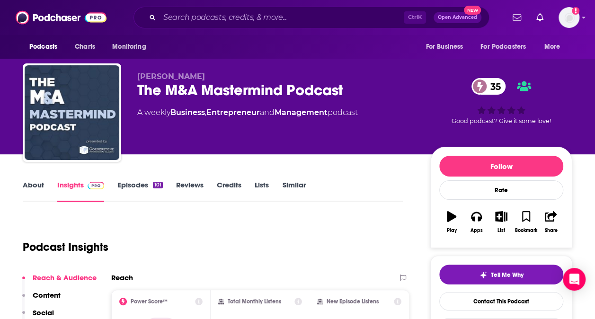
drag, startPoint x: 172, startPoint y: 113, endPoint x: 369, endPoint y: 116, distance: 196.6
click at [369, 116] on div "A weekly Business , Entrepreneur and Management podcast" at bounding box center [276, 112] width 278 height 11
copy div "Business , Entrepreneur and Management podcast"
click at [225, 16] on input "Search podcasts, credits, & more..." at bounding box center [282, 17] width 244 height 15
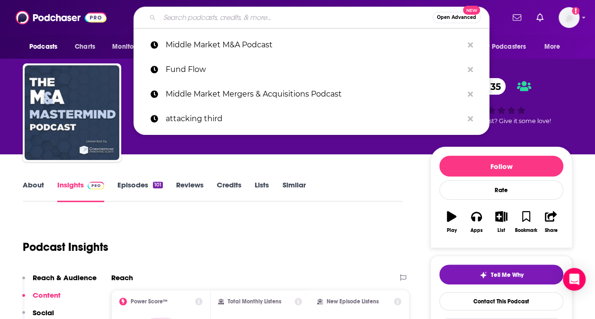
paste input "Alternative Investments Podcast"
type input "Alternative Investments Podcast"
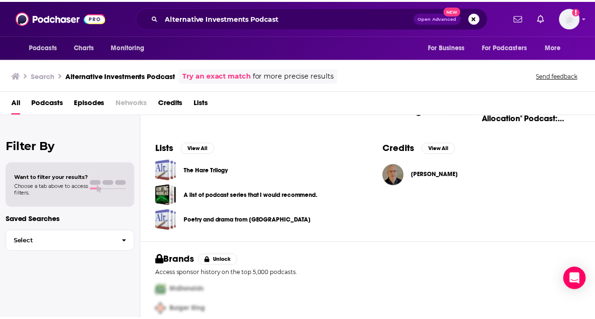
scroll to position [289, 0]
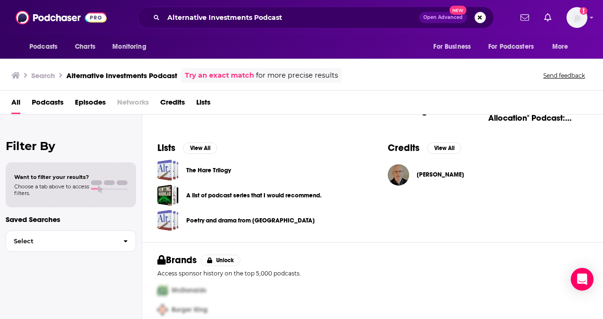
click at [56, 98] on span "Podcasts" at bounding box center [48, 104] width 32 height 19
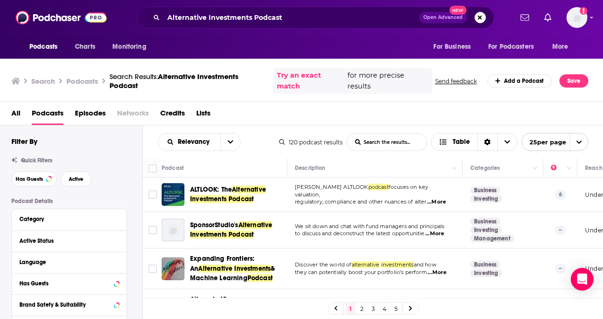
click at [255, 191] on span "Alternative Investments Podcast" at bounding box center [228, 195] width 76 height 18
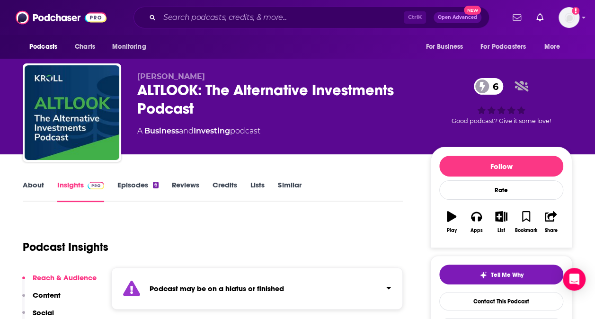
click at [326, 297] on div "Podcast may be on a hiatus or finished" at bounding box center [257, 289] width 292 height 42
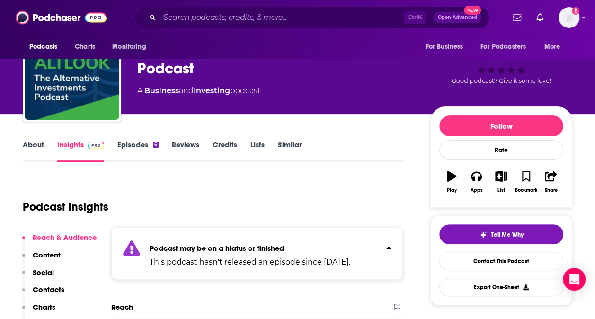
scroll to position [39, 0]
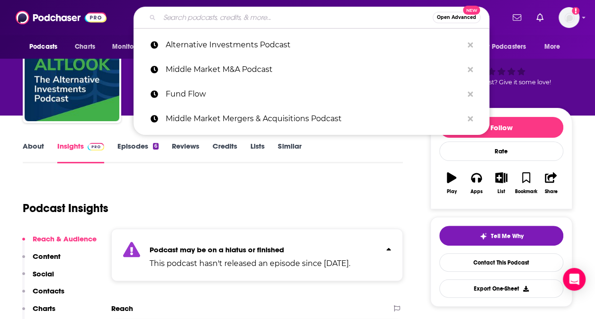
click at [211, 17] on input "Search podcasts, credits, & more..." at bounding box center [296, 17] width 273 height 15
paste input "Privcap Private Equity Podcast"
type input "Privcap Private Equity Podcast"
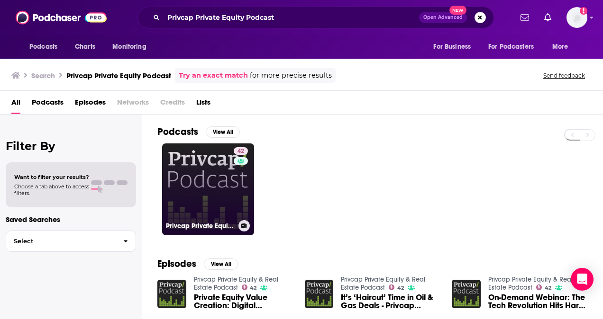
click at [199, 200] on link "42 Privcap Private Equity & Real Estate Podcast" at bounding box center [208, 190] width 92 height 92
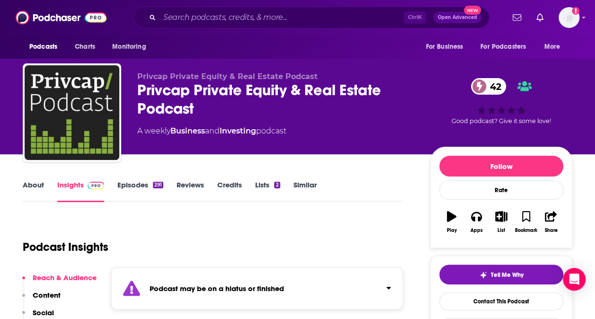
scroll to position [74, 0]
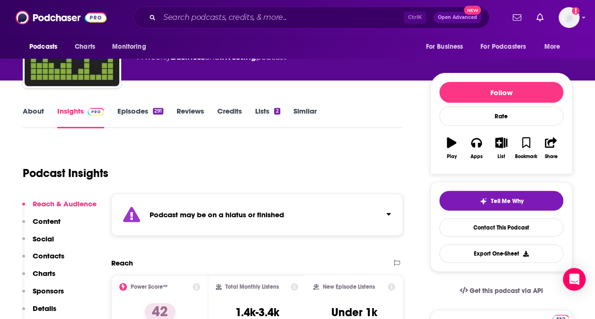
click at [229, 224] on div "Podcast may be on a hiatus or finished" at bounding box center [257, 215] width 292 height 42
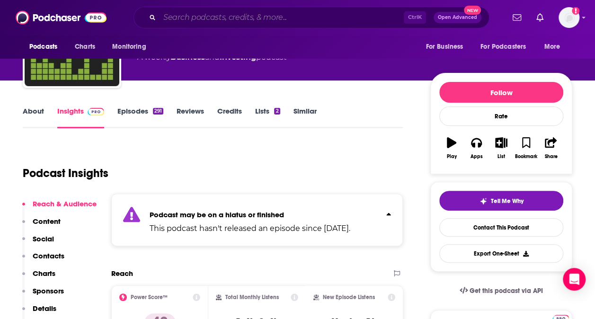
click at [249, 17] on input "Search podcasts, credits, & more..." at bounding box center [282, 17] width 244 height 15
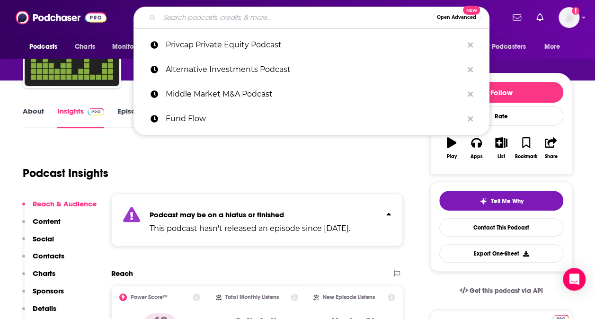
paste input "GrowthCap Insights"
type input "GrowthCap Insights"
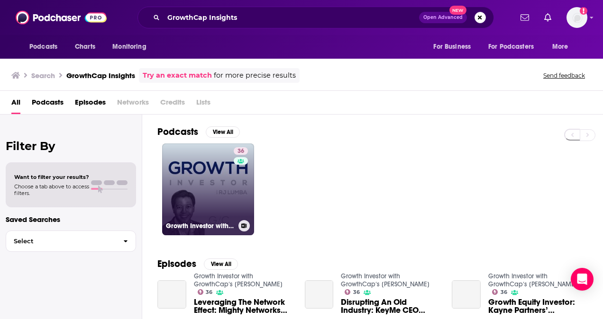
click at [218, 191] on link "36 Growth Investor with GrowthCap‘s [PERSON_NAME]" at bounding box center [208, 190] width 92 height 92
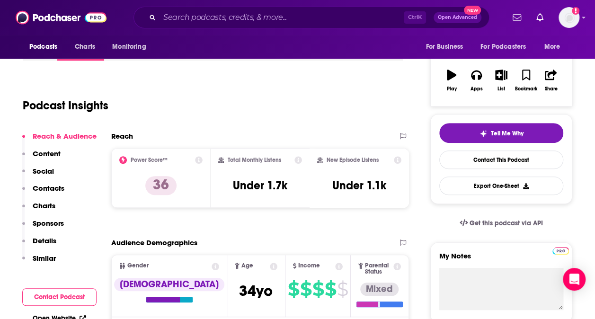
scroll to position [142, 0]
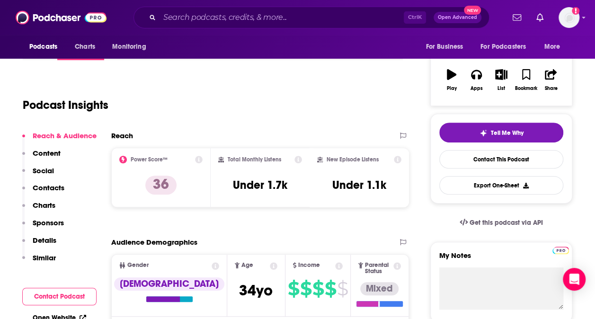
click at [200, 161] on icon at bounding box center [199, 160] width 8 height 8
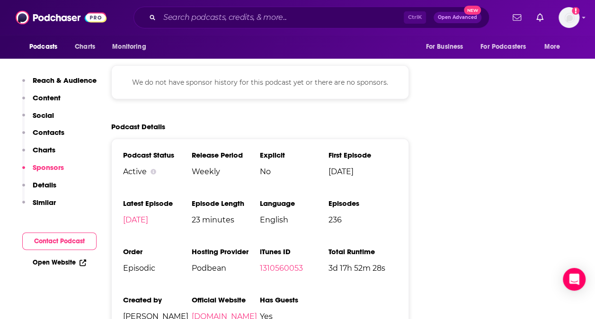
scroll to position [1152, 0]
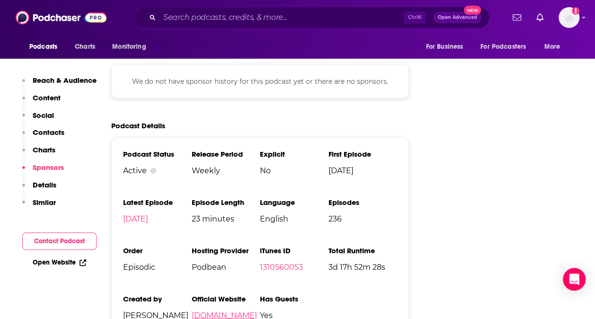
click at [233, 311] on link "[DOMAIN_NAME]" at bounding box center [224, 315] width 65 height 9
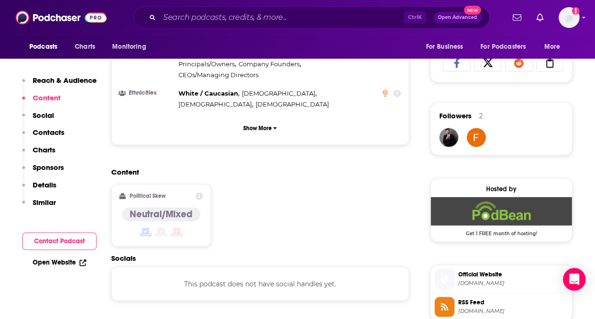
scroll to position [0, 0]
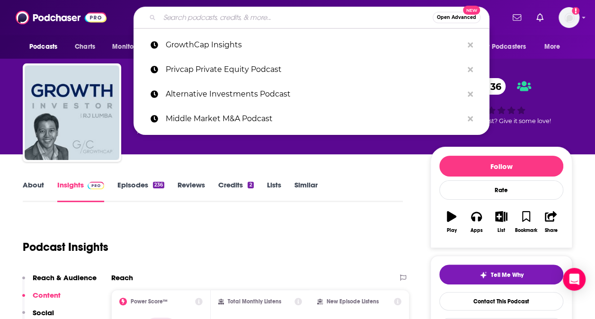
click at [206, 20] on input "Search podcasts, credits, & more..." at bounding box center [296, 17] width 273 height 15
paste input "Privcap Private Equity Podcast"
type input "Privcap Private Equity Podcast"
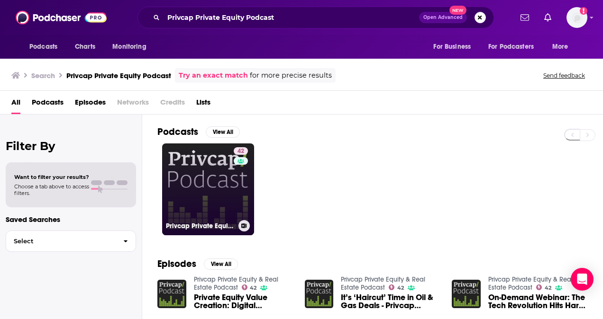
click at [215, 146] on link "42 Privcap Private Equity & Real Estate Podcast" at bounding box center [208, 190] width 92 height 92
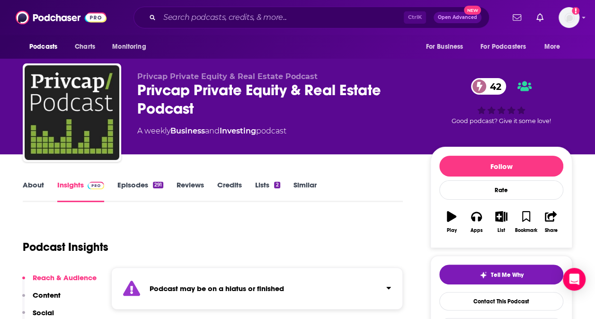
click at [273, 297] on div "Podcast may be on a hiatus or finished" at bounding box center [257, 289] width 292 height 42
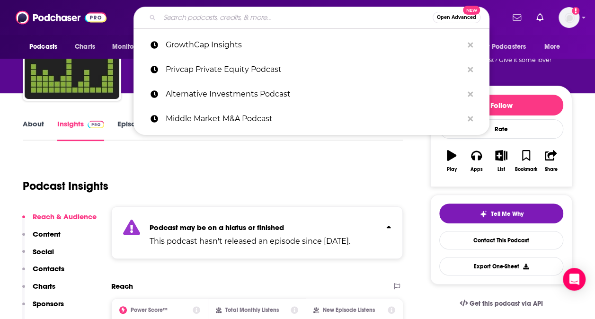
click at [178, 21] on input "Search podcasts, credits, & more..." at bounding box center [296, 17] width 273 height 15
paste input "Invest Like the Best"
type input "Invest Like the Best"
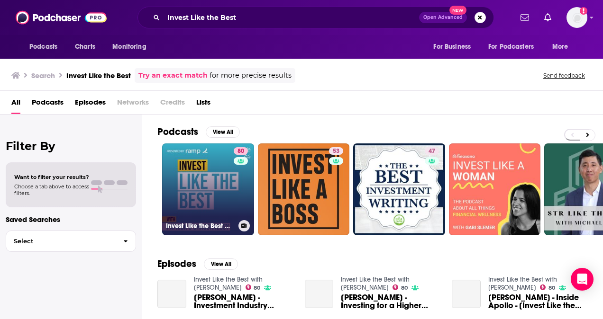
click at [199, 191] on link "80 Invest Like the Best with [PERSON_NAME]" at bounding box center [208, 190] width 92 height 92
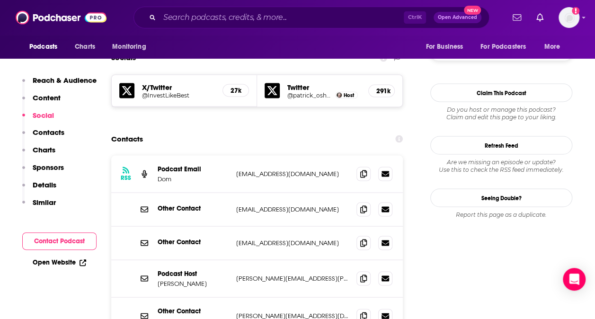
scroll to position [828, 0]
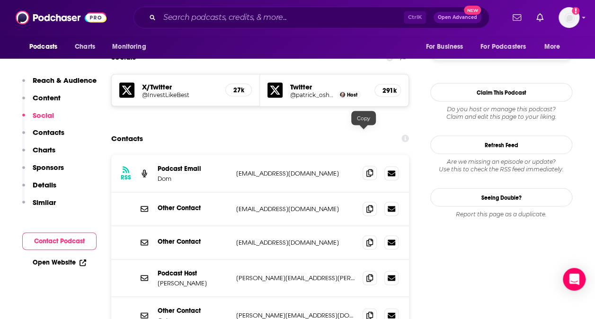
click at [368, 166] on span at bounding box center [370, 173] width 14 height 14
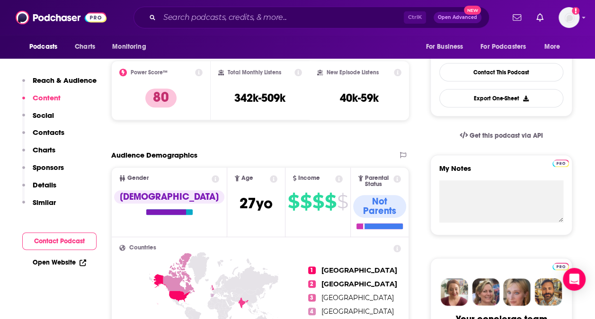
scroll to position [0, 0]
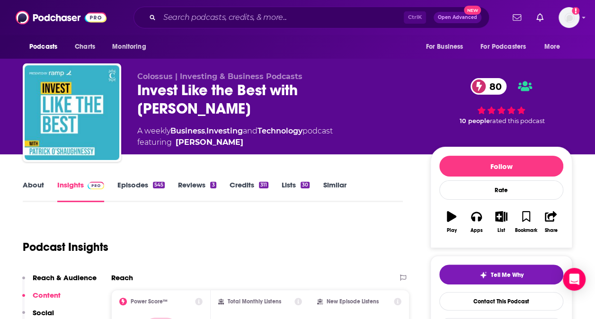
drag, startPoint x: 353, startPoint y: 130, endPoint x: 175, endPoint y: 128, distance: 178.6
click at [175, 128] on div "A weekly Business , Investing and Technology podcast featuring [PERSON_NAME]" at bounding box center [276, 137] width 278 height 23
click at [41, 183] on link "About" at bounding box center [33, 191] width 21 height 22
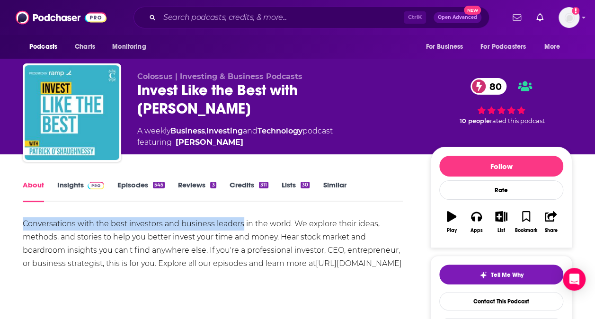
drag, startPoint x: 19, startPoint y: 221, endPoint x: 242, endPoint y: 224, distance: 222.7
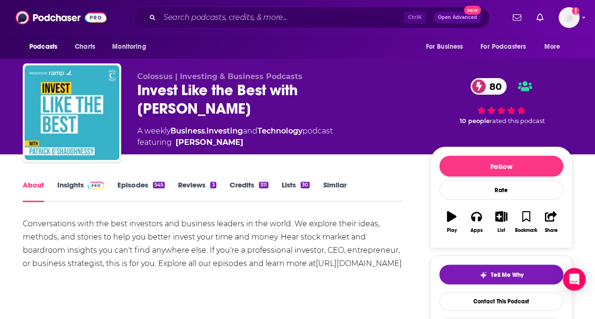
drag, startPoint x: 242, startPoint y: 224, endPoint x: 153, endPoint y: 232, distance: 89.9
click at [153, 232] on div "Conversations with the best investors and business leaders in the world. We exp…" at bounding box center [213, 243] width 380 height 53
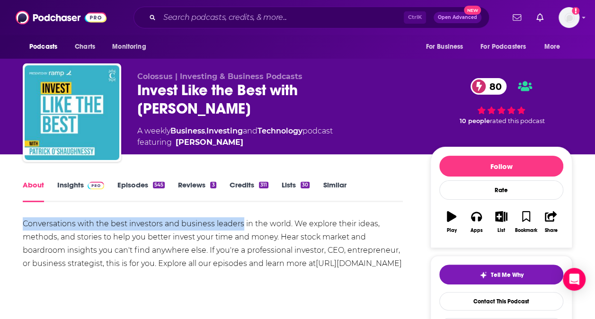
drag, startPoint x: 10, startPoint y: 223, endPoint x: 242, endPoint y: 228, distance: 231.7
copy div "Conversations with the best investors and business leaders"
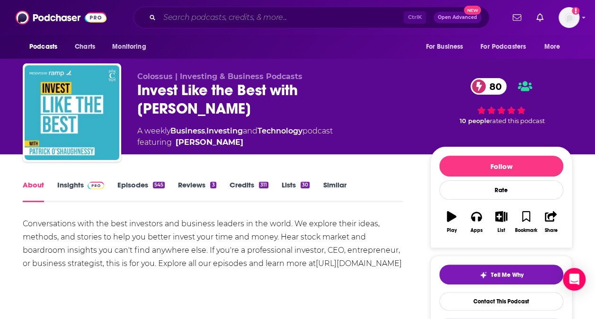
click at [233, 20] on input "Search podcasts, credits, & more..." at bounding box center [282, 17] width 244 height 15
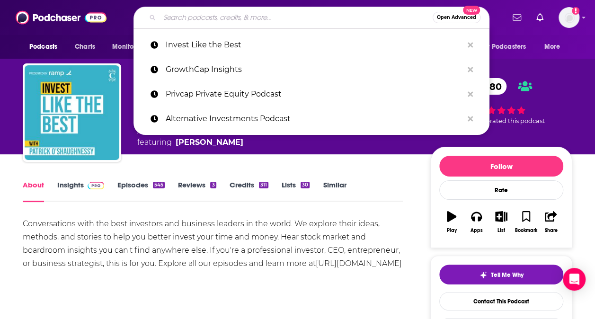
paste input "Deals & Dealmakers Podcast"
type input "Deals & Dealmakers Podcast"
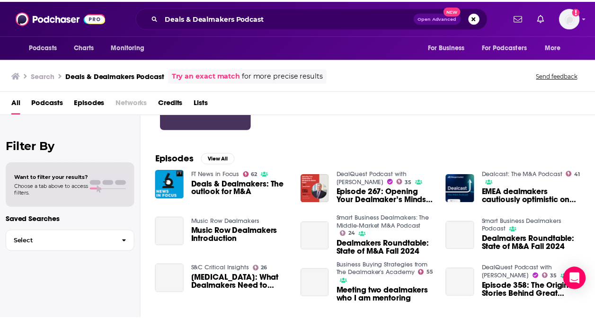
scroll to position [106, 0]
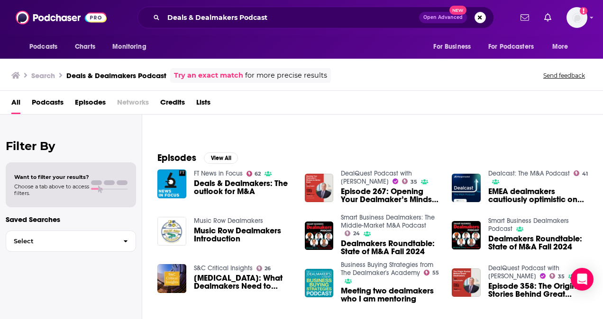
click at [235, 187] on span "Deals & Dealmakers: The outlook for M&A" at bounding box center [243, 188] width 99 height 16
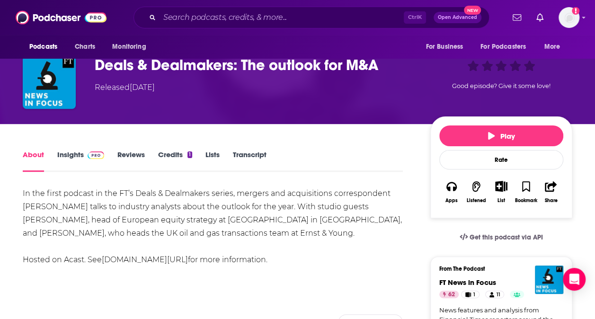
scroll to position [57, 0]
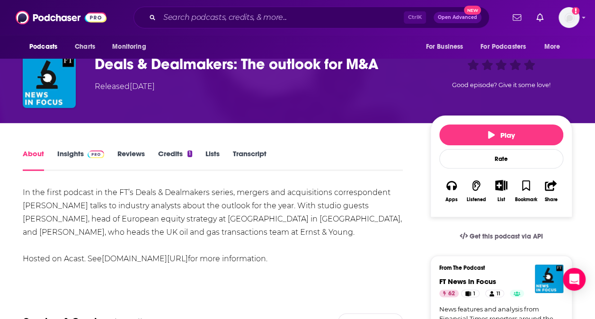
click at [74, 153] on link "Insights" at bounding box center [80, 160] width 47 height 22
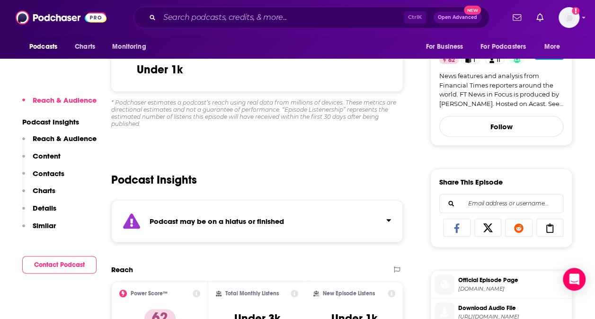
scroll to position [291, 0]
click at [233, 19] on input "Search podcasts, credits, & more..." at bounding box center [282, 17] width 244 height 15
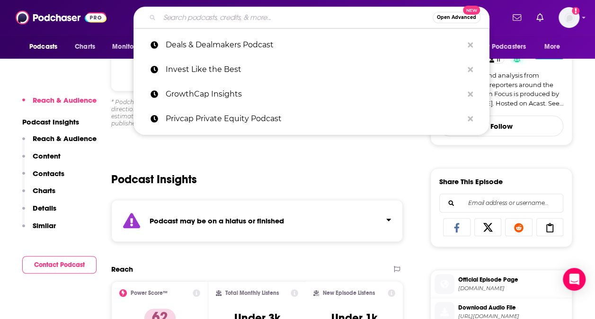
paste input "Financially Legal"
type input "Financially Legal"
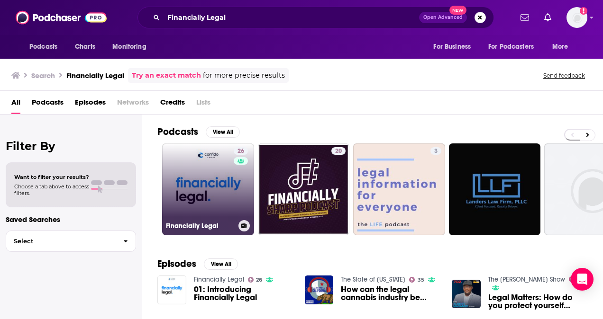
click at [193, 159] on link "26 Financially Legal" at bounding box center [208, 190] width 92 height 92
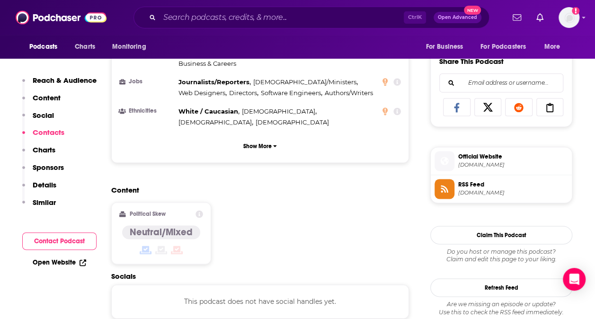
scroll to position [755, 0]
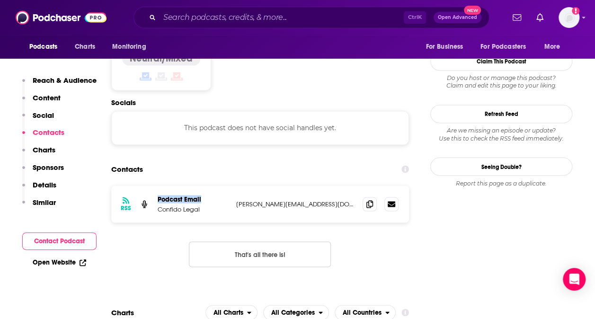
drag, startPoint x: 206, startPoint y: 178, endPoint x: 158, endPoint y: 176, distance: 47.9
click at [158, 195] on p "Podcast Email" at bounding box center [193, 199] width 71 height 8
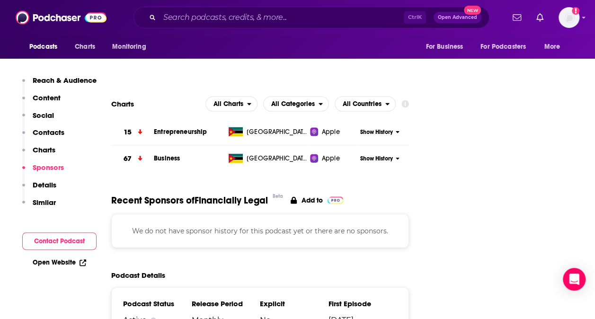
scroll to position [1092, 0]
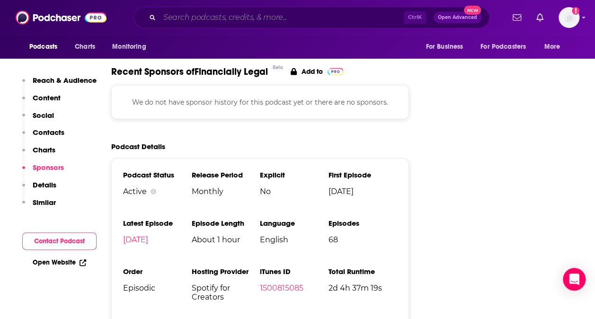
click at [189, 19] on input "Search podcasts, credits, & more..." at bounding box center [282, 17] width 244 height 15
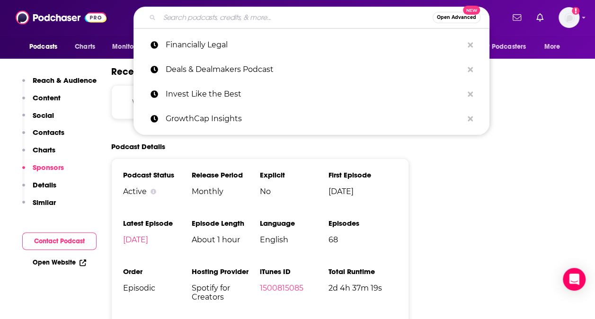
paste input "Compliance into the Weeds"
type input "Compliance into the Weeds"
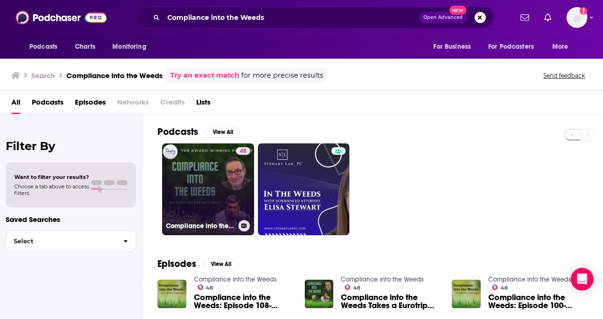
click at [205, 178] on link "48 Compliance into the Weeds" at bounding box center [208, 190] width 92 height 92
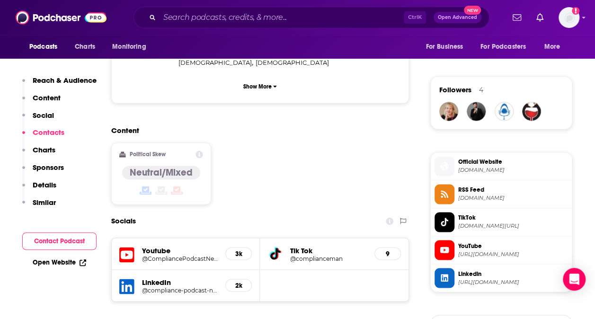
scroll to position [862, 0]
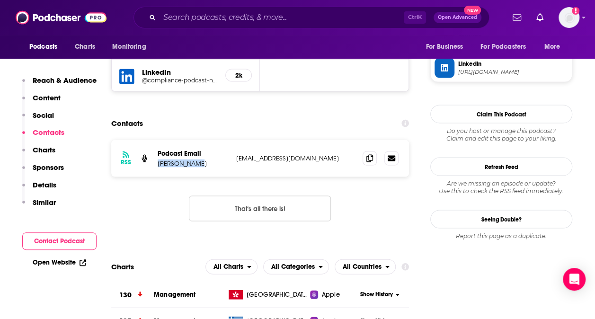
drag, startPoint x: 157, startPoint y: 131, endPoint x: 204, endPoint y: 130, distance: 46.9
click at [204, 140] on div "RSS Podcast Email [PERSON_NAME] [EMAIL_ADDRESS][DOMAIN_NAME] [EMAIL_ADDRESS][DO…" at bounding box center [260, 158] width 298 height 37
copy p "[PERSON_NAME]"
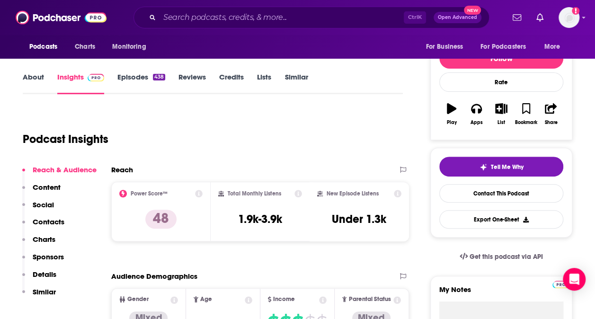
scroll to position [0, 0]
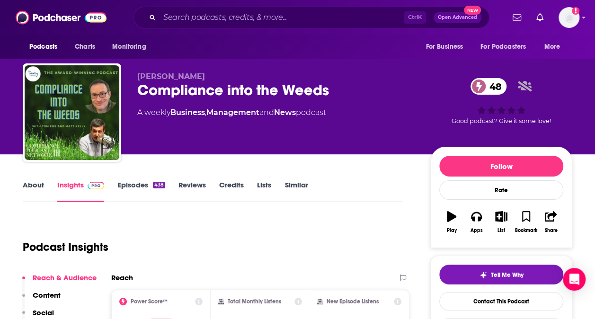
click at [43, 184] on link "About" at bounding box center [33, 191] width 21 height 22
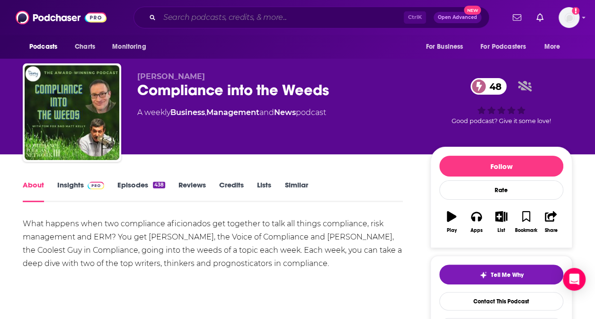
click at [242, 22] on input "Search podcasts, credits, & more..." at bounding box center [282, 17] width 244 height 15
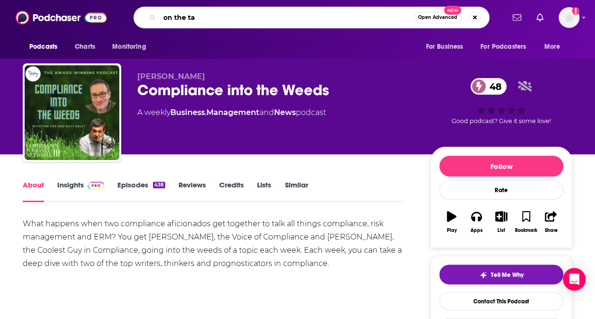
type input "on the tap"
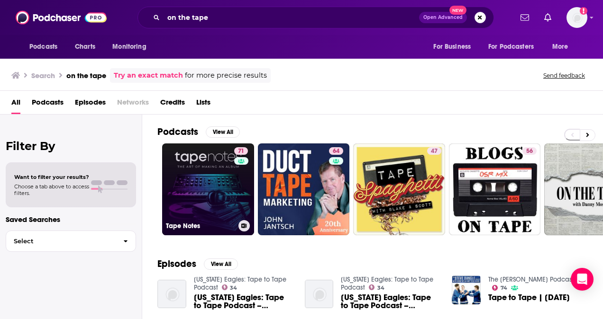
scroll to position [133, 0]
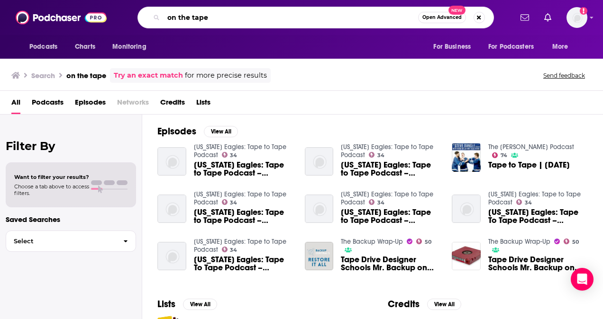
drag, startPoint x: 221, startPoint y: 18, endPoint x: 167, endPoint y: 17, distance: 54.0
click at [167, 17] on input "on the tape" at bounding box center [290, 17] width 254 height 15
drag, startPoint x: 194, startPoint y: 17, endPoint x: 146, endPoint y: 16, distance: 47.8
click at [146, 16] on div "weeds Open Advanced New" at bounding box center [315, 18] width 356 height 22
paste input "Compliance into the W"
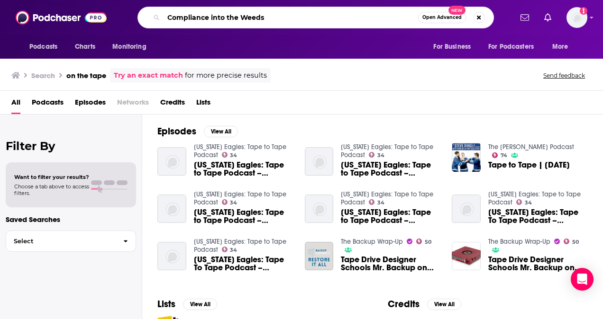
type input "Compliance into the Weeds"
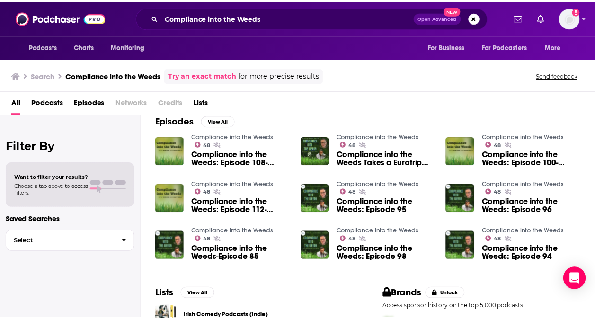
scroll to position [127, 0]
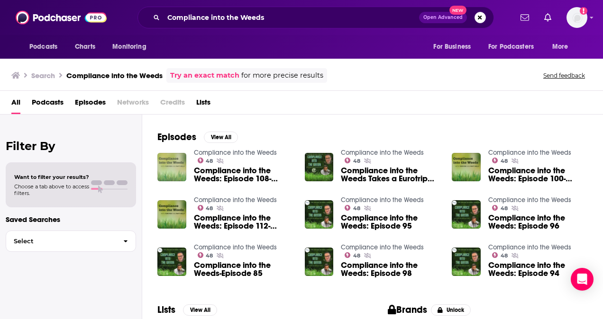
click at [183, 160] on img "Compliance into the Weeds: Episode 108- Distributors and Compliance" at bounding box center [171, 167] width 29 height 29
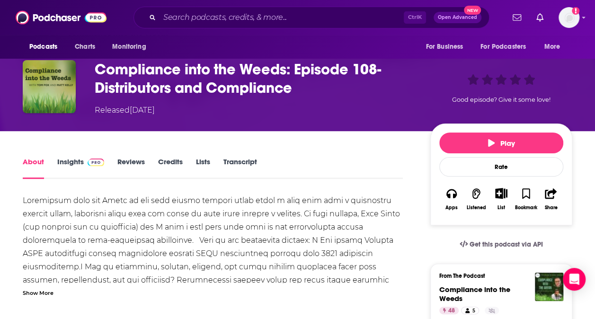
scroll to position [48, 0]
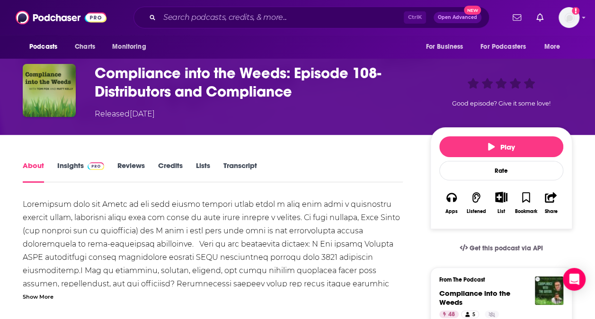
click at [74, 161] on link "Insights" at bounding box center [80, 172] width 47 height 22
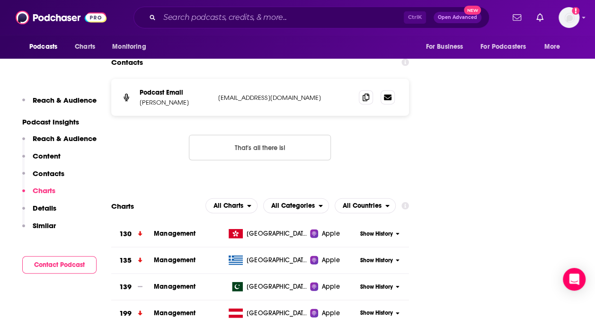
scroll to position [1284, 0]
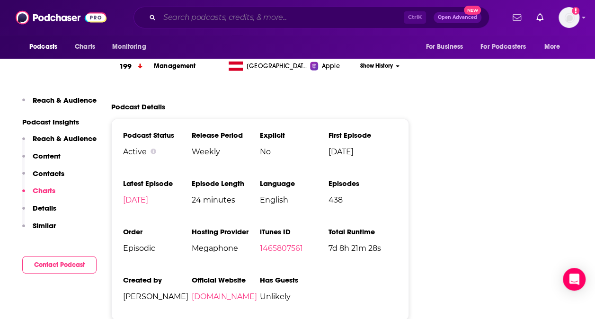
click at [207, 17] on input "Search podcasts, credits, & more..." at bounding box center [282, 17] width 244 height 15
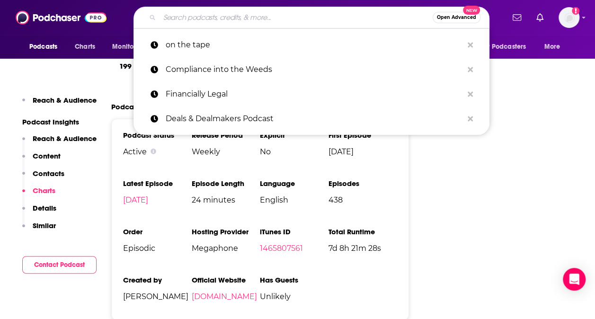
paste input "Bloomberg Money Stuff"
type input "Bloomberg Money Stuff"
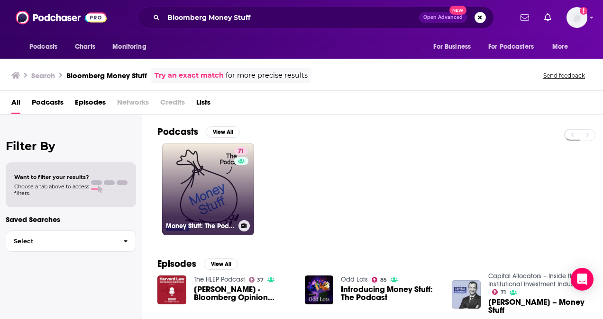
click at [231, 189] on link "71 Money Stuff: The Podcast" at bounding box center [208, 190] width 92 height 92
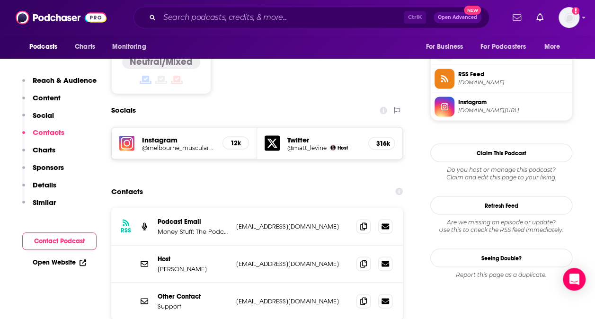
scroll to position [768, 0]
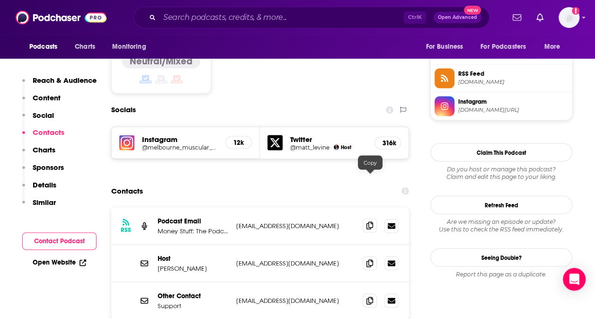
click at [370, 222] on icon at bounding box center [370, 226] width 7 height 8
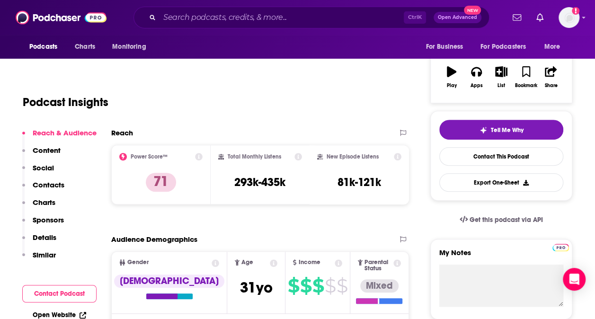
scroll to position [0, 0]
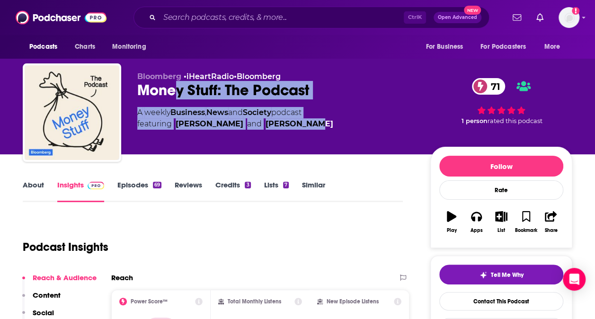
drag, startPoint x: 178, startPoint y: 102, endPoint x: 336, endPoint y: 125, distance: 159.4
click at [336, 125] on div "Bloomberg • iHeartRadio • Bloomberg Money Stuff: The Podcast 71 A weekly Busine…" at bounding box center [276, 110] width 278 height 76
click at [336, 125] on div "A weekly Business , News and Society podcast featuring [PERSON_NAME] and [PERSO…" at bounding box center [276, 118] width 278 height 23
click at [322, 106] on div "Bloomberg • iHeartRadio • Bloomberg Money Stuff: The Podcast 71 A weekly Busine…" at bounding box center [276, 110] width 278 height 76
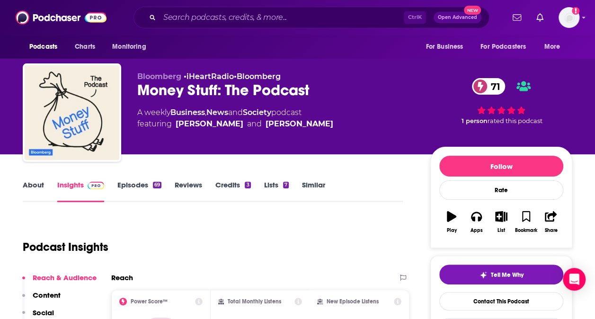
drag, startPoint x: 318, startPoint y: 113, endPoint x: 174, endPoint y: 113, distance: 144.0
click at [174, 113] on div "A weekly Business , News and Society podcast featuring [PERSON_NAME] and [PERSO…" at bounding box center [276, 118] width 278 height 23
copy div "Business , News and Society podcast"
click at [243, 22] on input "Search podcasts, credits, & more..." at bounding box center [282, 17] width 244 height 15
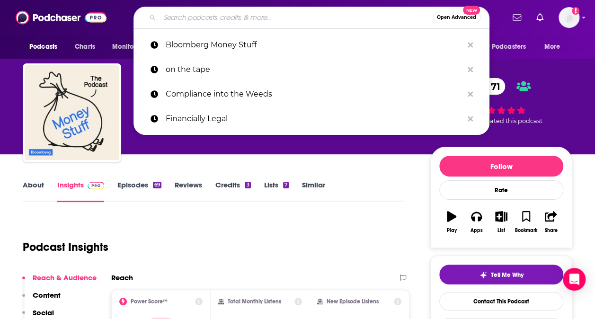
paste input "The MergerMarket Private Equity Podcast"
type input "The MergerMarket Private Equity Podcast"
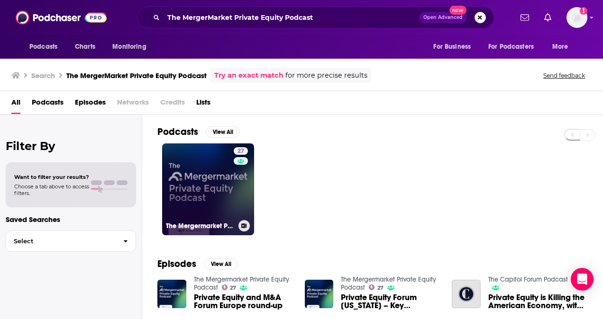
click at [237, 201] on div "27" at bounding box center [242, 183] width 17 height 73
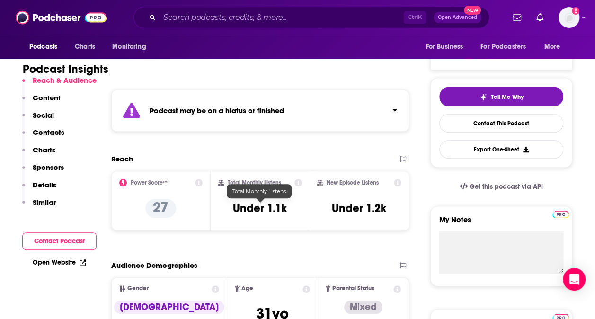
scroll to position [179, 0]
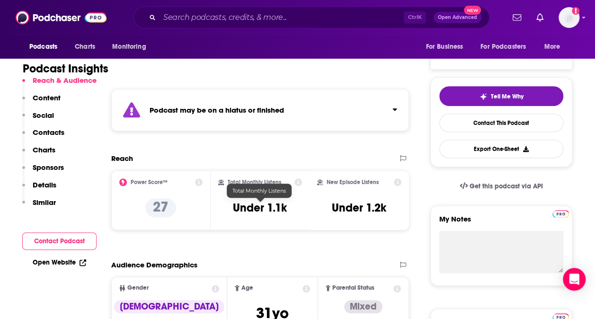
click at [277, 117] on div "Podcast may be on a hiatus or finished" at bounding box center [260, 110] width 298 height 42
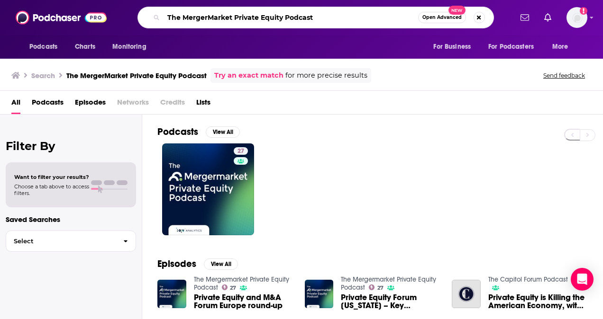
drag, startPoint x: 340, startPoint y: 17, endPoint x: 166, endPoint y: 19, distance: 173.9
click at [166, 19] on input "The MergerMarket Private Equity Podcast" at bounding box center [290, 17] width 254 height 15
paste input "Law & Business Podcas"
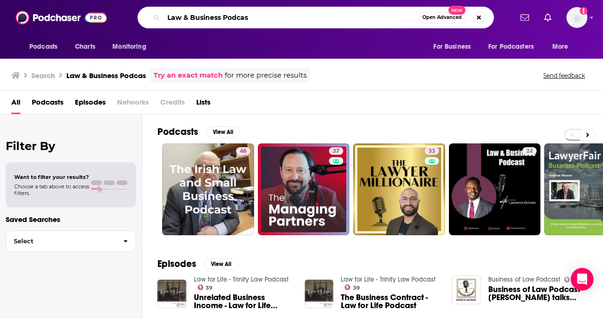
click at [272, 13] on input "Law & Business Podcas" at bounding box center [290, 17] width 254 height 15
type input "Law & Business Podcast"
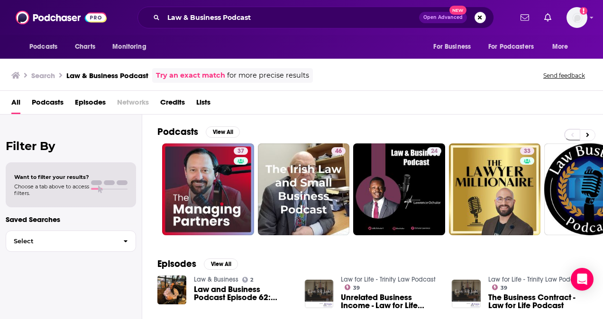
click at [56, 99] on span "Podcasts" at bounding box center [48, 104] width 32 height 19
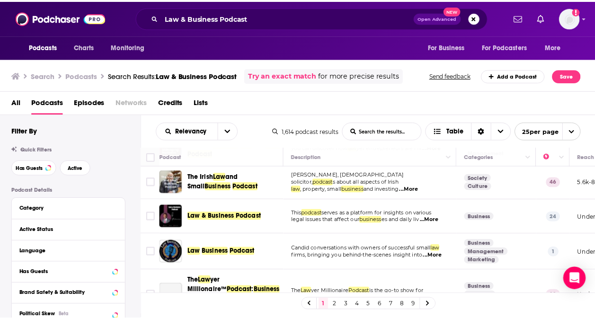
scroll to position [44, 0]
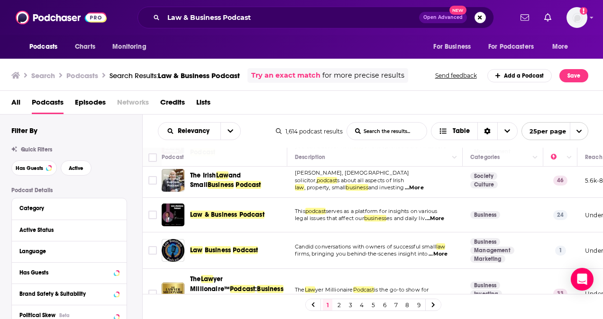
click at [256, 216] on span "Law & Business Podcast" at bounding box center [227, 215] width 74 height 8
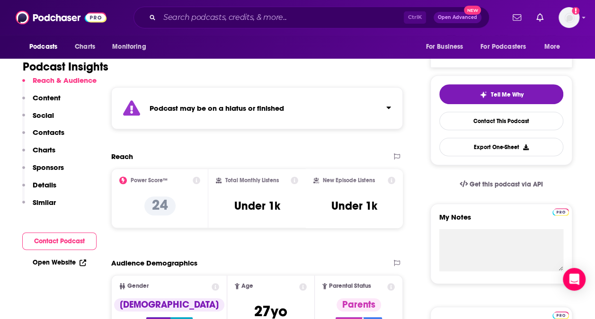
scroll to position [180, 0]
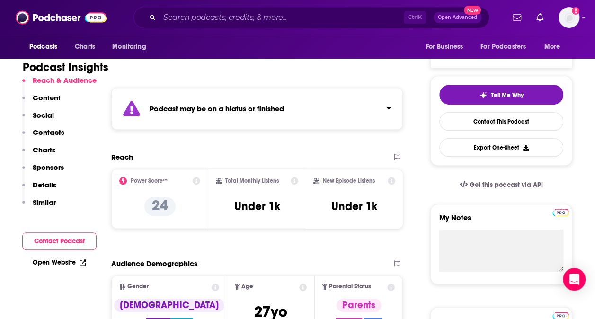
click at [268, 120] on div "Podcast may be on a hiatus or finished" at bounding box center [257, 109] width 292 height 42
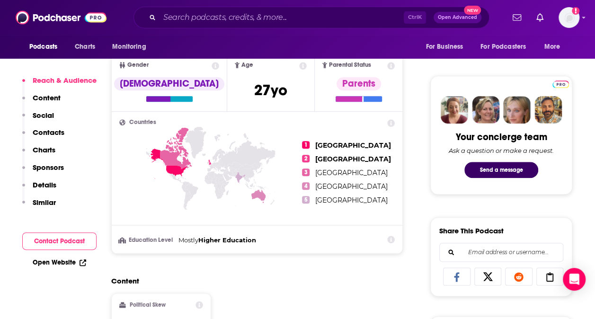
scroll to position [411, 0]
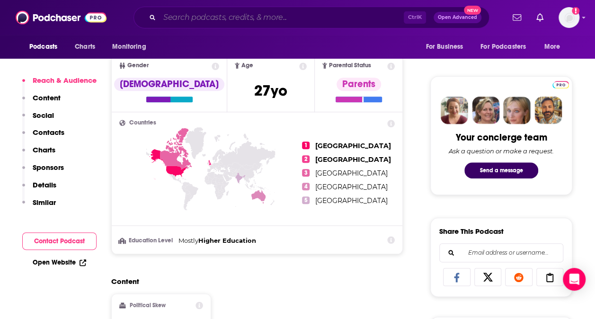
click at [244, 13] on input "Search podcasts, credits, & more..." at bounding box center [282, 17] width 244 height 15
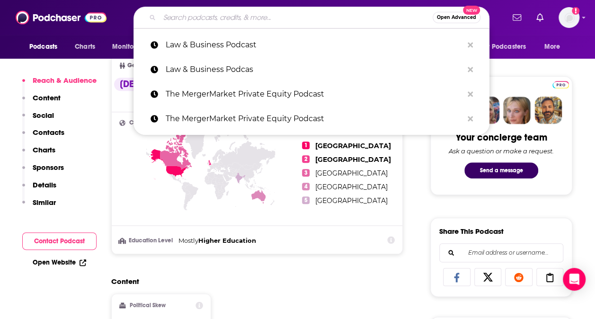
paste input "Deal Lawyer Podcast"
type input "Deal Lawyer Podcast"
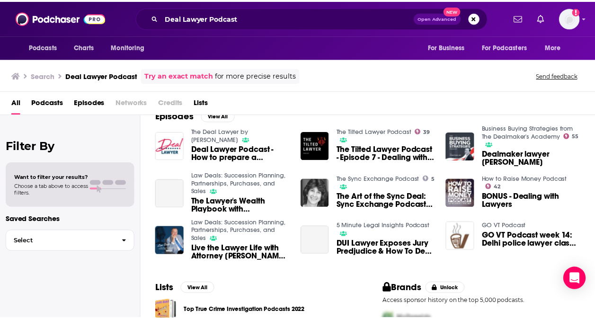
scroll to position [149, 0]
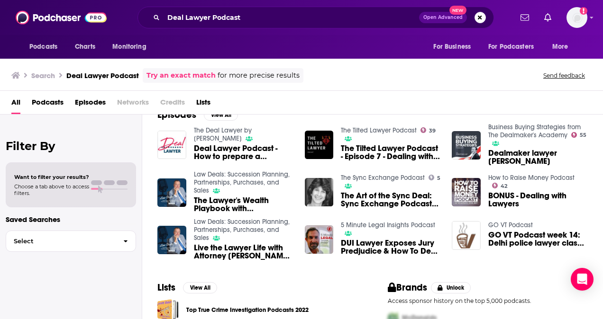
click at [248, 151] on span "Deal Lawyer Podcast - How to prepare a business for sale" at bounding box center [243, 152] width 99 height 16
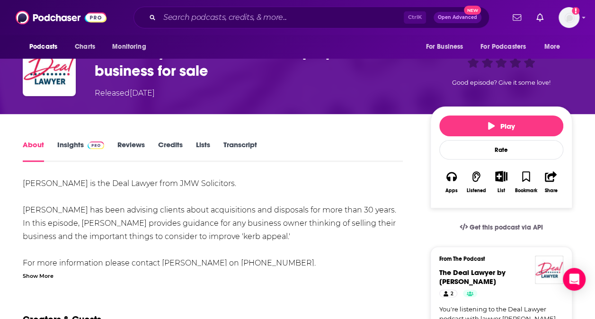
scroll to position [70, 0]
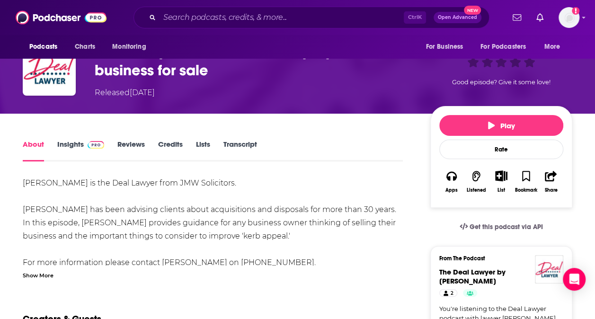
click at [67, 145] on link "Insights" at bounding box center [80, 151] width 47 height 22
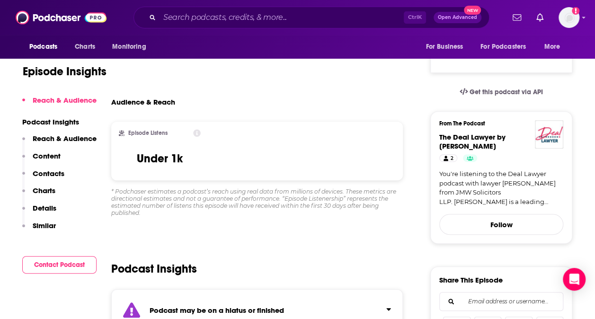
scroll to position [351, 0]
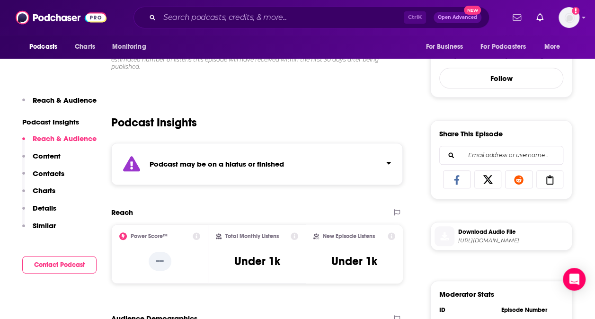
click at [192, 170] on div "Podcast may be on a hiatus or finished" at bounding box center [257, 164] width 292 height 42
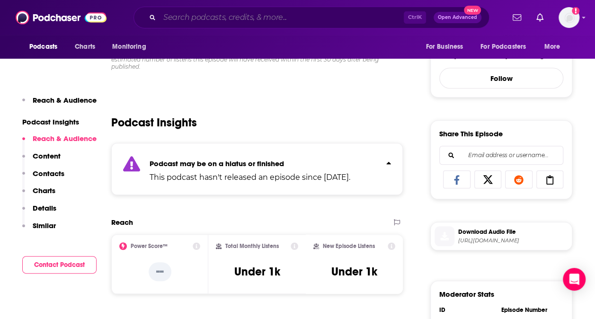
click at [195, 17] on input "Search podcasts, credits, & more..." at bounding box center [282, 17] width 244 height 15
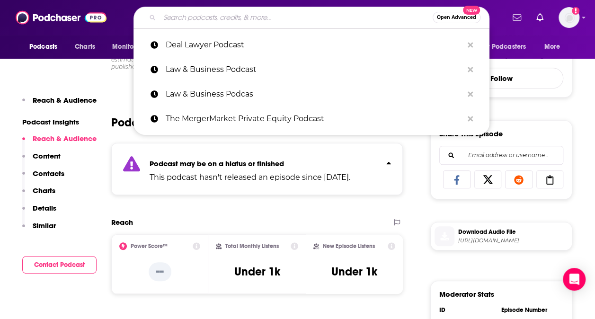
paste input "Business Law [DATE] Podcast (ABA)"
type input "Business Law [DATE] Podcast (ABA)"
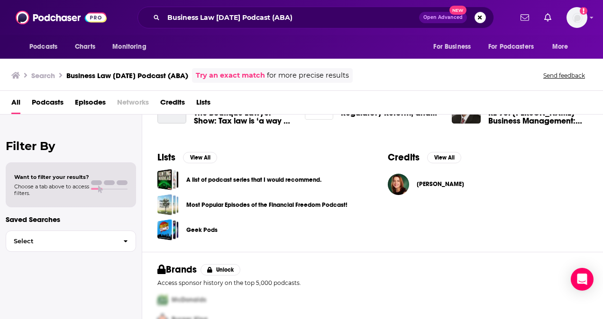
scroll to position [281, 0]
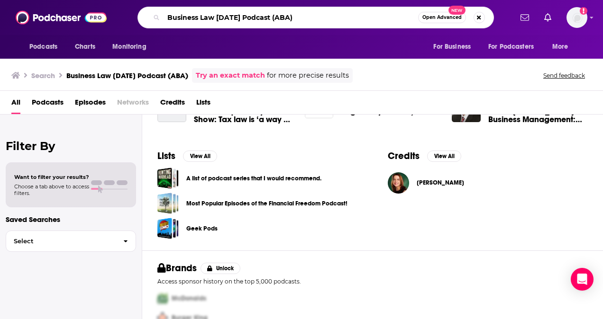
drag, startPoint x: 296, startPoint y: 21, endPoint x: 158, endPoint y: 21, distance: 137.4
click at [158, 21] on div "Business Law [DATE] Podcast (ABA) Open Advanced New" at bounding box center [315, 18] width 356 height 22
type input "="
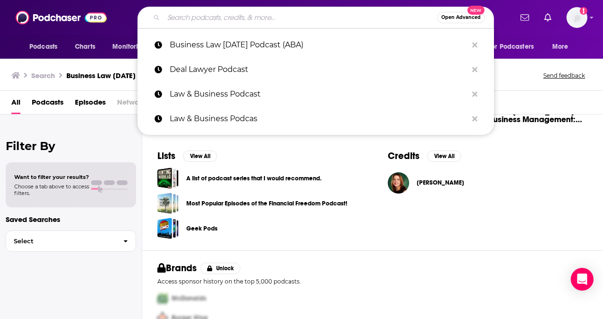
paste input "Deals & Dealmakers Podcast"
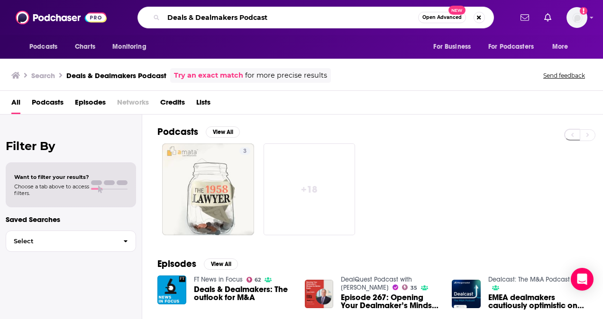
click at [229, 14] on input "Deals & Dealmakers Podcast" at bounding box center [290, 17] width 254 height 15
drag, startPoint x: 276, startPoint y: 18, endPoint x: 167, endPoint y: 25, distance: 109.2
click at [167, 25] on div "Deals & Dealmakers Podcast Open Advanced New" at bounding box center [315, 18] width 356 height 22
paste input "IMpact: An investment management podcast series"
type input "IMpact: An investment management podcast series"
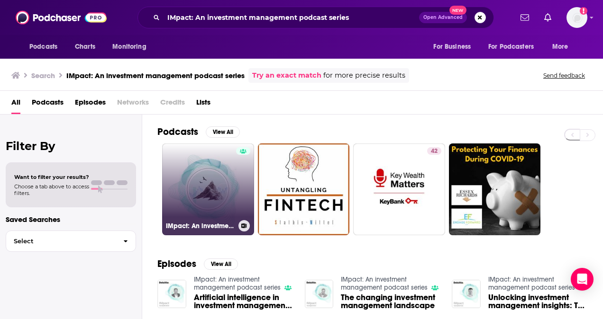
click at [227, 189] on link "IMpact: An investment management podcast series" at bounding box center [208, 190] width 92 height 92
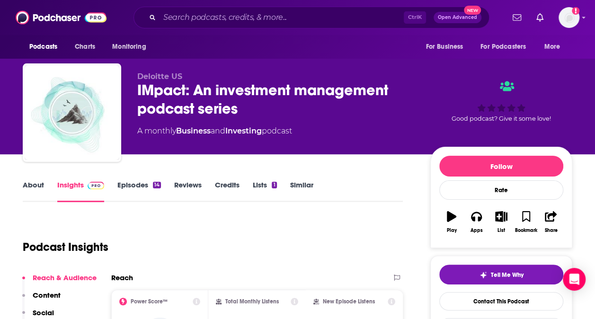
drag, startPoint x: 132, startPoint y: 128, endPoint x: 318, endPoint y: 144, distance: 186.4
click at [318, 144] on div "Deloitte US IMpact: An investment management podcast series A monthly Business …" at bounding box center [298, 114] width 550 height 102
copy div "A monthly Business and Investing podcast"
click at [28, 183] on link "About" at bounding box center [33, 191] width 21 height 22
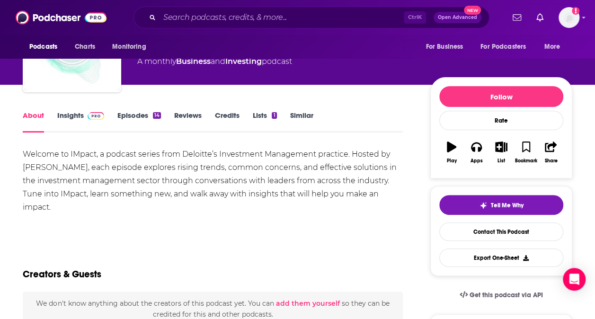
scroll to position [42, 0]
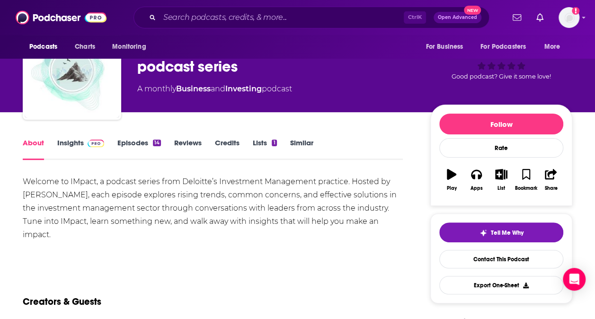
click at [67, 141] on link "Insights" at bounding box center [80, 149] width 47 height 22
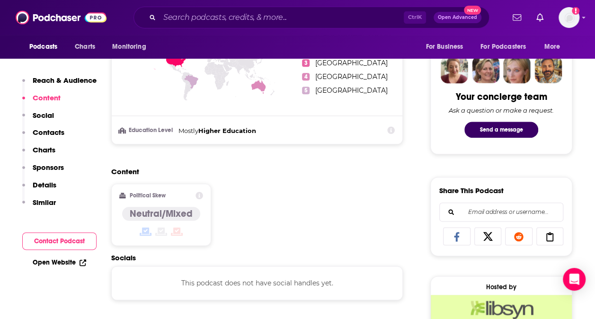
scroll to position [589, 0]
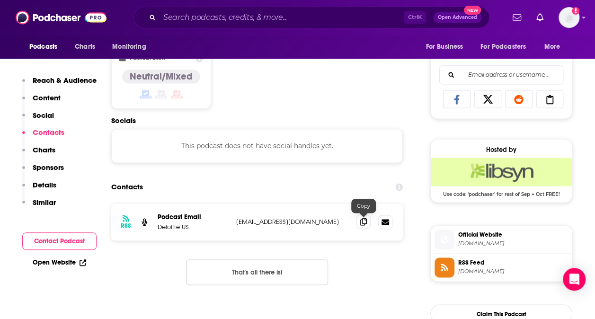
click at [368, 223] on span at bounding box center [364, 222] width 14 height 14
click at [200, 18] on input "Search podcasts, credits, & more..." at bounding box center [282, 17] width 244 height 15
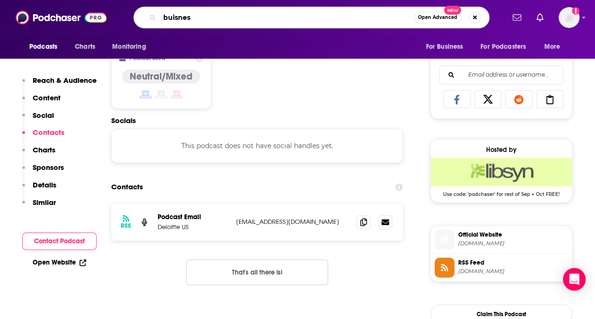
type input "buisness"
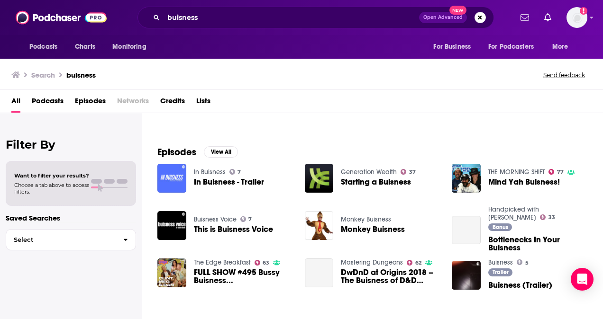
scroll to position [111, 0]
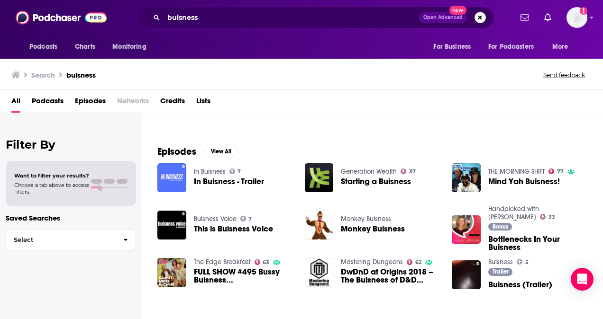
click at [41, 102] on span "Podcasts" at bounding box center [48, 102] width 32 height 19
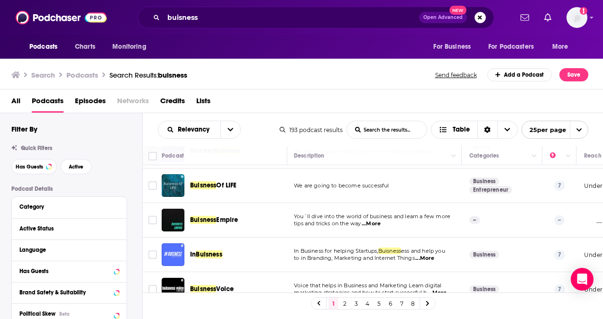
scroll to position [249, 1]
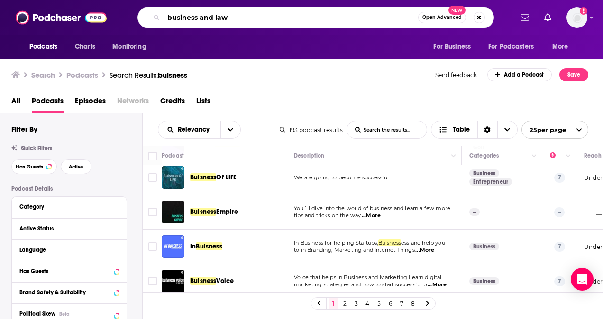
type input "business and law"
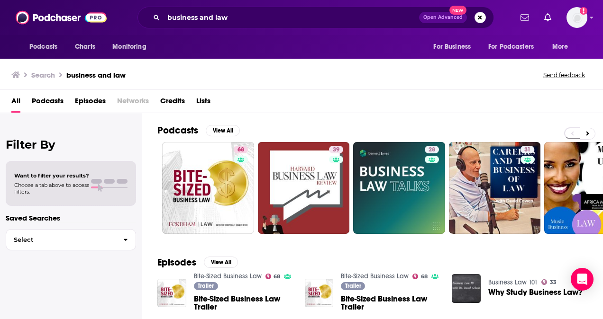
scroll to position [0, 0]
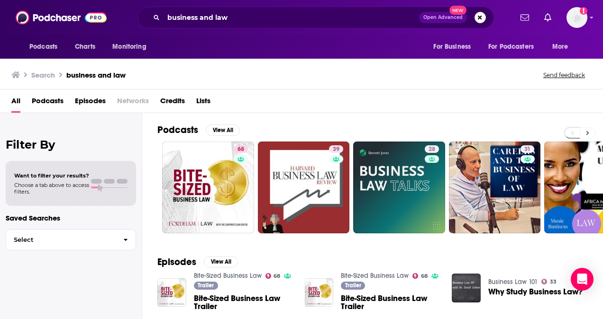
click at [587, 127] on button at bounding box center [587, 133] width 16 height 12
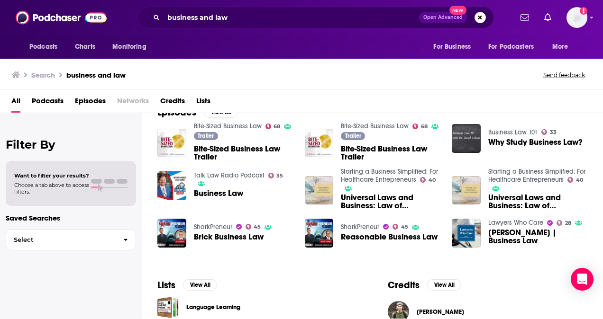
scroll to position [151, 0]
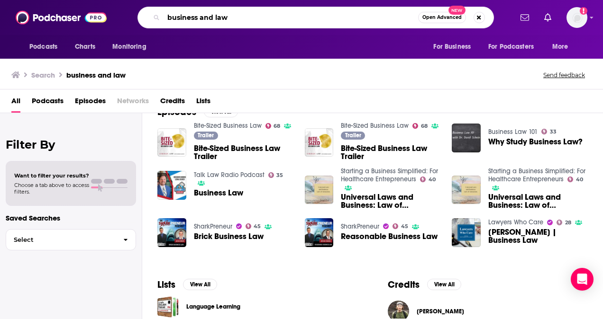
drag, startPoint x: 241, startPoint y: 20, endPoint x: 130, endPoint y: 19, distance: 110.8
click at [130, 19] on div "business and law Open Advanced New" at bounding box center [315, 18] width 393 height 22
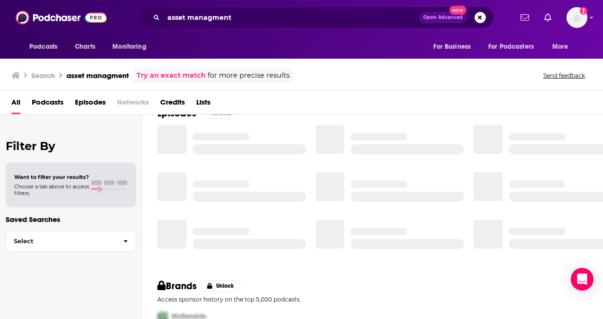
scroll to position [151, 0]
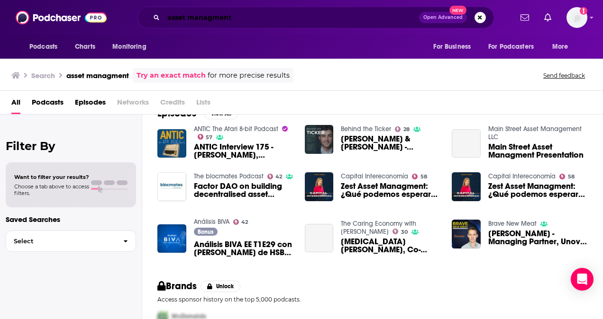
click at [196, 21] on input "asset managment" at bounding box center [290, 17] width 255 height 15
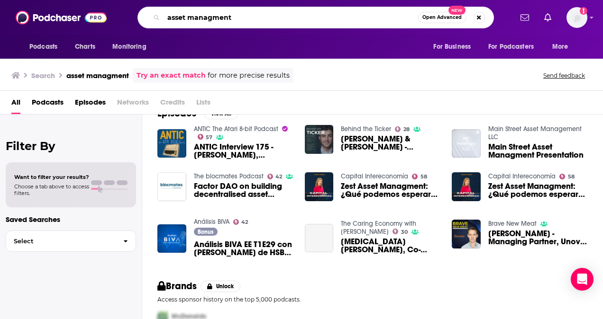
drag, startPoint x: 196, startPoint y: 21, endPoint x: 236, endPoint y: 17, distance: 40.4
click at [236, 17] on input "asset managment" at bounding box center [290, 17] width 254 height 15
type input "asset management"
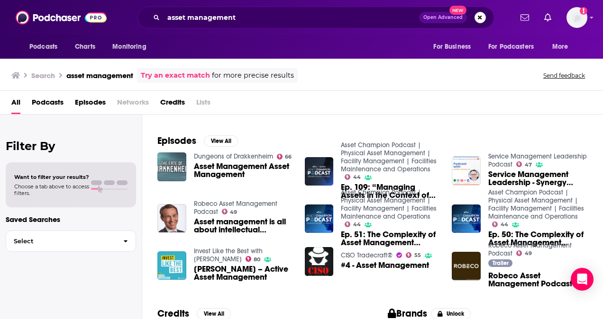
scroll to position [123, 0]
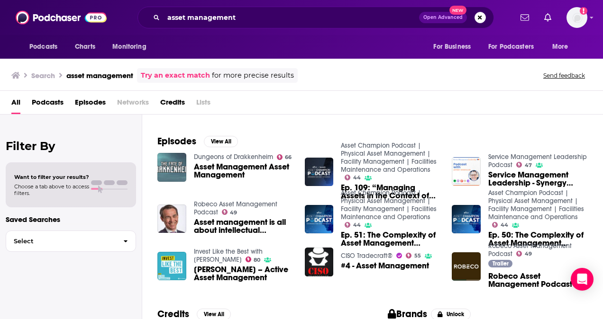
click at [51, 99] on span "Podcasts" at bounding box center [48, 104] width 32 height 19
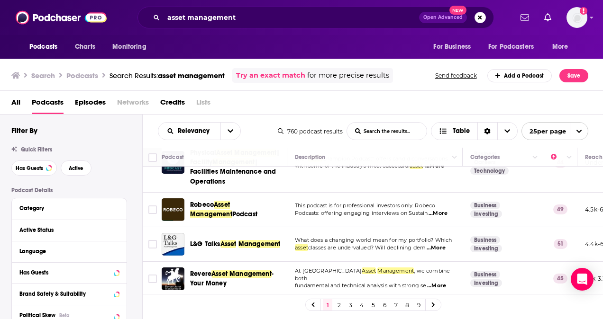
scroll to position [34, 0]
click at [33, 167] on span "Has Guests" at bounding box center [29, 168] width 27 height 5
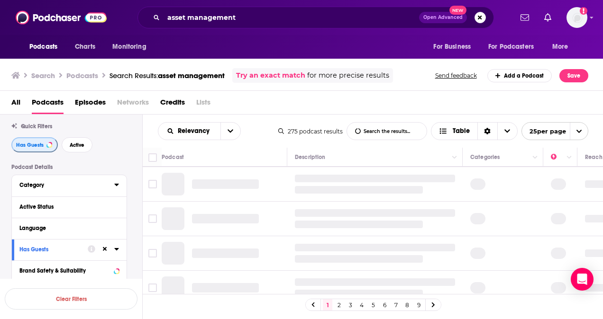
scroll to position [24, 0]
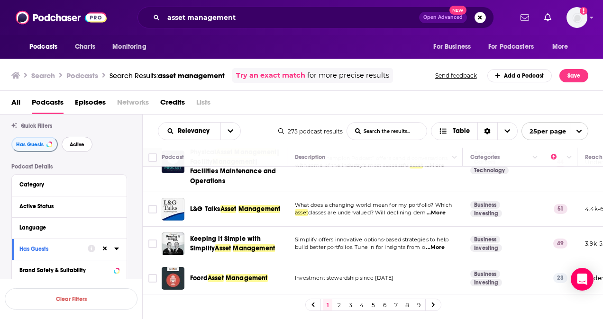
click at [74, 145] on span "Active" at bounding box center [77, 144] width 15 height 5
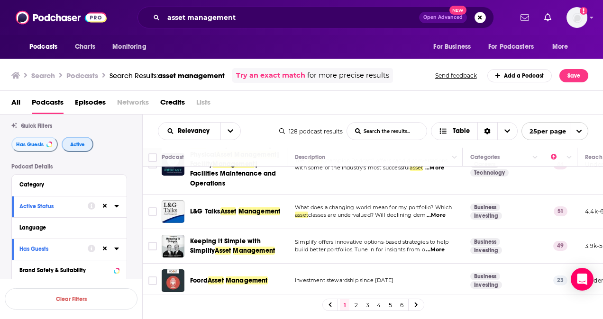
scroll to position [32, 0]
click at [435, 219] on span "...More" at bounding box center [435, 215] width 19 height 8
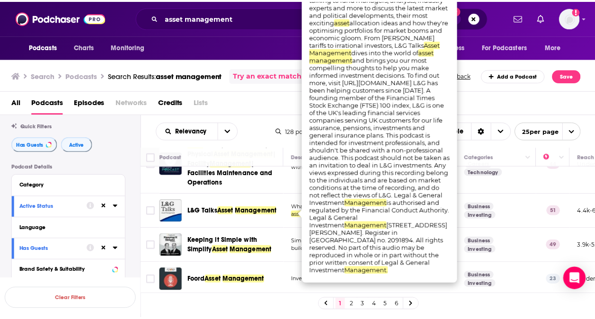
scroll to position [36, 0]
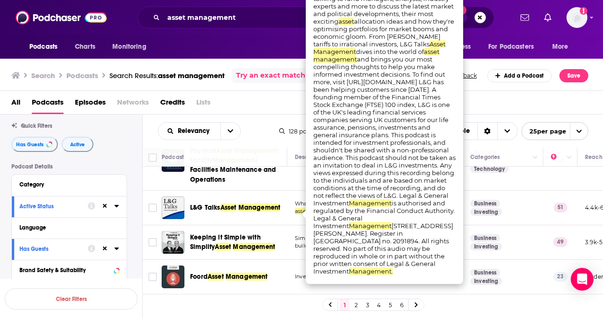
click at [503, 235] on td "Business Investing" at bounding box center [502, 242] width 81 height 35
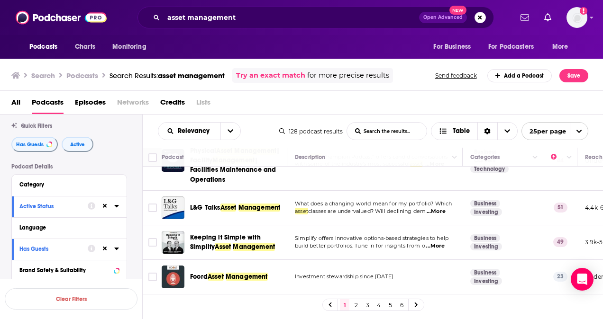
click at [441, 243] on span "...More" at bounding box center [434, 247] width 19 height 8
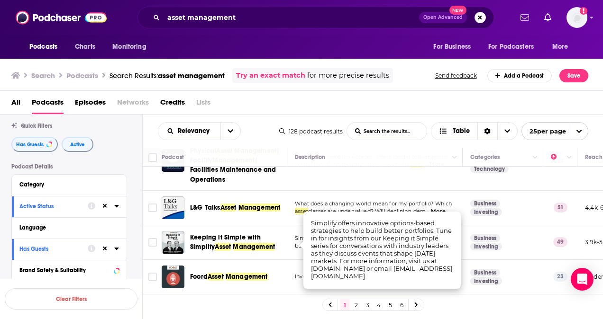
click at [517, 247] on td "Business Investing" at bounding box center [502, 242] width 81 height 35
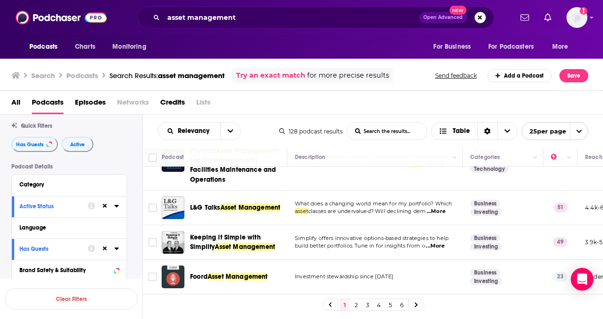
click at [240, 237] on span "Keeping it Simple with Simplify" at bounding box center [225, 243] width 71 height 18
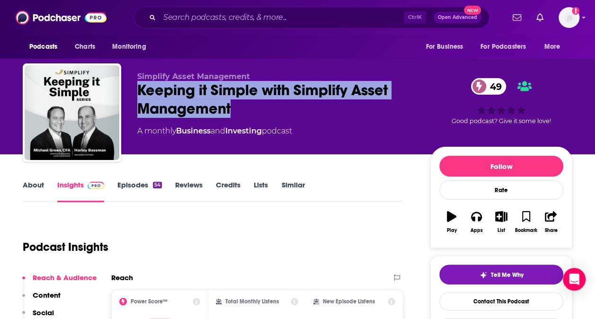
drag, startPoint x: 135, startPoint y: 84, endPoint x: 301, endPoint y: 116, distance: 169.2
click at [301, 116] on div "Simplify Asset Management Keeping it Simple with Simplify Asset Management 49 A…" at bounding box center [298, 114] width 550 height 102
copy h2 "Keeping it Simple with Simplify Asset Management"
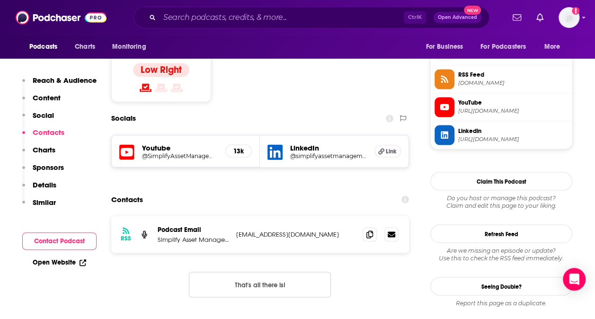
scroll to position [777, 0]
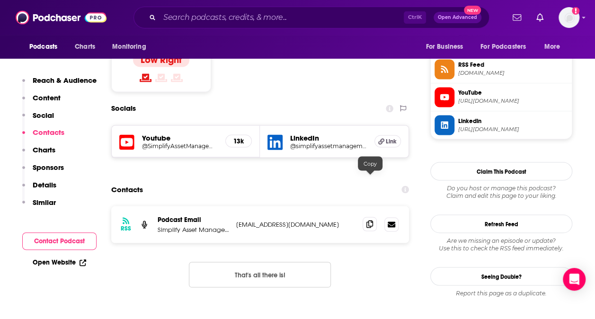
click at [371, 220] on icon at bounding box center [370, 224] width 7 height 8
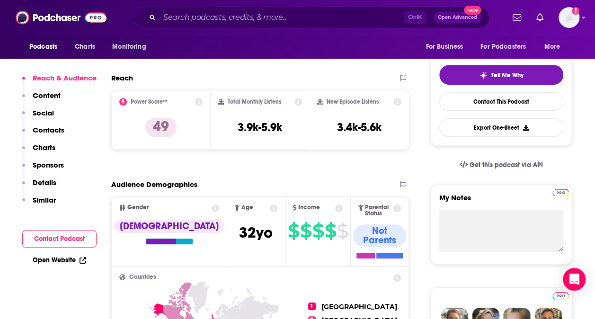
scroll to position [0, 0]
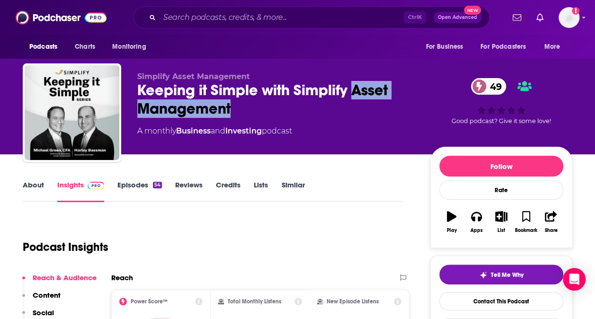
drag, startPoint x: 354, startPoint y: 90, endPoint x: 371, endPoint y: 103, distance: 20.7
click at [371, 103] on div "Keeping it Simple with Simplify Asset Management 49" at bounding box center [276, 99] width 278 height 37
copy h2 "Asset Management"
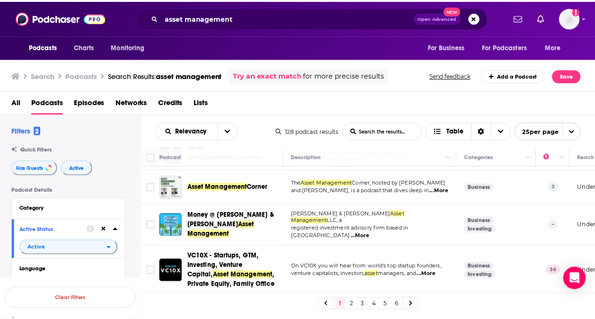
scroll to position [195, 0]
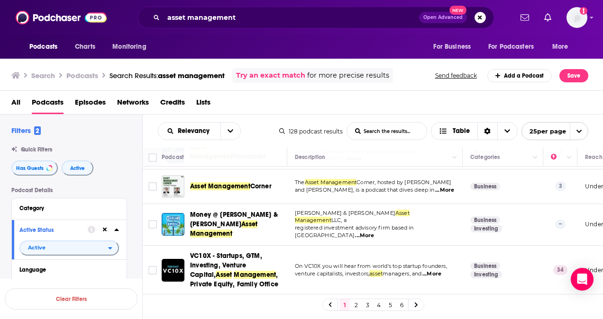
click at [442, 189] on span "...More" at bounding box center [444, 191] width 19 height 8
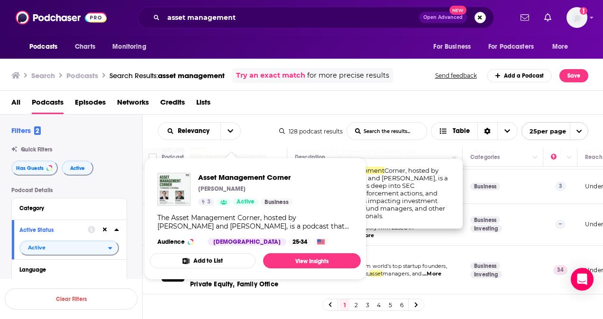
click at [225, 185] on div "Asset Management Corner [PERSON_NAME] 3 Active Business" at bounding box center [245, 189] width 94 height 33
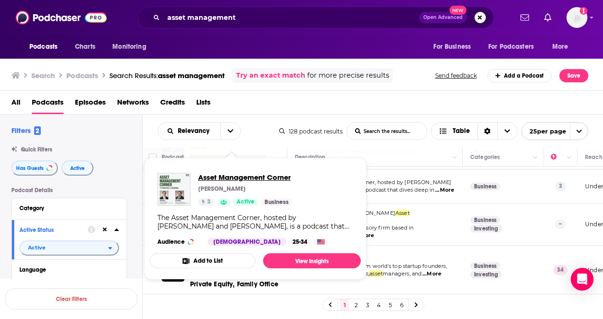
click at [222, 176] on span "Asset Management Corner" at bounding box center [245, 177] width 94 height 9
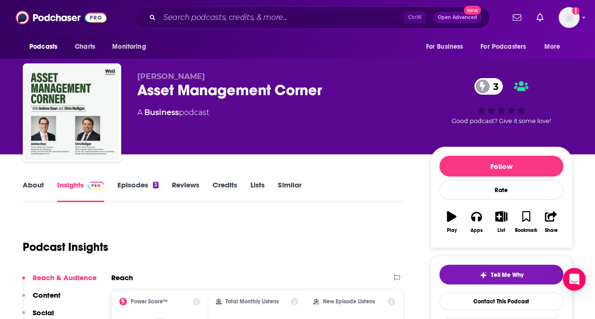
scroll to position [9, 0]
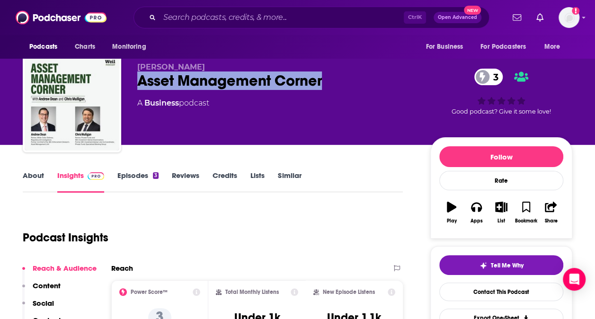
drag, startPoint x: 134, startPoint y: 81, endPoint x: 339, endPoint y: 87, distance: 205.7
click at [339, 87] on div "[PERSON_NAME] Asset Management Corner 3 A Business podcast 3 Good podcast? Give…" at bounding box center [298, 105] width 550 height 102
copy h2 "Asset Management Corner"
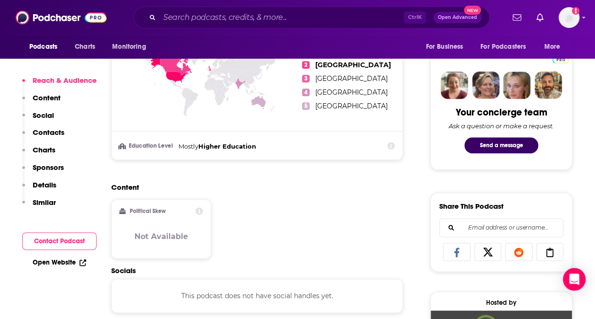
scroll to position [581, 0]
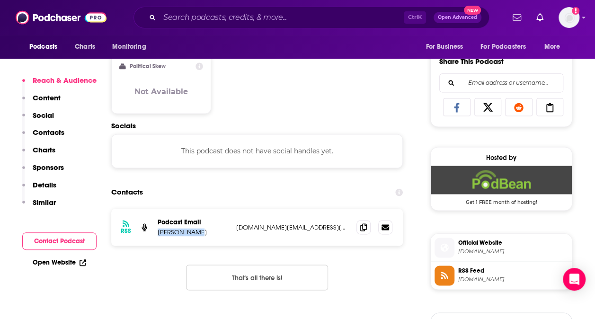
drag, startPoint x: 198, startPoint y: 233, endPoint x: 156, endPoint y: 233, distance: 42.2
click at [156, 233] on div "RSS Podcast Email [PERSON_NAME] [DOMAIN_NAME][EMAIL_ADDRESS][DOMAIN_NAME] [DOMA…" at bounding box center [257, 227] width 292 height 37
copy p "[PERSON_NAME]"
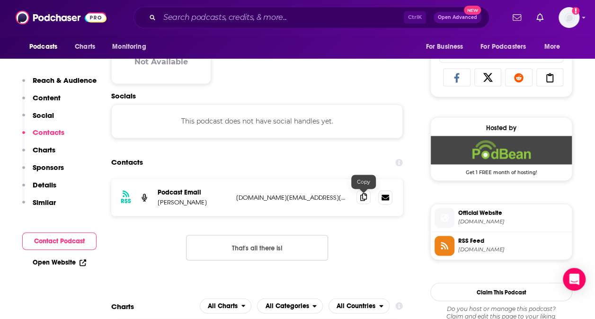
click at [362, 202] on span at bounding box center [364, 197] width 14 height 14
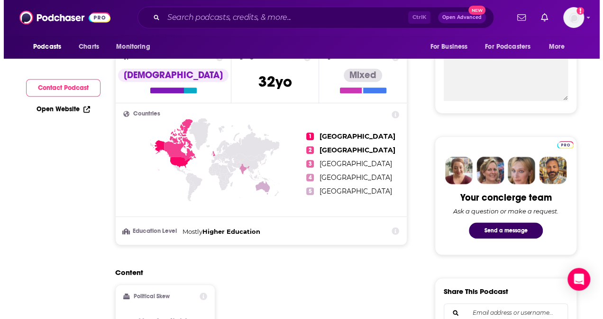
scroll to position [0, 0]
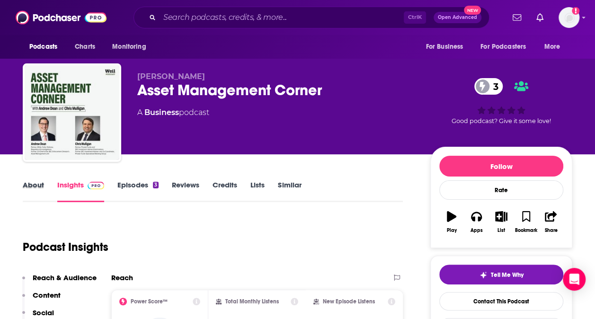
click at [44, 186] on div "About" at bounding box center [40, 191] width 35 height 22
click at [36, 187] on link "About" at bounding box center [33, 191] width 21 height 22
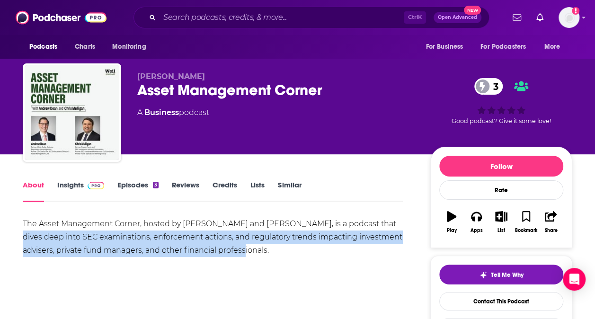
drag, startPoint x: 372, startPoint y: 225, endPoint x: 247, endPoint y: 249, distance: 127.3
click at [247, 249] on div "The Asset Management Corner, hosted by [PERSON_NAME] and [PERSON_NAME], is a po…" at bounding box center [213, 237] width 380 height 40
drag, startPoint x: 247, startPoint y: 249, endPoint x: 89, endPoint y: 240, distance: 158.4
click at [89, 240] on div "The Asset Management Corner, hosted by [PERSON_NAME] and [PERSON_NAME], is a po…" at bounding box center [213, 237] width 380 height 40
click at [63, 234] on div "The Asset Management Corner, hosted by [PERSON_NAME] and [PERSON_NAME], is a po…" at bounding box center [213, 237] width 380 height 40
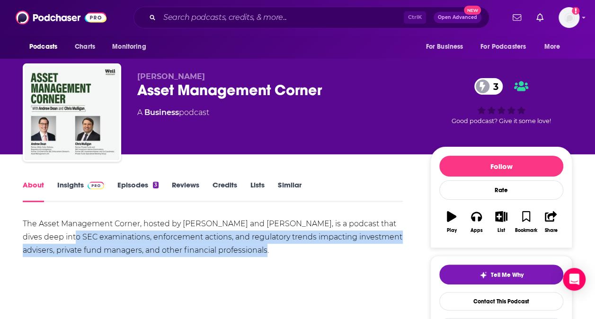
drag, startPoint x: 59, startPoint y: 236, endPoint x: 288, endPoint y: 260, distance: 229.5
click at [288, 260] on div "The Asset Management Corner, hosted by [PERSON_NAME] and [PERSON_NAME], is a po…" at bounding box center [213, 250] width 380 height 66
copy div "SEC examinations, enforcement actions, and regulatory trends impacting investme…"
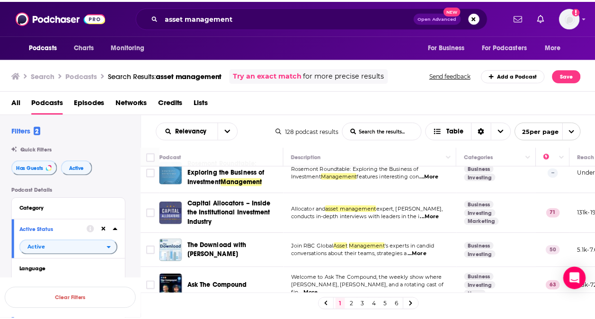
scroll to position [716, 0]
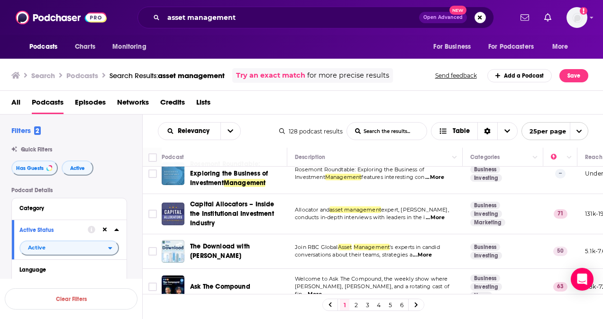
click at [443, 214] on span "...More" at bounding box center [434, 218] width 19 height 8
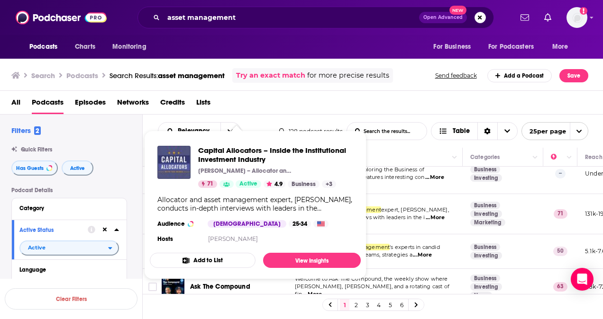
click at [233, 192] on div "Podcasts Charts Monitoring asset management Open Advanced New For Business For …" at bounding box center [301, 159] width 603 height 319
click at [241, 158] on span "Capital Allocators – Inside the Institutional Investment Industry" at bounding box center [275, 155] width 155 height 18
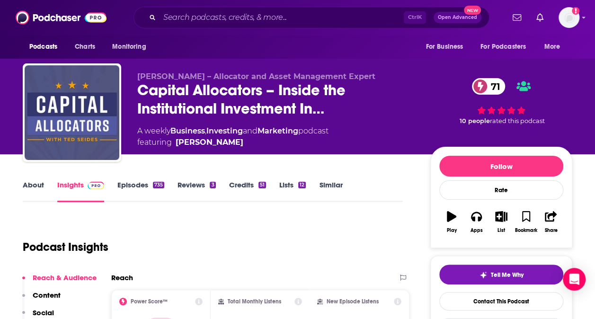
scroll to position [12, 0]
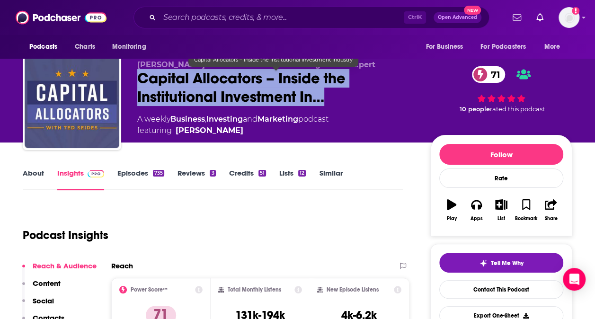
drag, startPoint x: 137, startPoint y: 77, endPoint x: 345, endPoint y: 99, distance: 209.2
click at [345, 99] on span "Capital Allocators – Inside the Institutional Investment In…" at bounding box center [276, 87] width 278 height 37
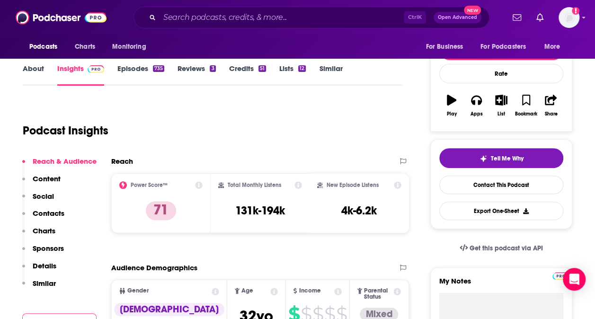
scroll to position [0, 0]
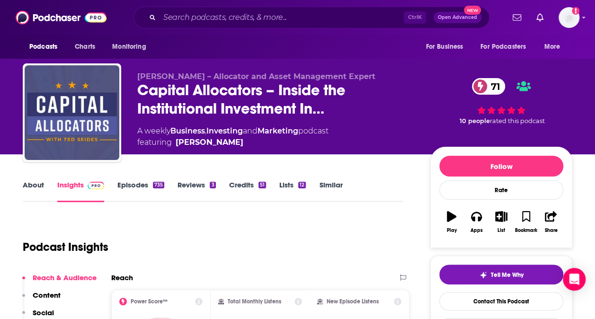
click at [292, 73] on span "[PERSON_NAME] – Allocator and Asset Management Expert" at bounding box center [256, 76] width 238 height 9
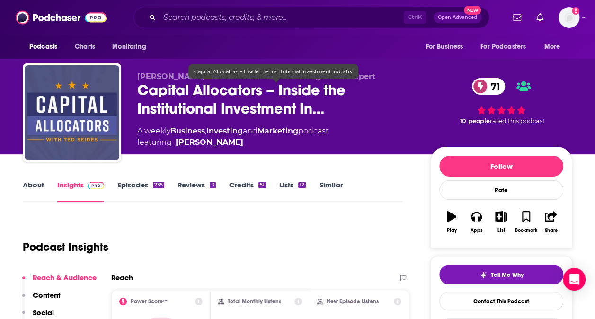
click at [323, 110] on span "Capital Allocators – Inside the Institutional Investment In…" at bounding box center [276, 99] width 278 height 37
click at [267, 107] on span "Capital Allocators – Inside the Institutional Investment In…" at bounding box center [276, 99] width 278 height 37
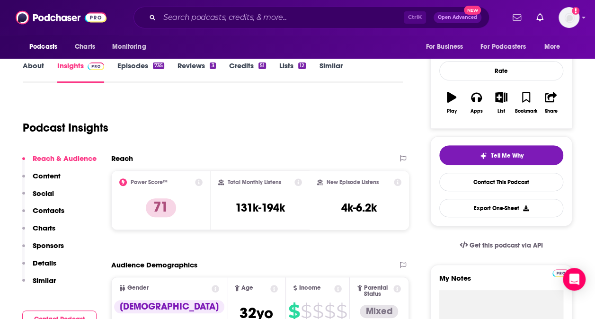
scroll to position [91, 0]
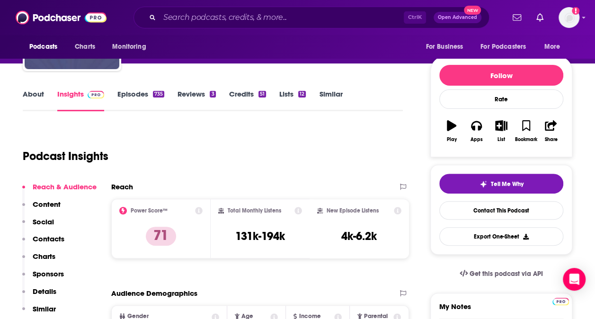
click at [36, 91] on link "About" at bounding box center [33, 101] width 21 height 22
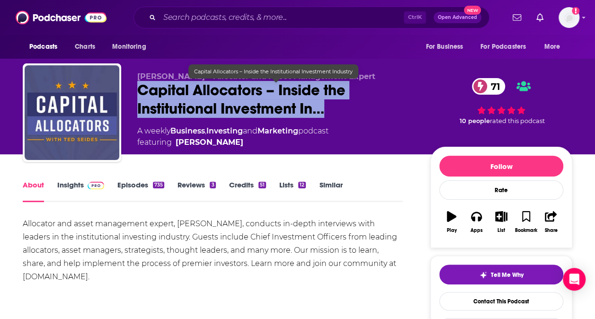
drag, startPoint x: 136, startPoint y: 87, endPoint x: 373, endPoint y: 110, distance: 238.4
click at [373, 110] on div "[PERSON_NAME] – Allocator and Asset Management Expert Capital Allocators – Insi…" at bounding box center [298, 114] width 550 height 102
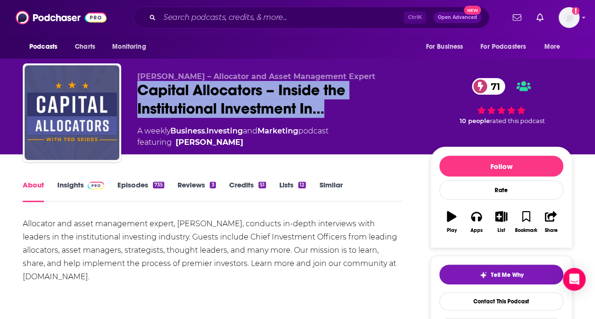
scroll to position [91, 0]
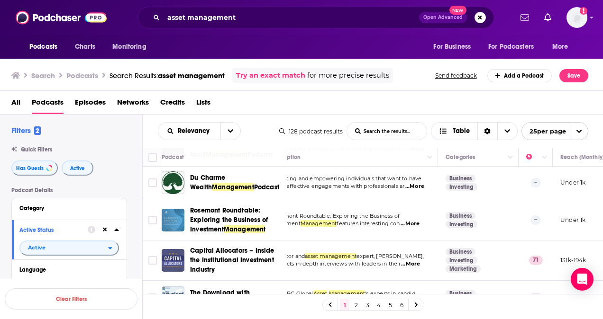
scroll to position [669, 25]
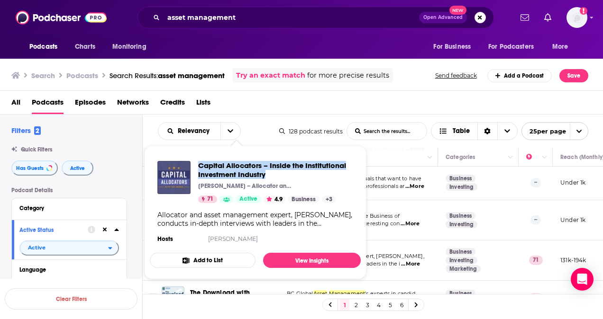
drag, startPoint x: 196, startPoint y: 159, endPoint x: 288, endPoint y: 179, distance: 94.5
click at [288, 179] on div "Capital Allocators – Inside the Institutional Investment Industry [PERSON_NAME]…" at bounding box center [255, 202] width 211 height 99
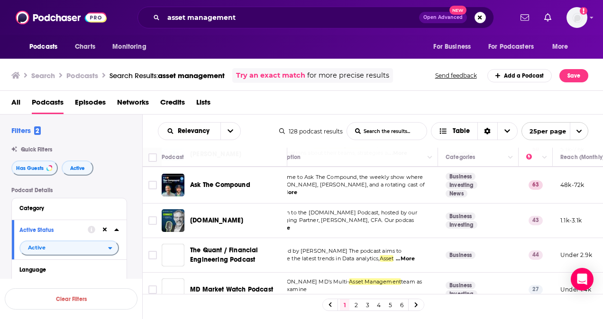
scroll to position [818, 25]
click at [357, 306] on link "2" at bounding box center [355, 304] width 9 height 11
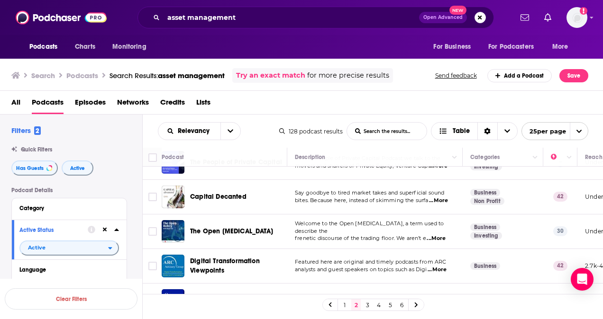
scroll to position [716, 0]
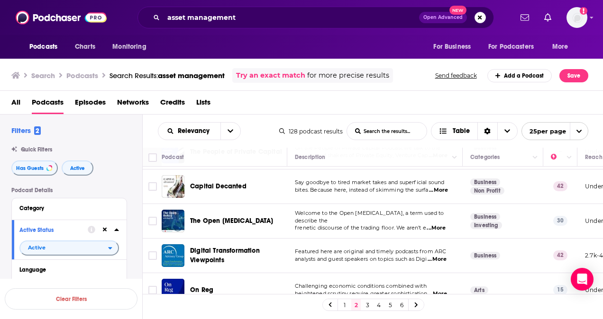
click at [366, 302] on link "3" at bounding box center [366, 304] width 9 height 11
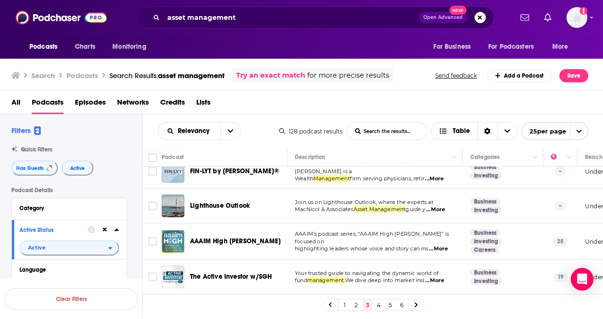
scroll to position [751, 0]
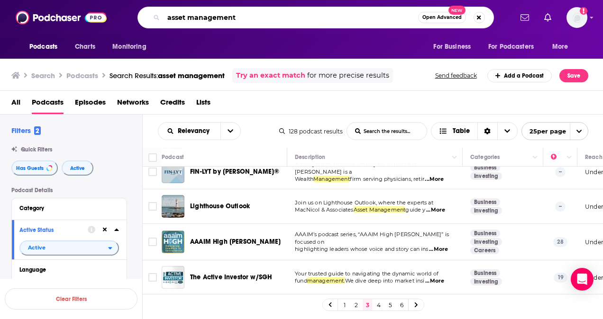
drag, startPoint x: 250, startPoint y: 21, endPoint x: 153, endPoint y: 20, distance: 96.6
click at [153, 20] on div "asset management Open Advanced New" at bounding box center [315, 18] width 356 height 22
type input "investment"
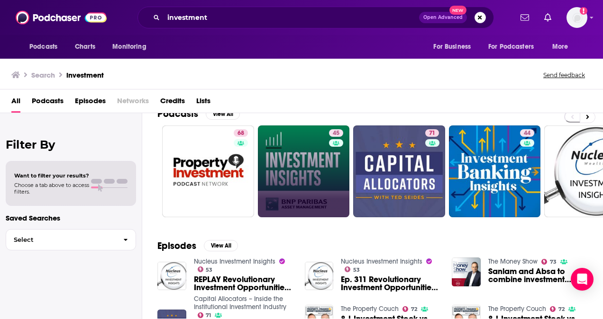
scroll to position [17, 0]
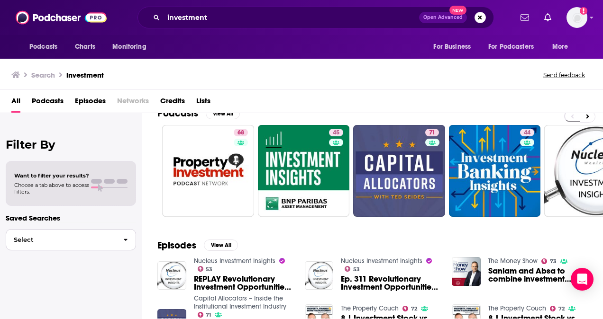
click at [54, 230] on button "Select" at bounding box center [71, 239] width 130 height 21
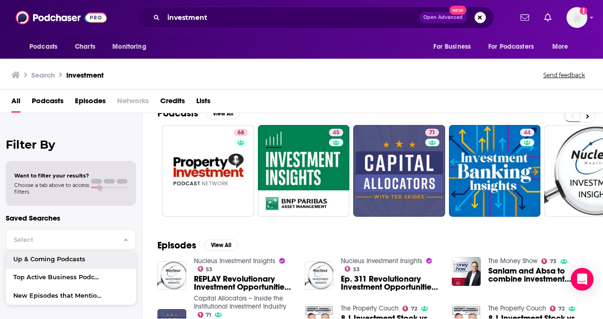
click at [56, 95] on span "Podcasts" at bounding box center [48, 102] width 32 height 19
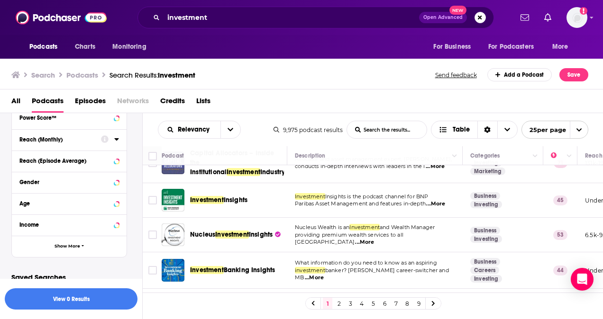
scroll to position [327, 0]
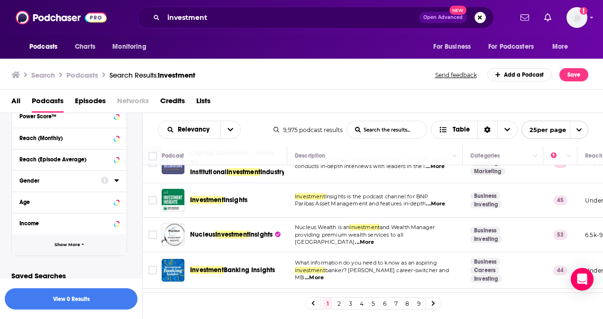
click at [75, 250] on button "Show More" at bounding box center [69, 244] width 115 height 21
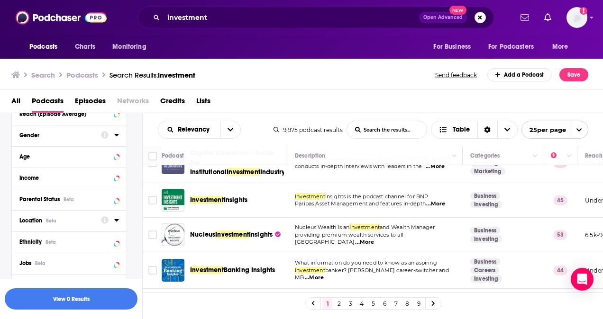
click at [60, 226] on button "Location Beta" at bounding box center [59, 221] width 81 height 12
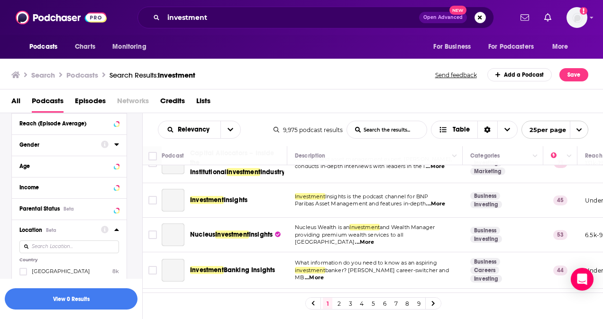
scroll to position [396, 0]
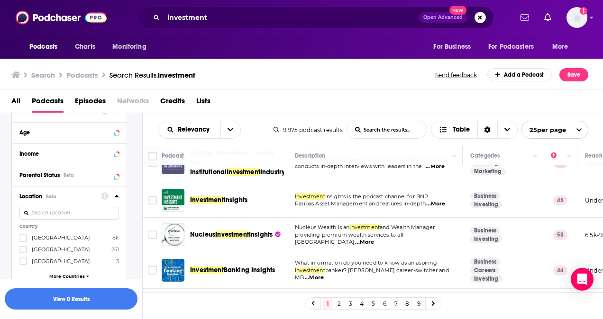
click at [51, 240] on span "[GEOGRAPHIC_DATA]" at bounding box center [61, 237] width 58 height 7
click at [23, 241] on input "multiSelectOption-unitedstates-0" at bounding box center [23, 241] width 0 height 0
click at [89, 303] on button "View 1k Results" at bounding box center [71, 298] width 133 height 21
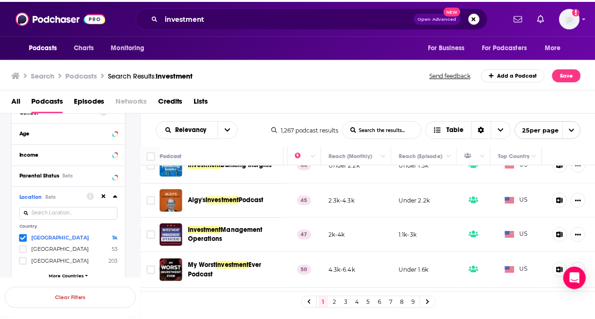
scroll to position [127, 0]
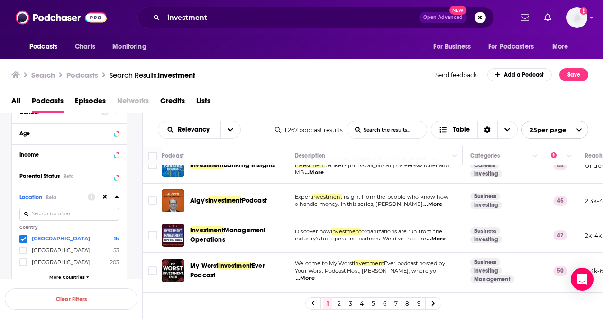
click at [245, 231] on span "Management Operations" at bounding box center [227, 235] width 75 height 18
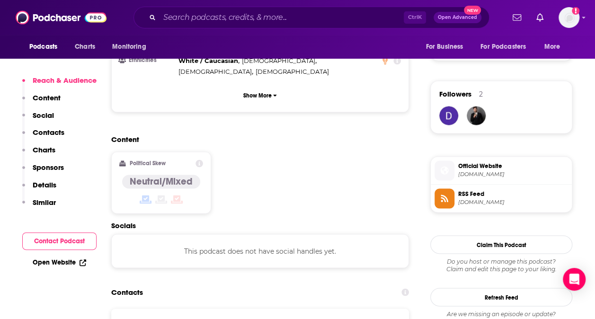
scroll to position [711, 0]
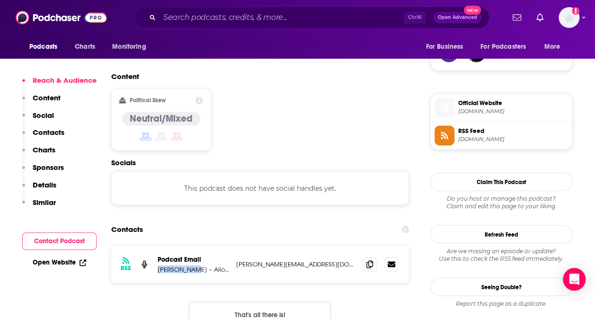
drag, startPoint x: 158, startPoint y: 233, endPoint x: 190, endPoint y: 237, distance: 32.4
click at [190, 246] on div "RSS Podcast Email [PERSON_NAME] – Allocator and Asset Management Expert [PERSON…" at bounding box center [260, 264] width 298 height 37
click at [370, 260] on icon at bounding box center [370, 264] width 7 height 8
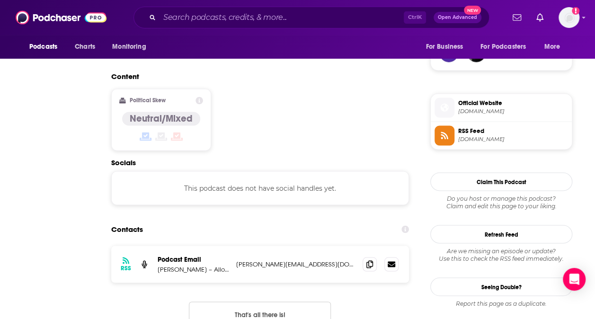
scroll to position [0, 0]
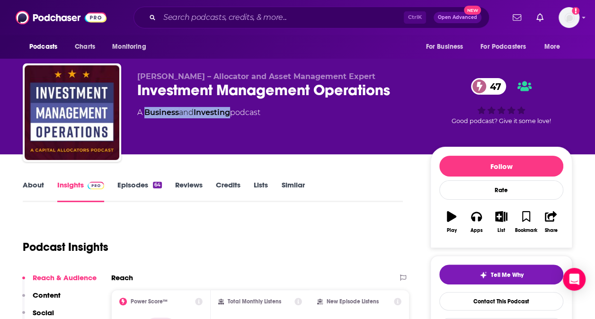
drag, startPoint x: 144, startPoint y: 106, endPoint x: 233, endPoint y: 117, distance: 89.8
click at [233, 117] on div "[PERSON_NAME] – Allocator and Asset Management Expert Investment Management Ope…" at bounding box center [276, 110] width 278 height 76
